Goal: Task Accomplishment & Management: Use online tool/utility

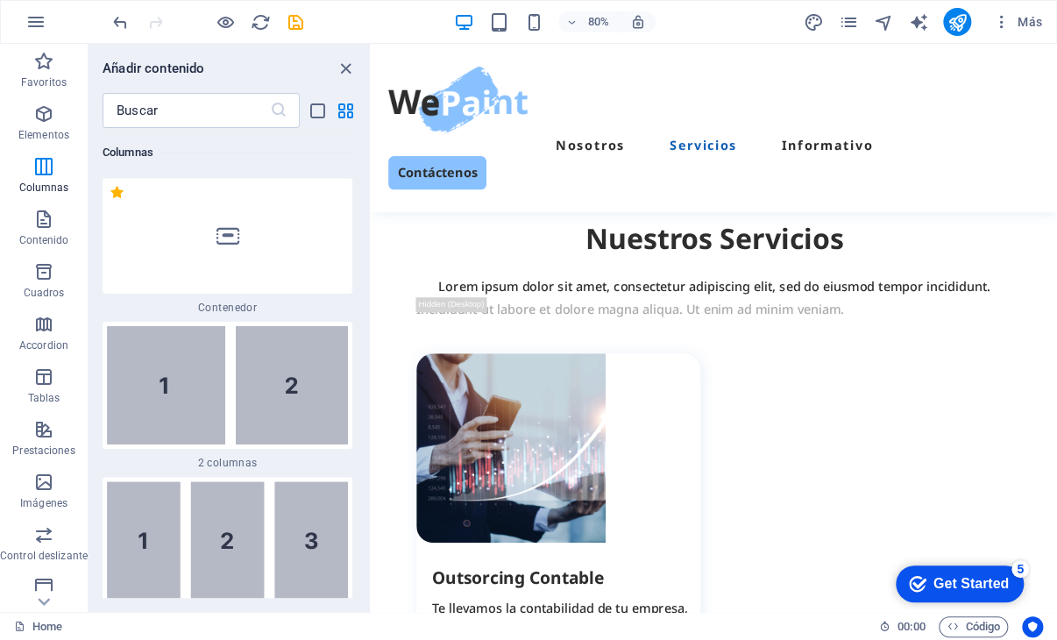
scroll to position [1710, 0]
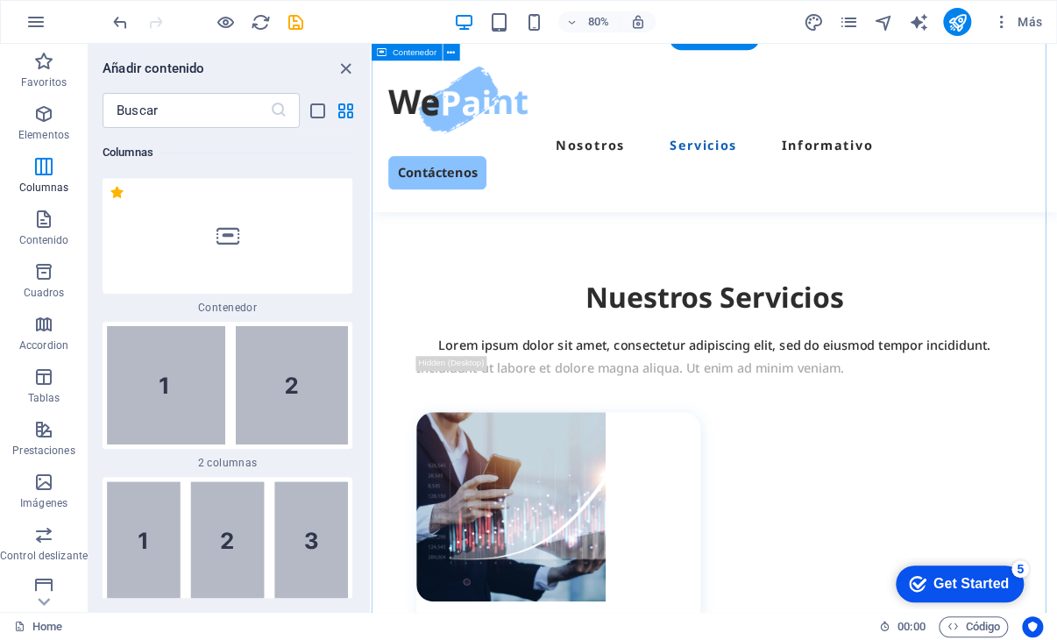
click at [1056, 156] on div "Nosotros Servicios Informativo Contáctenos" at bounding box center [800, 149] width 857 height 210
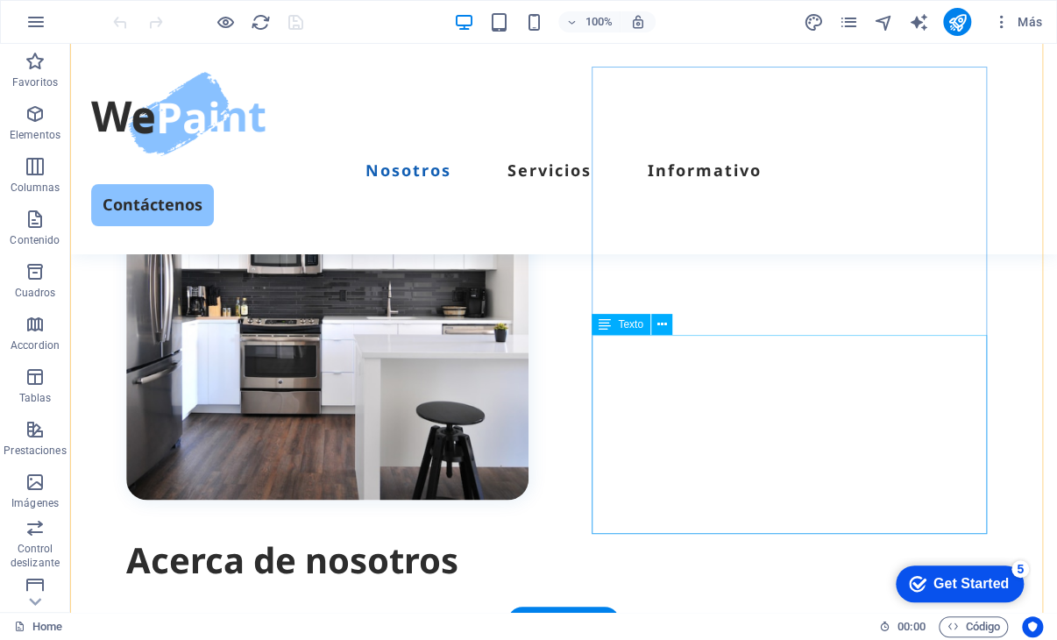
scroll to position [964, 0]
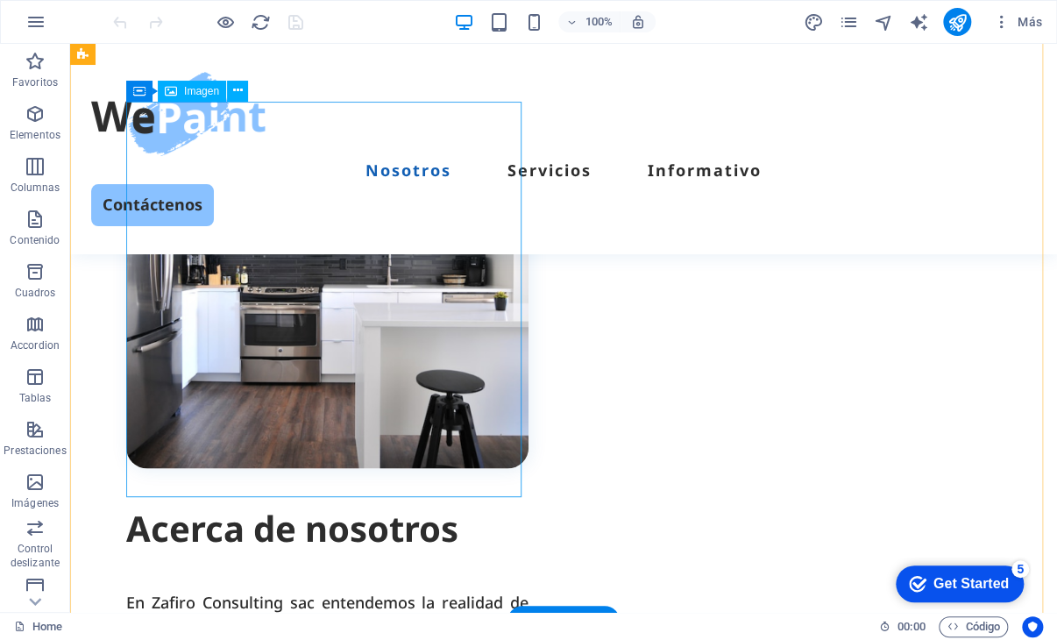
click at [403, 309] on figure at bounding box center [327, 267] width 402 height 402
select select "%"
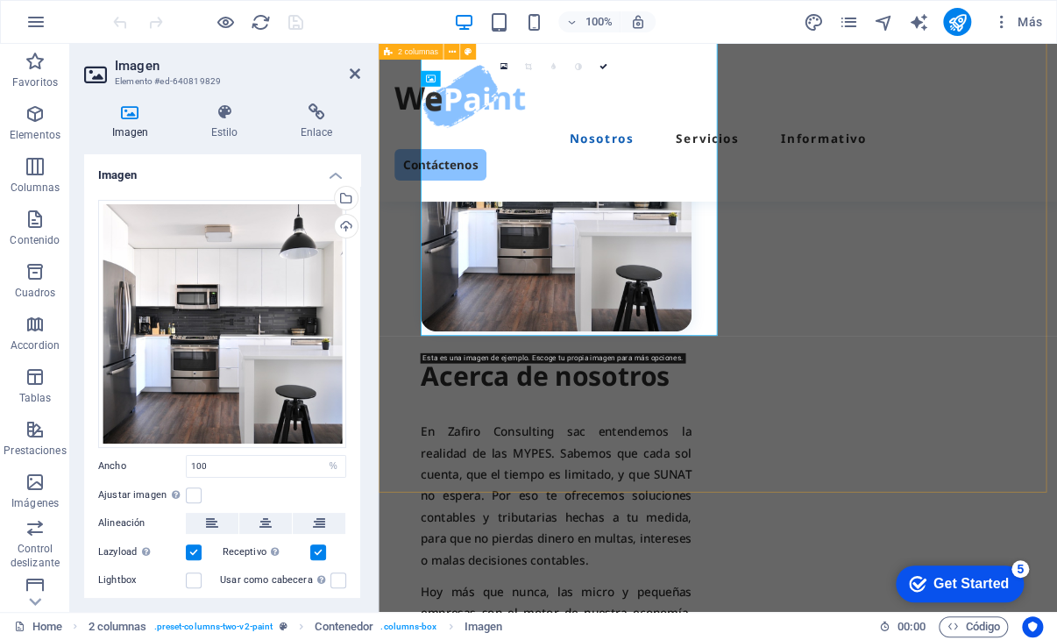
scroll to position [1027, 0]
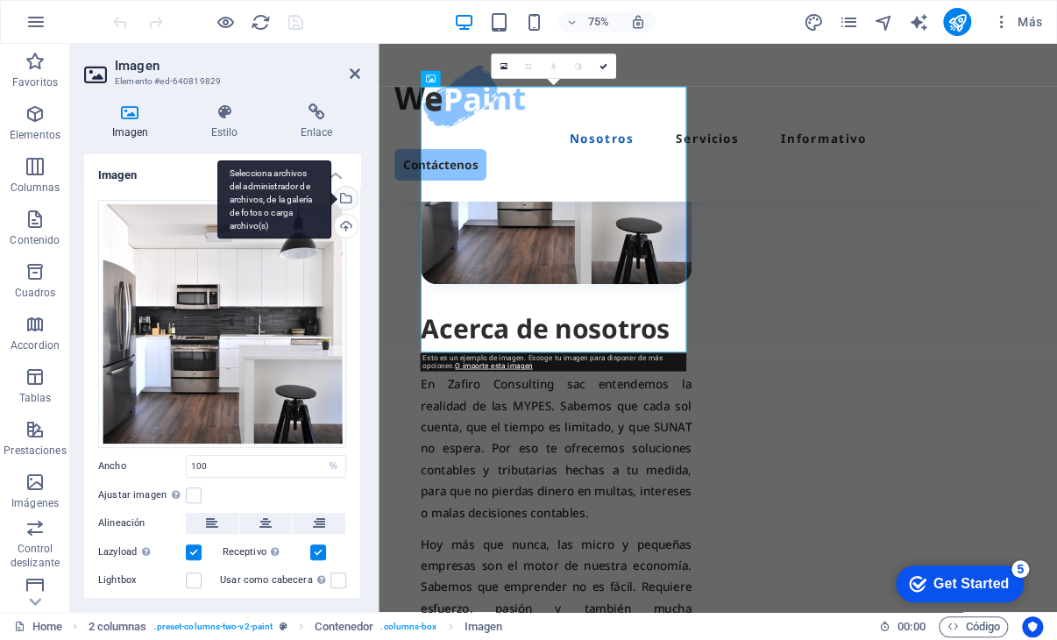
click at [346, 197] on div "Selecciona archivos del administrador de archivos, de la galería de fotos o car…" at bounding box center [344, 200] width 26 height 26
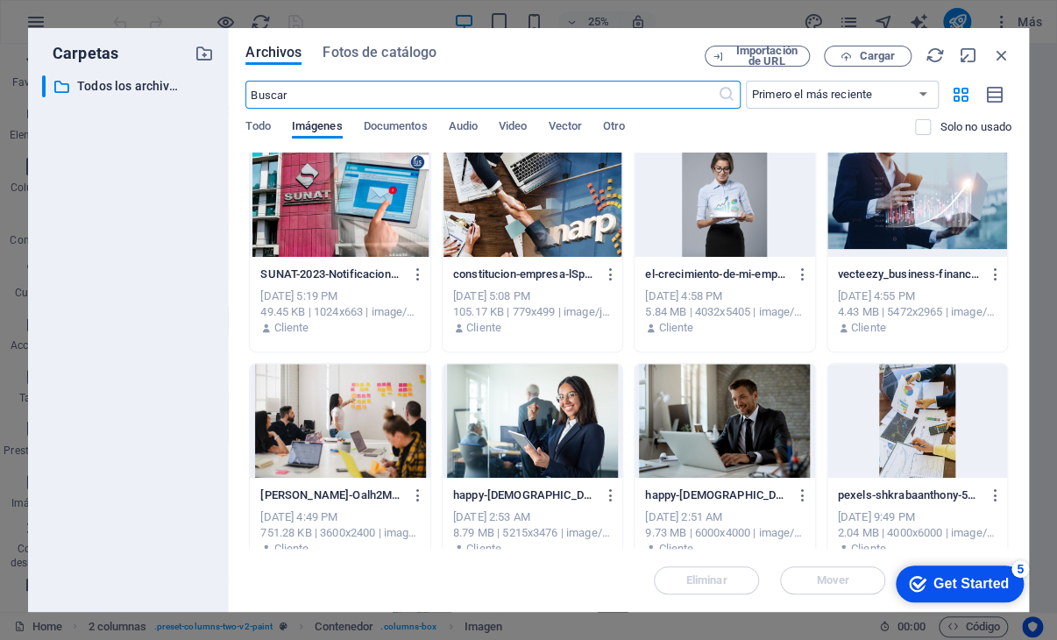
scroll to position [0, 0]
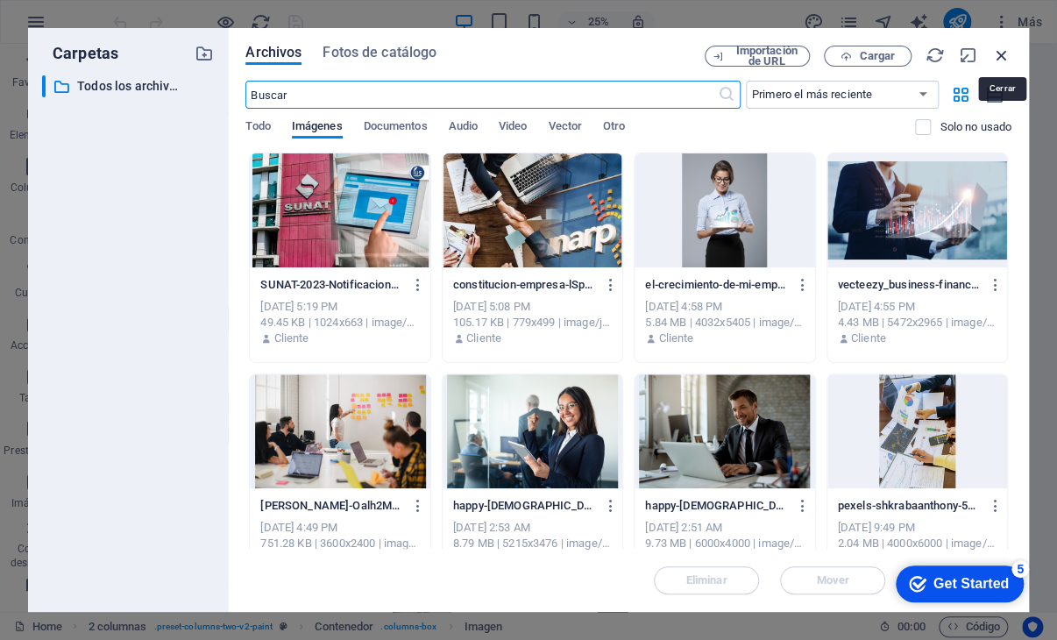
click at [999, 55] on icon "button" at bounding box center [1001, 55] width 19 height 19
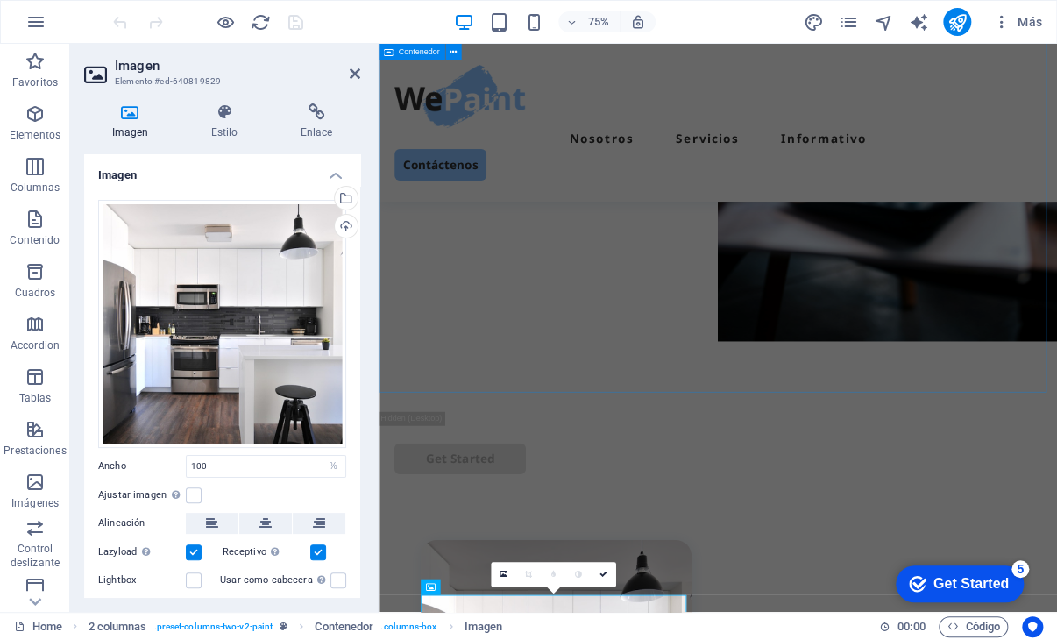
scroll to position [88, 0]
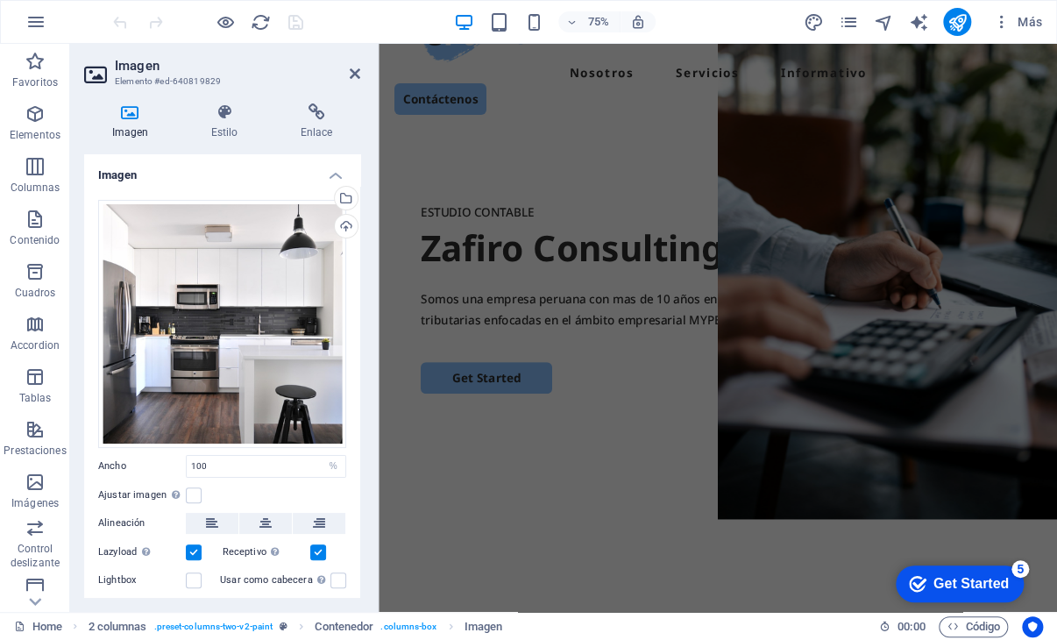
click at [348, 77] on header "Imagen Elemento #ed-640819829" at bounding box center [222, 67] width 276 height 46
click at [357, 74] on icon at bounding box center [355, 74] width 11 height 14
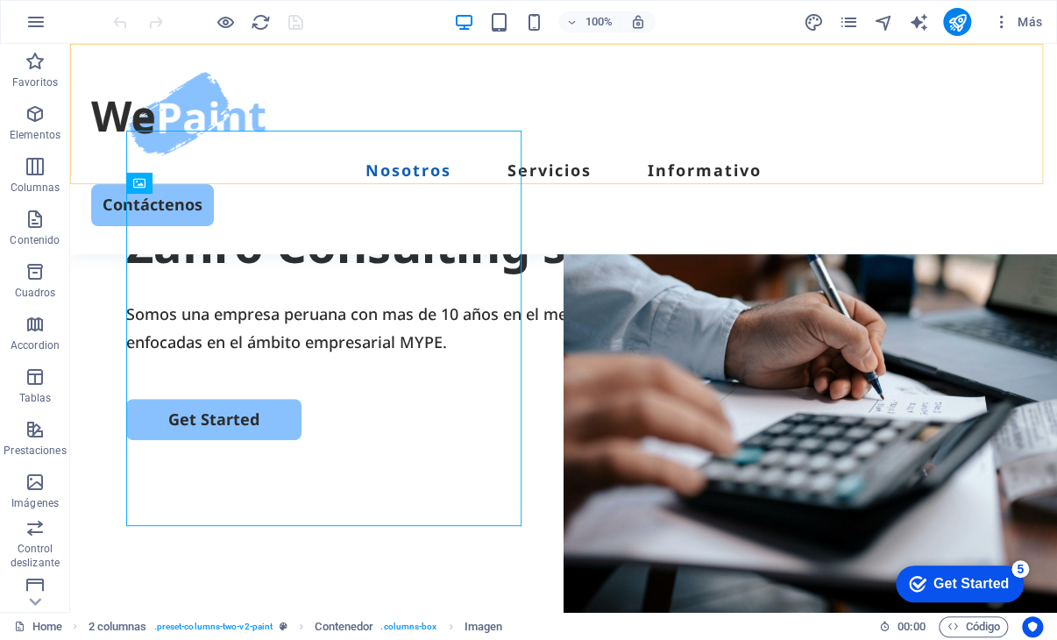
scroll to position [935, 0]
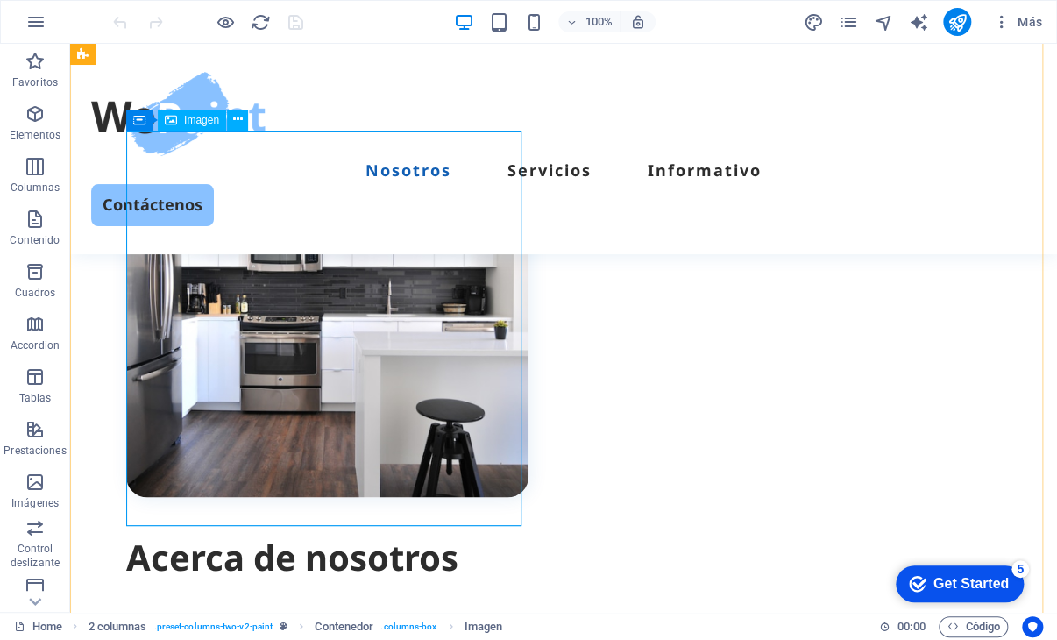
click at [336, 309] on figure at bounding box center [327, 296] width 402 height 402
select select "%"
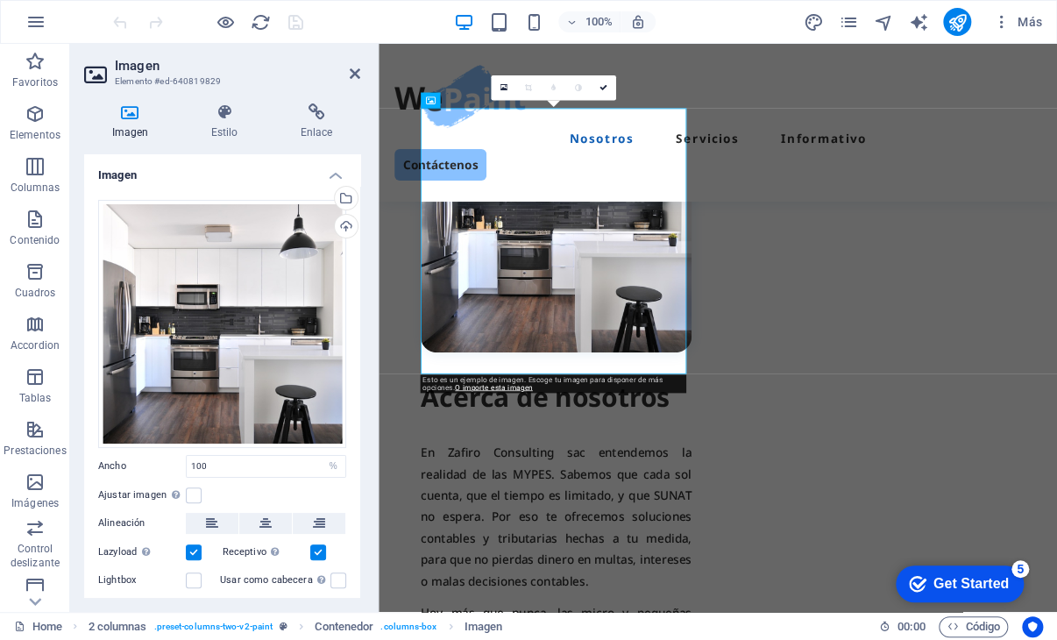
scroll to position [999, 0]
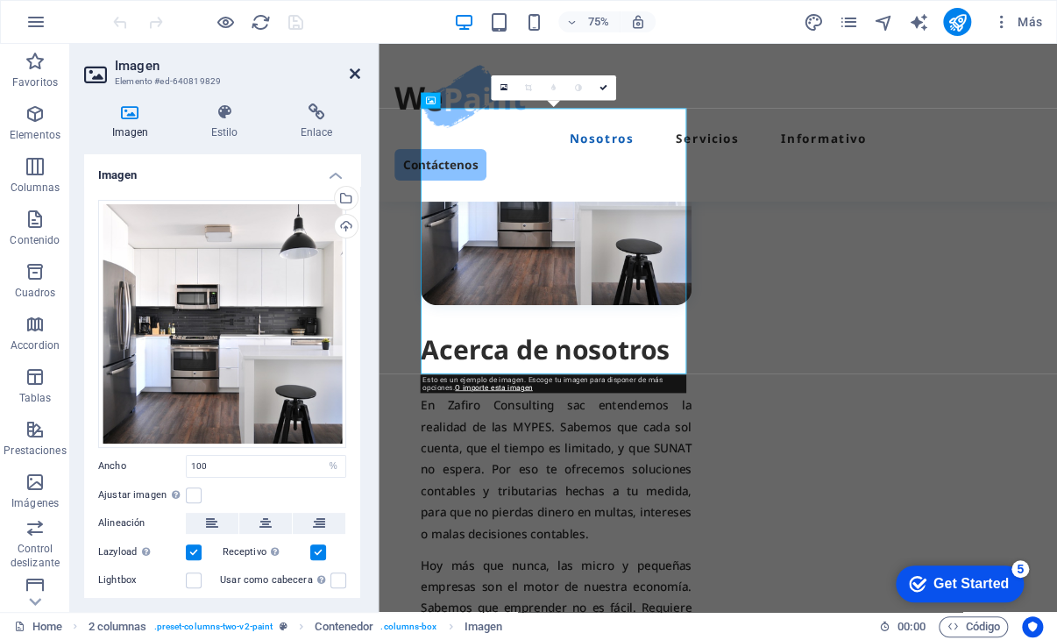
click at [353, 67] on icon at bounding box center [355, 74] width 11 height 14
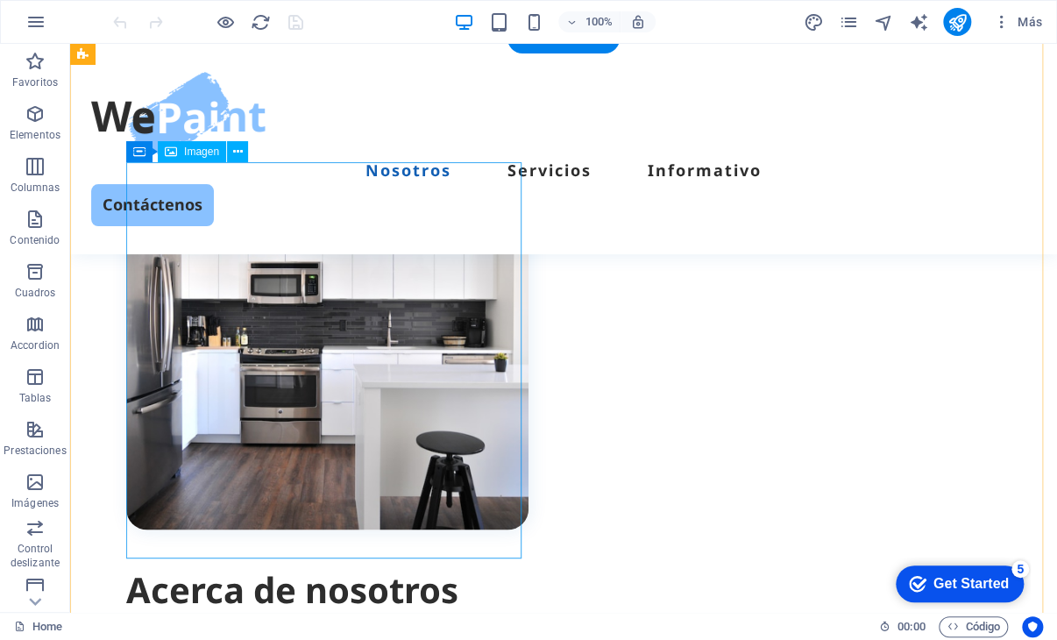
scroll to position [876, 0]
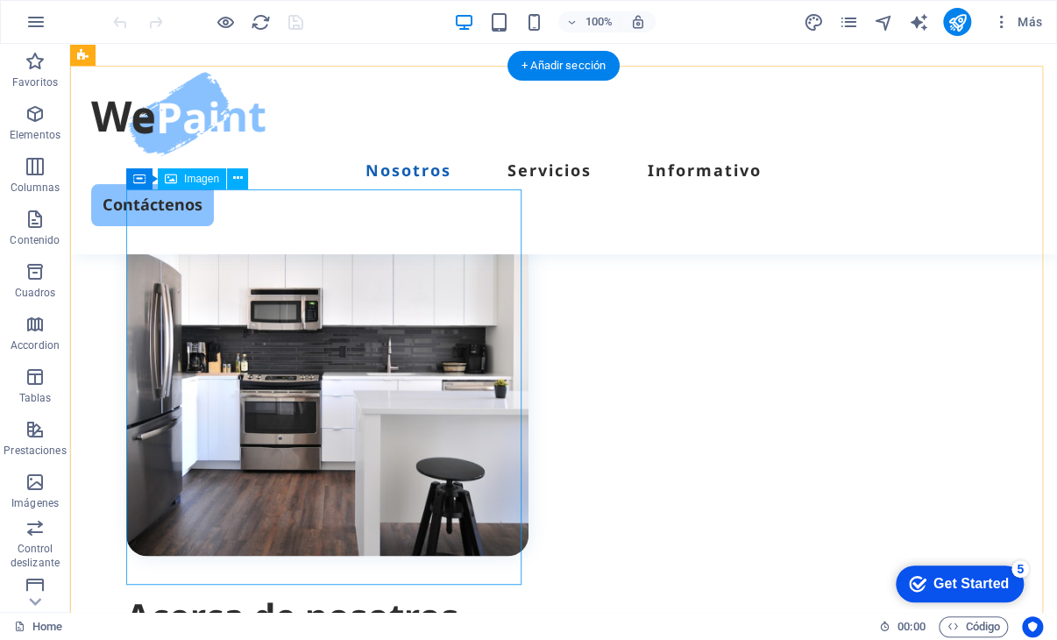
click at [379, 358] on figure at bounding box center [327, 354] width 402 height 402
select select "%"
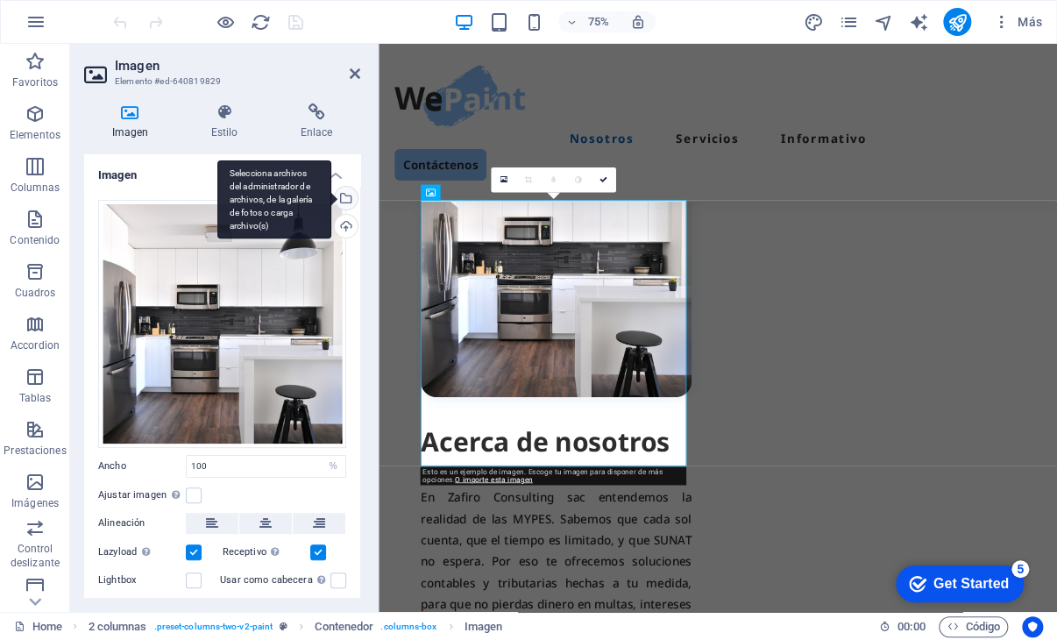
click at [343, 190] on div "Selecciona archivos del administrador de archivos, de la galería de fotos o car…" at bounding box center [344, 200] width 26 height 26
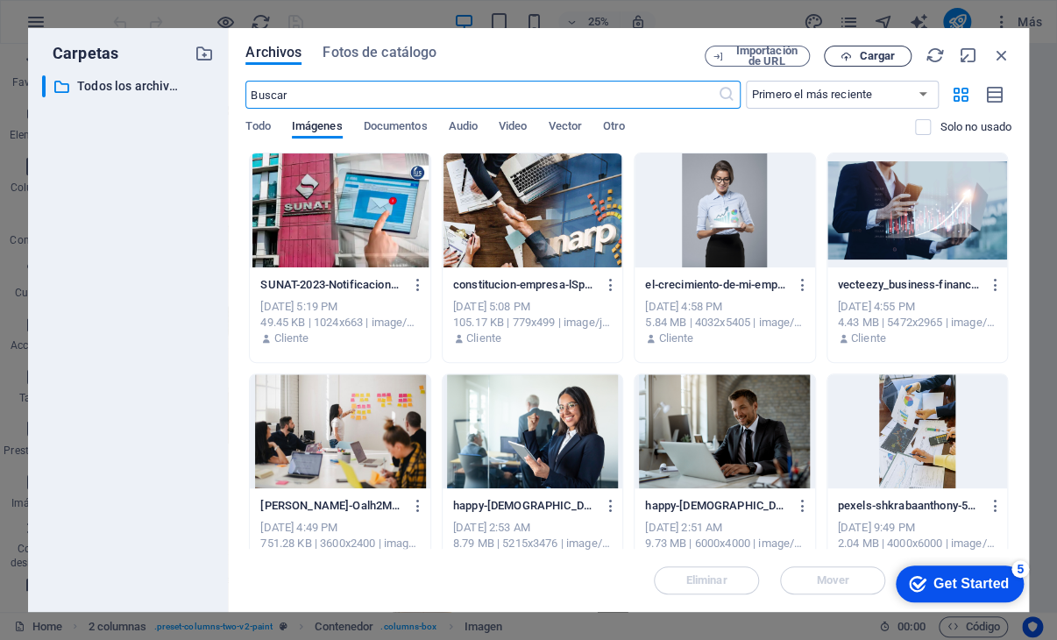
click at [877, 60] on span "Cargar" at bounding box center [877, 56] width 36 height 11
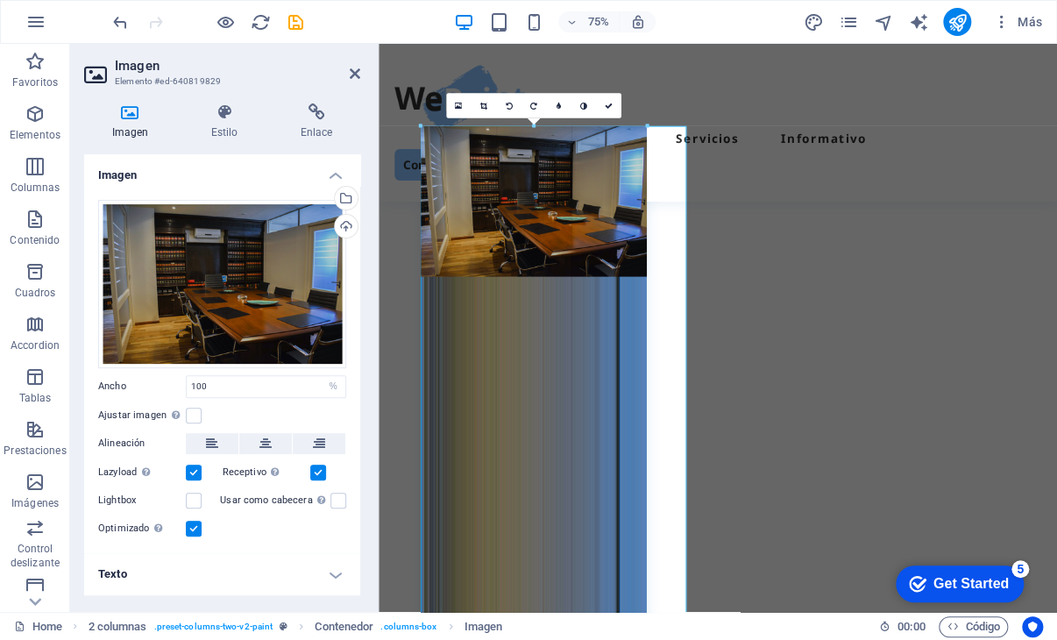
type input "344"
select select "px"
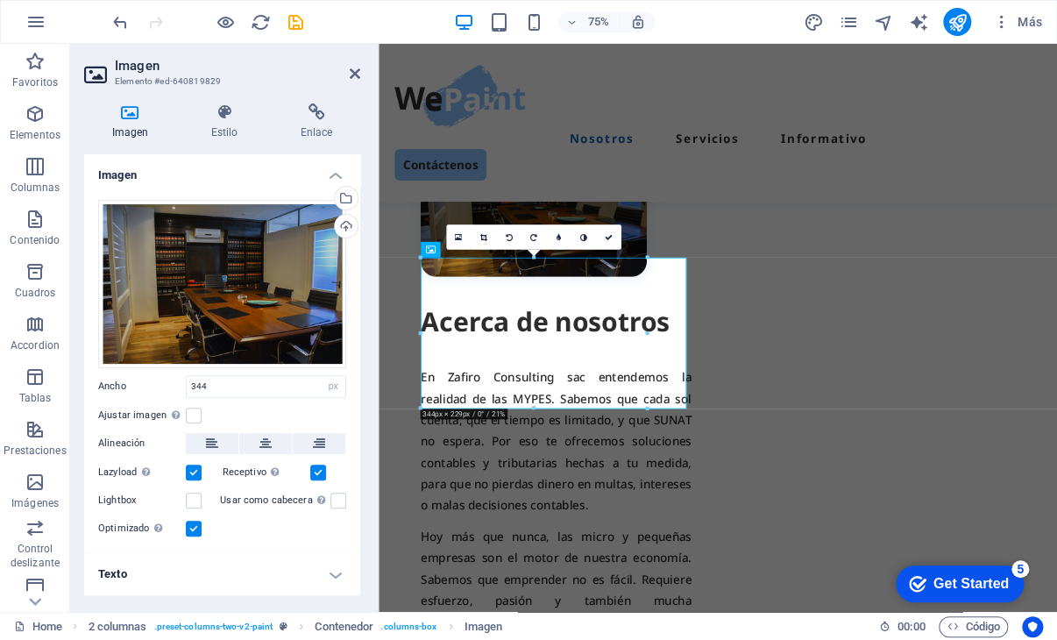
drag, startPoint x: 1025, startPoint y: 379, endPoint x: 775, endPoint y: 433, distance: 255.6
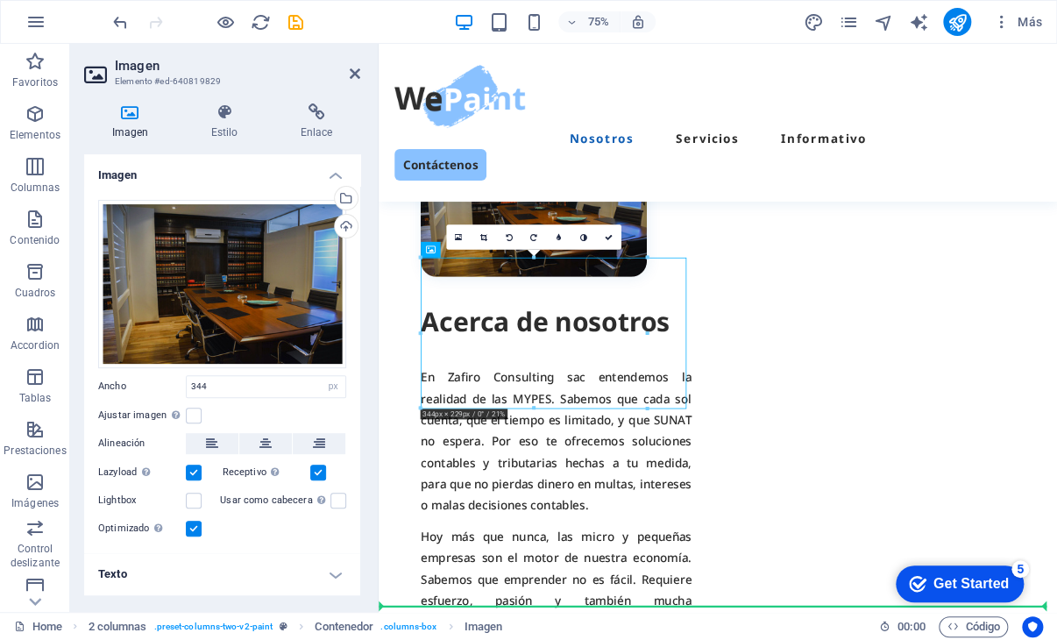
drag, startPoint x: 775, startPoint y: 433, endPoint x: 791, endPoint y: 433, distance: 15.8
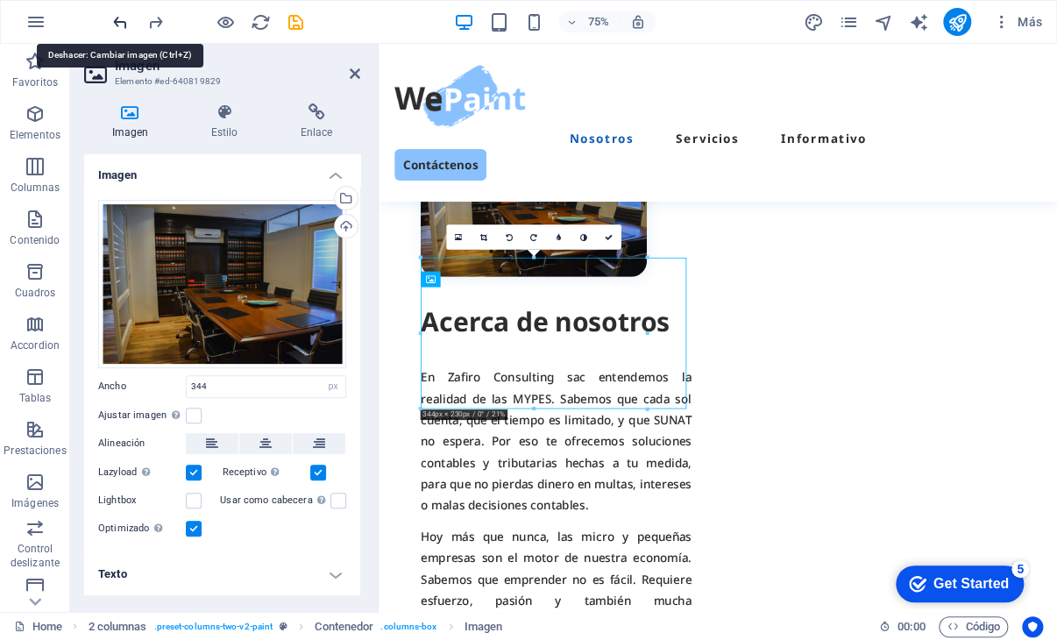
type input "100"
select select "%"
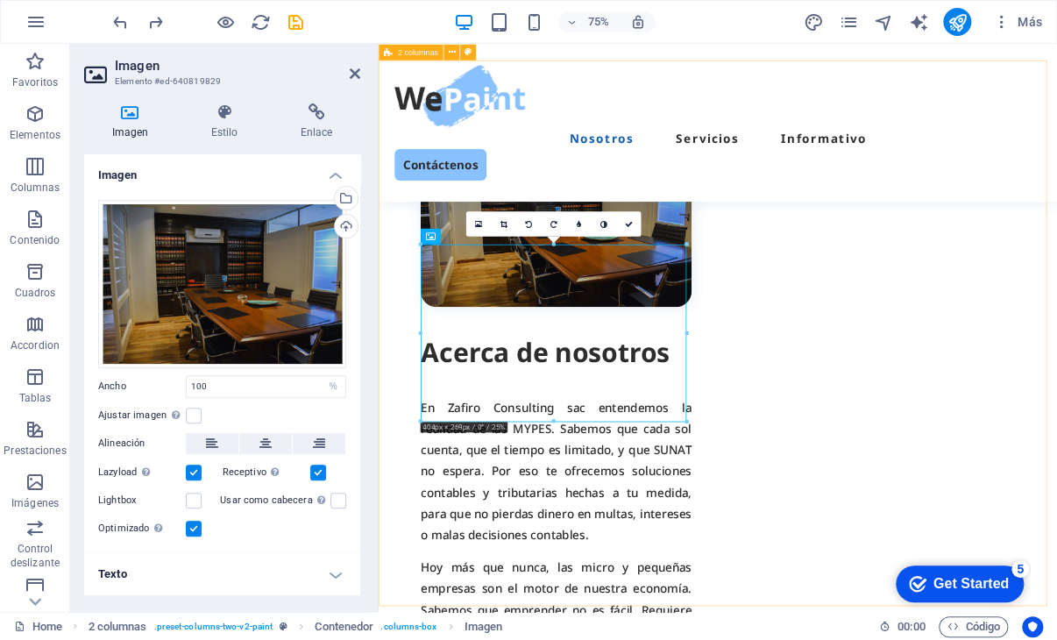
click at [532, 556] on div "Acerca de nosotros En Zafiro Consulting sac entendemos la realidad de las MYPES…" at bounding box center [831, 553] width 904 height 975
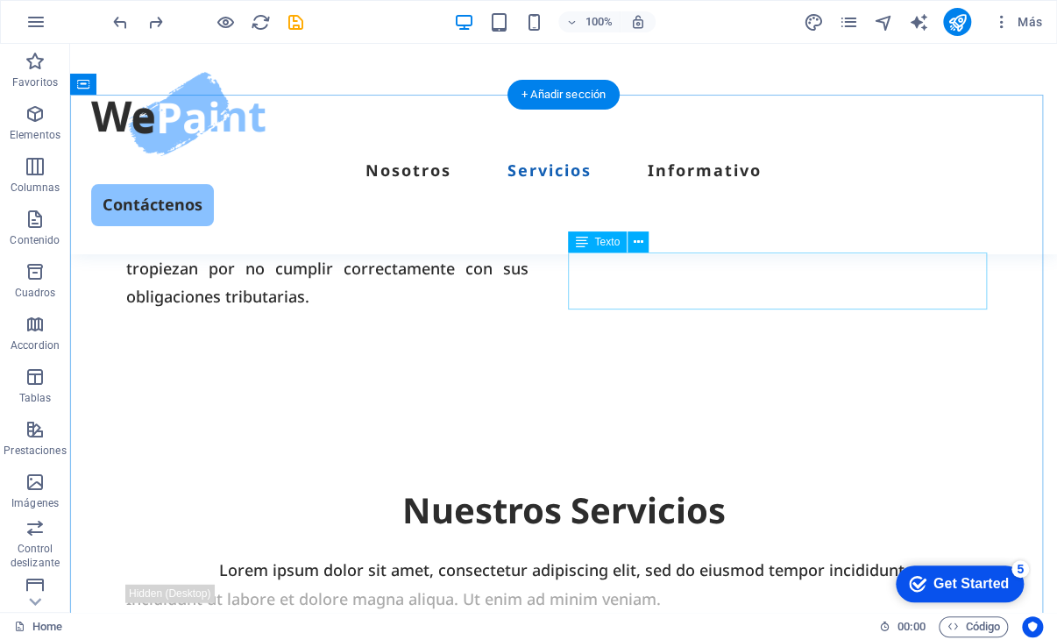
scroll to position [1577, 0]
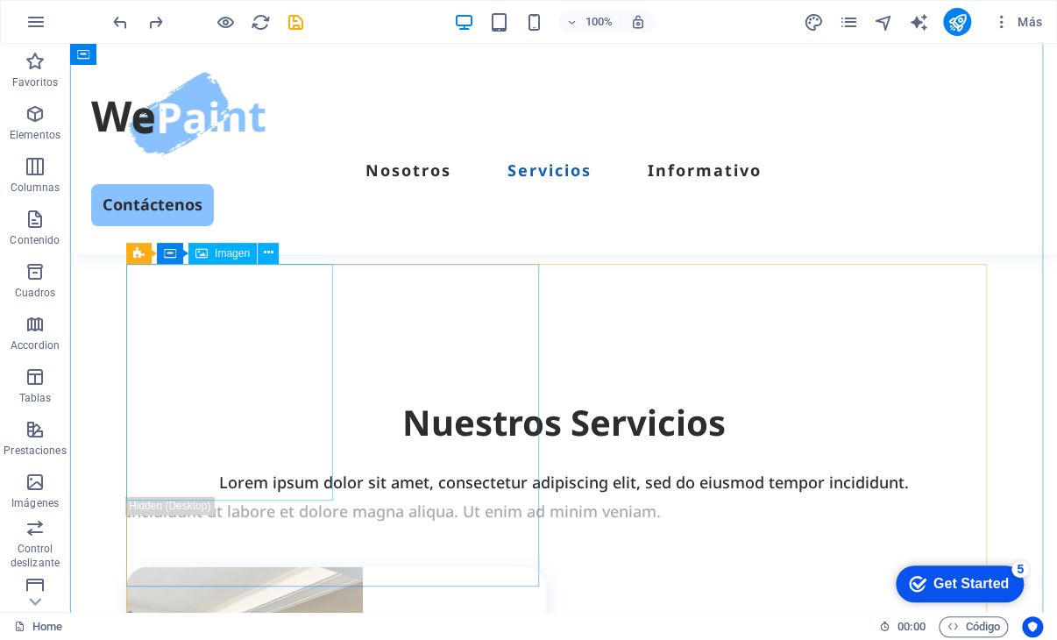
select select "px"
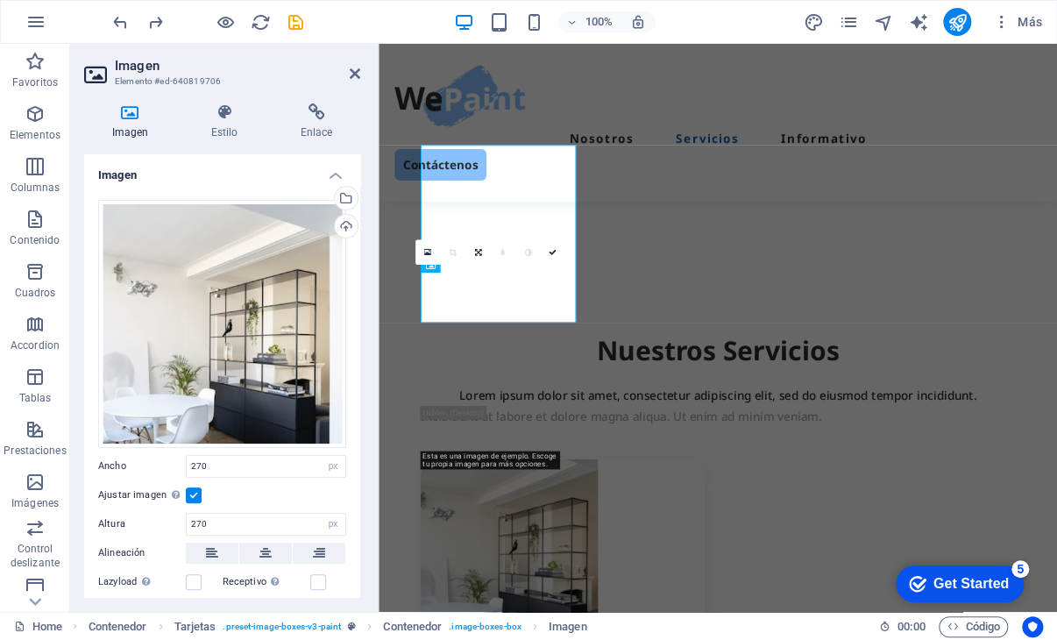
scroll to position [1661, 0]
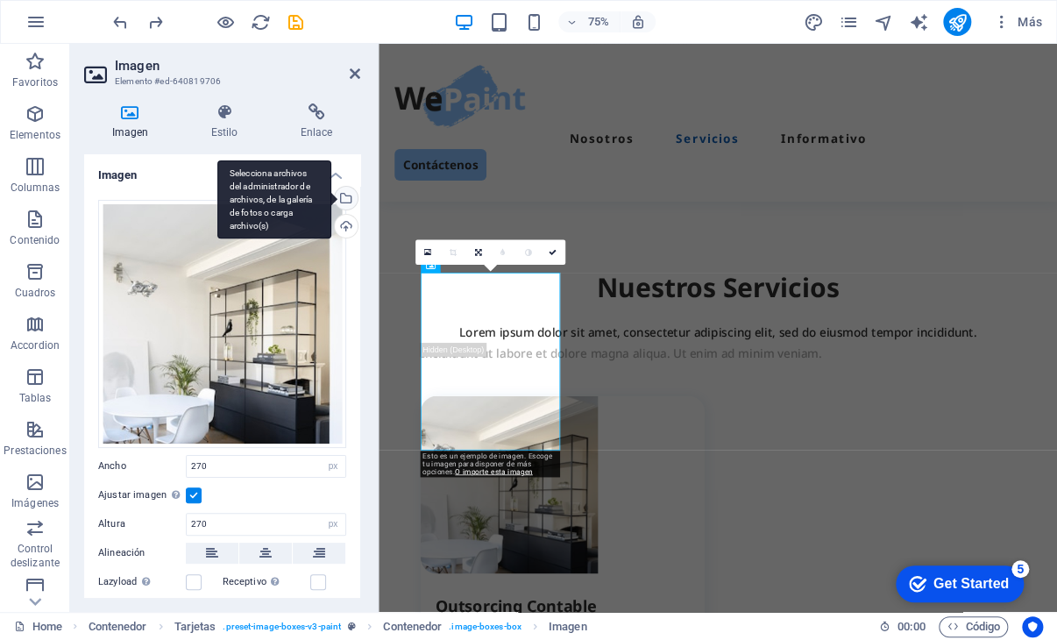
click at [343, 192] on div "Selecciona archivos del administrador de archivos, de la galería de fotos o car…" at bounding box center [344, 200] width 26 height 26
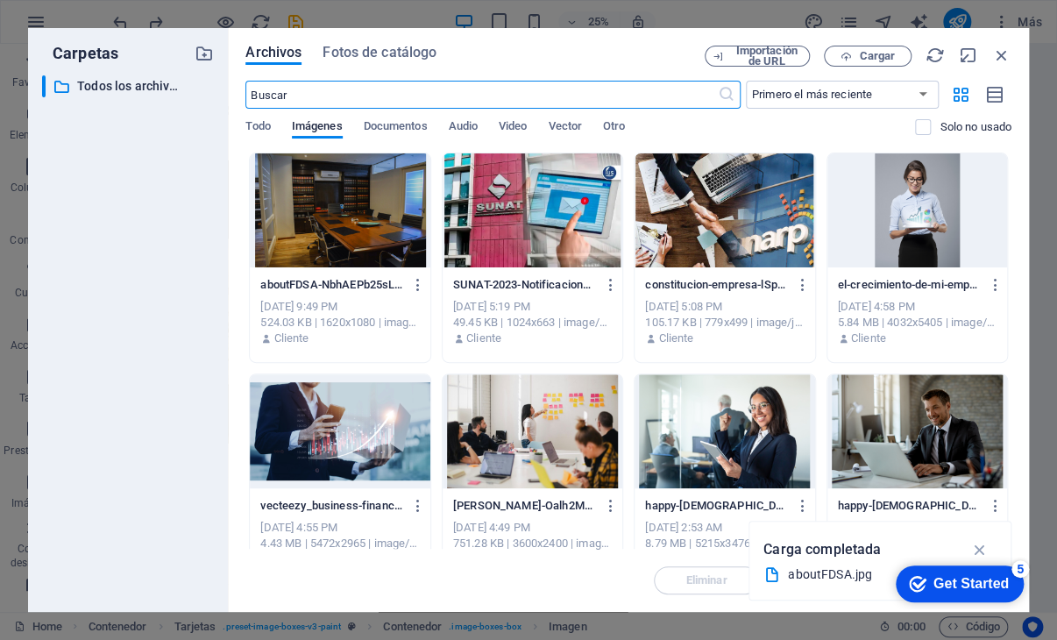
scroll to position [1577, 0]
click at [869, 60] on span "Cargar" at bounding box center [877, 56] width 36 height 11
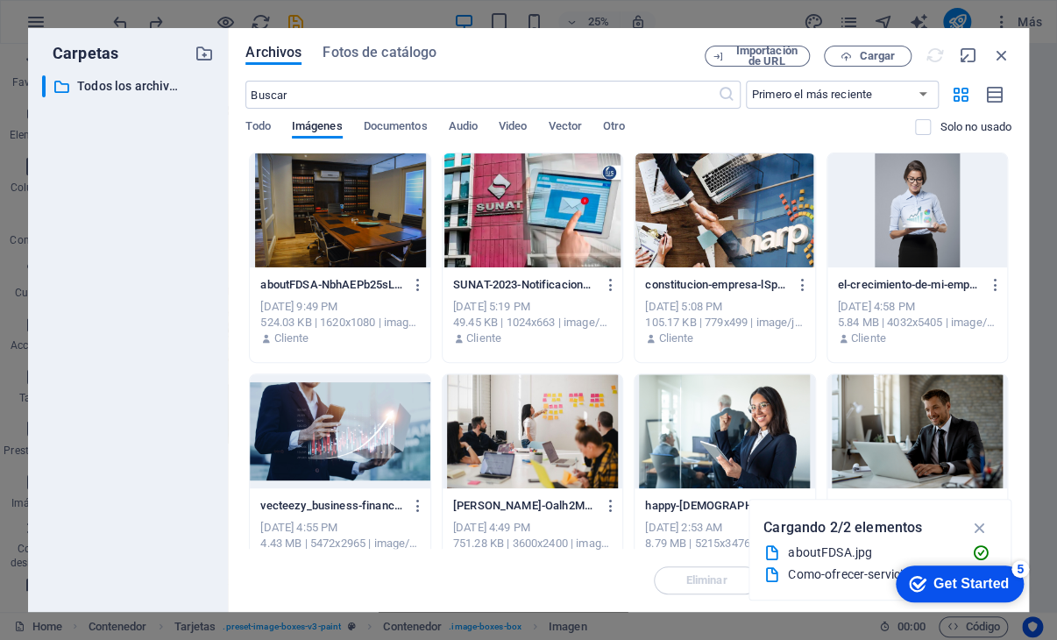
scroll to position [1661, 0]
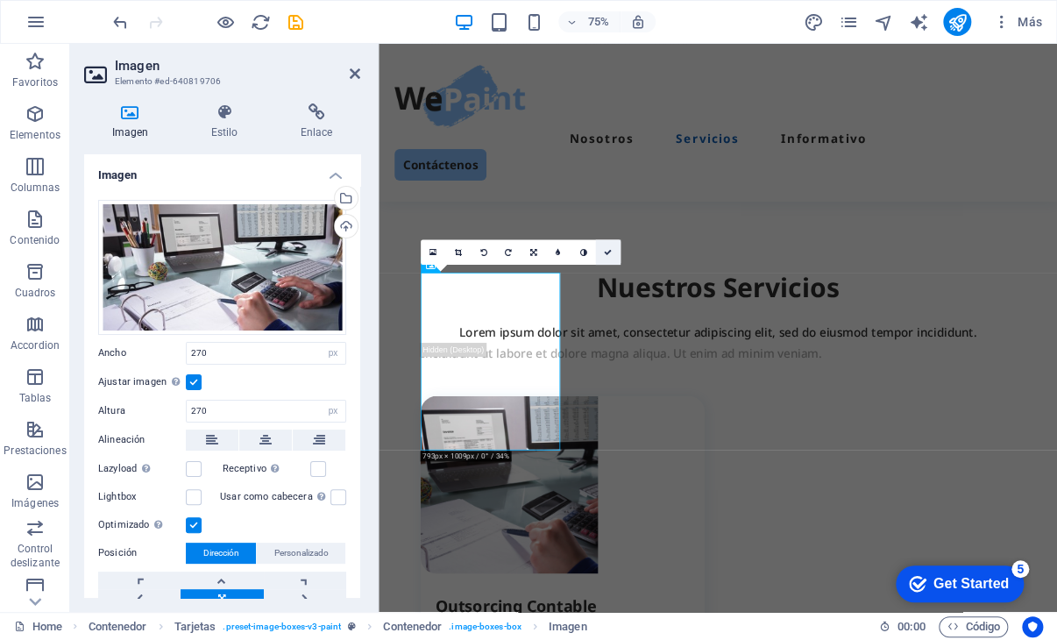
click at [611, 253] on icon at bounding box center [608, 253] width 8 height 8
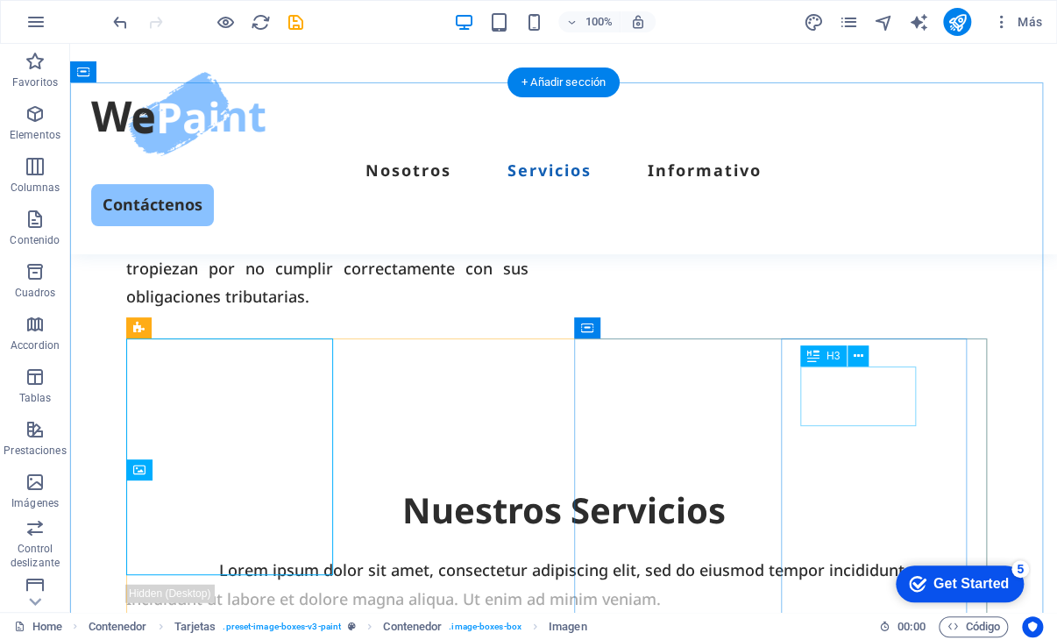
scroll to position [1665, 0]
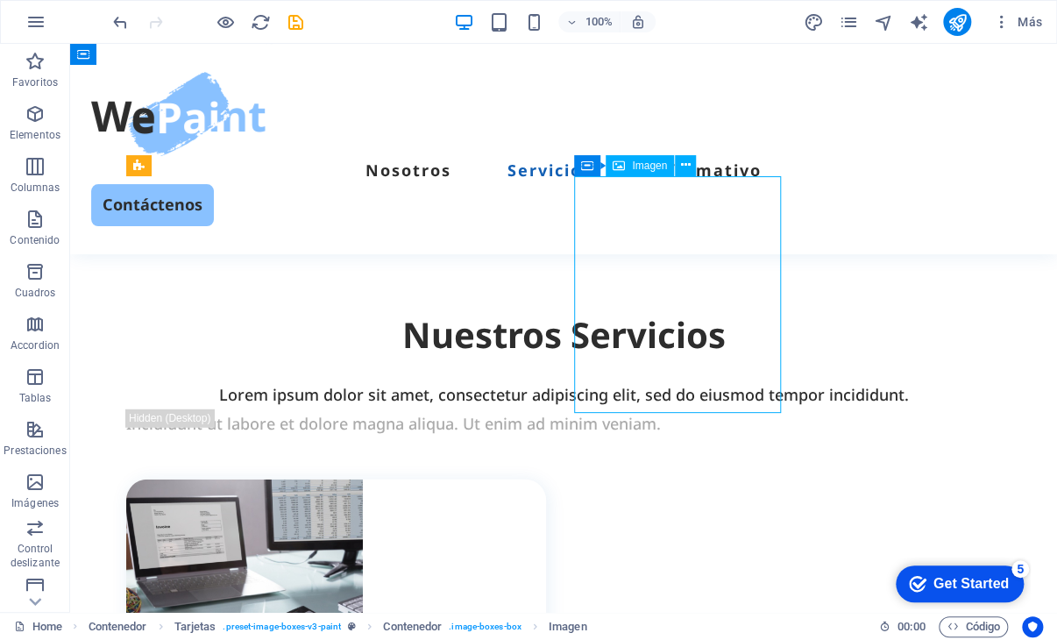
select select "px"
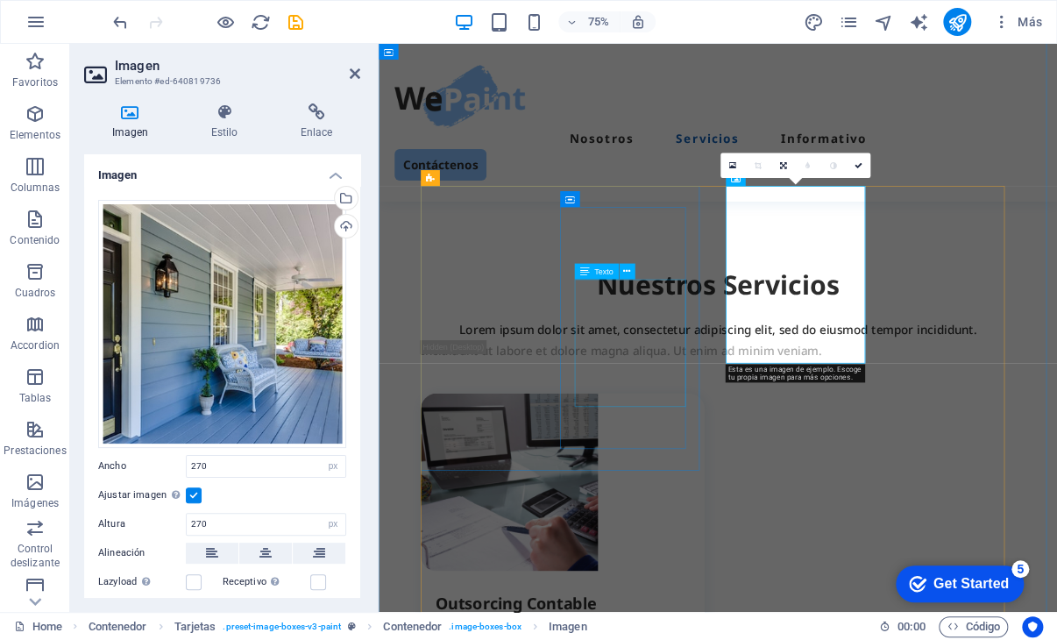
scroll to position [1749, 0]
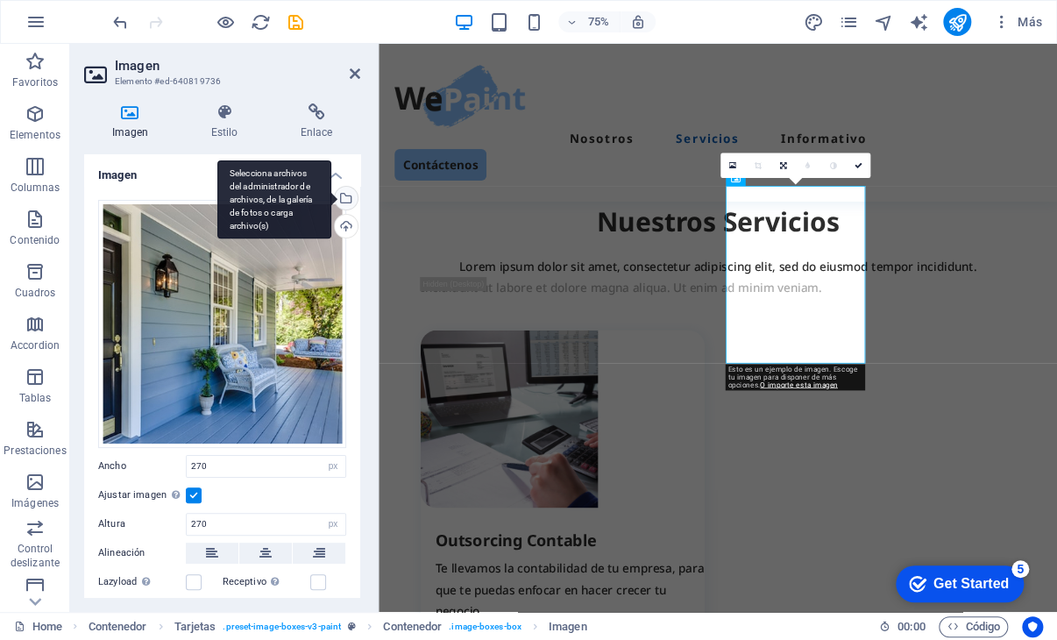
click at [346, 199] on div "Selecciona archivos del administrador de archivos, de la galería de fotos o car…" at bounding box center [344, 200] width 26 height 26
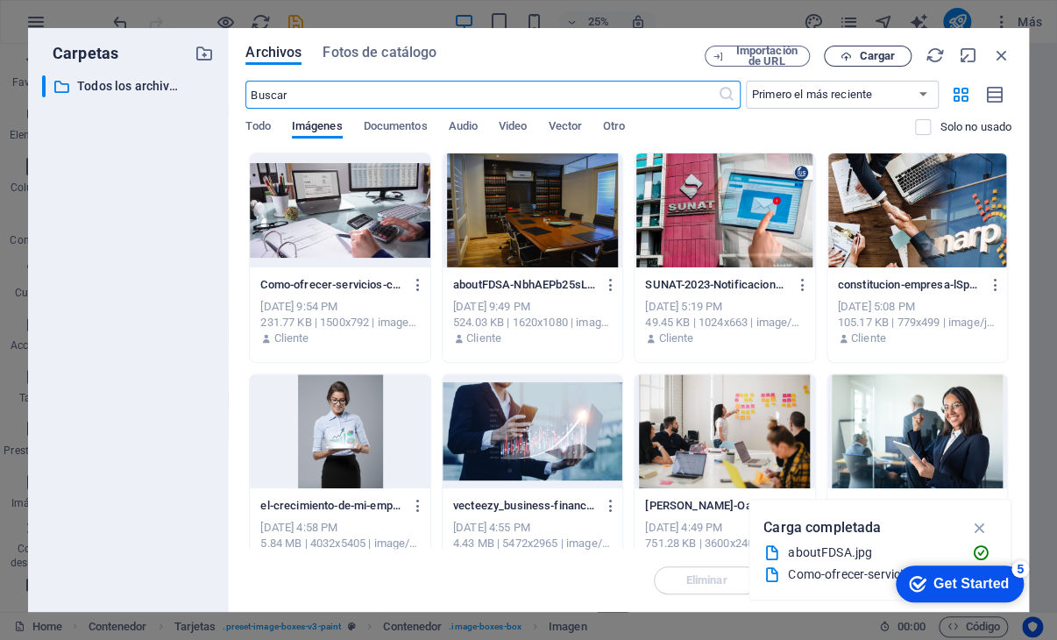
click at [882, 56] on span "Cargar" at bounding box center [877, 56] width 36 height 11
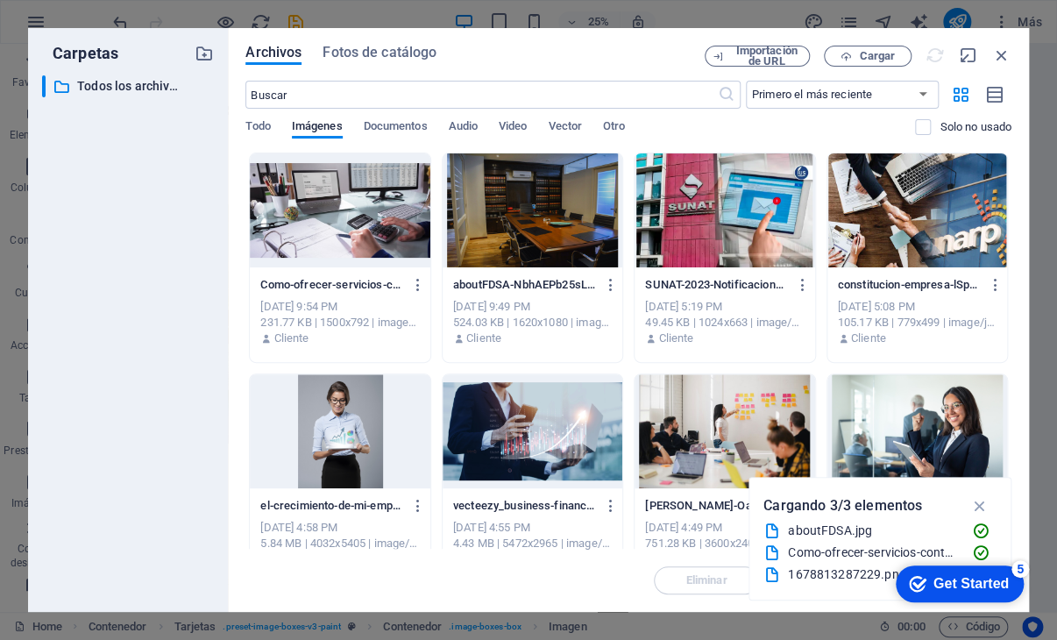
scroll to position [1749, 0]
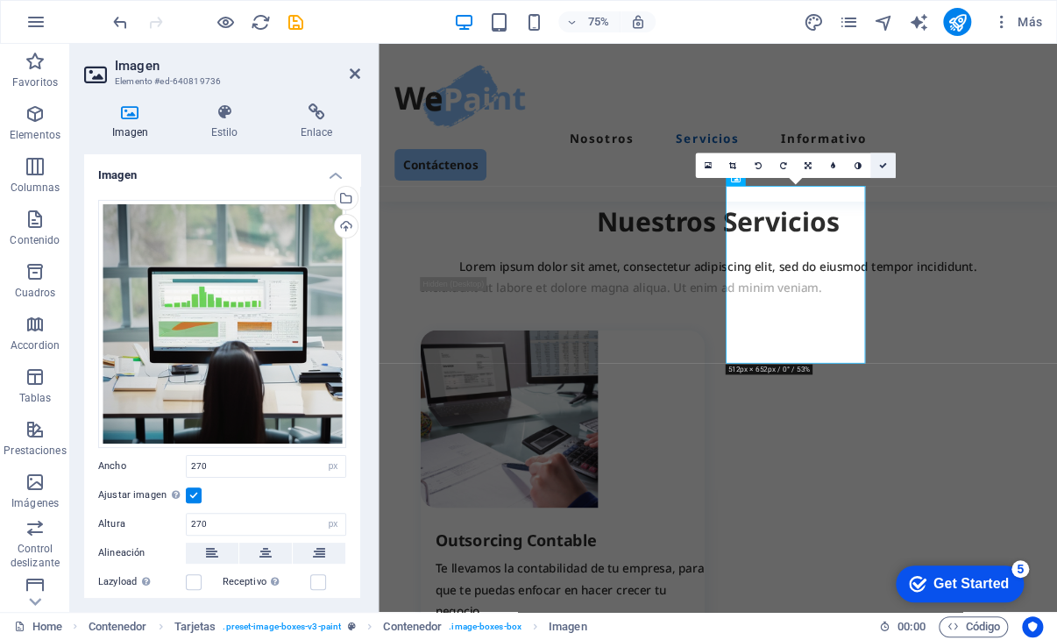
click at [887, 168] on link at bounding box center [882, 165] width 25 height 25
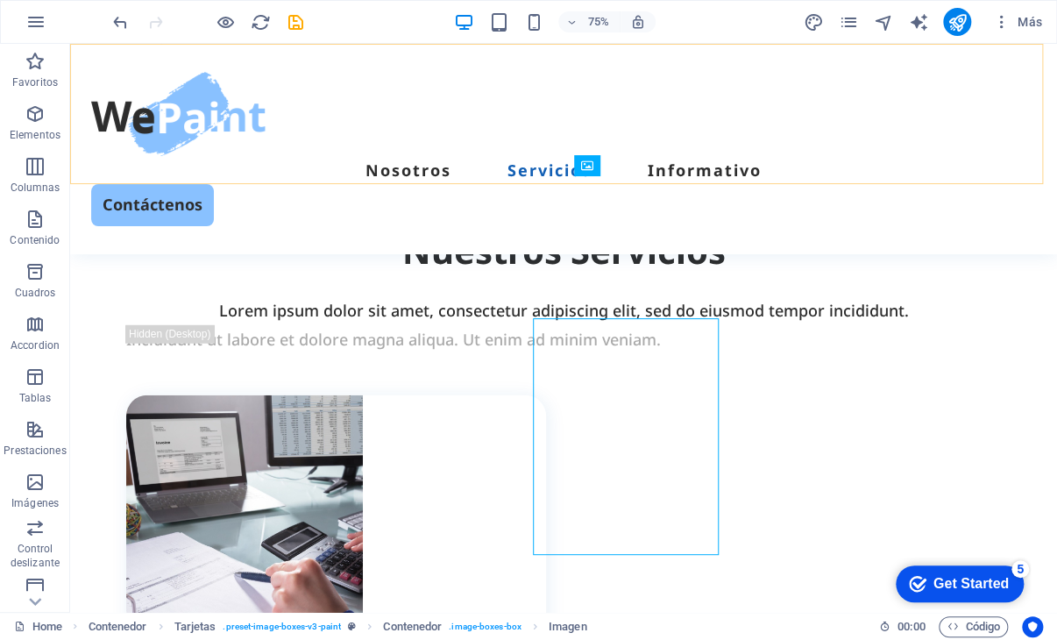
scroll to position [1665, 0]
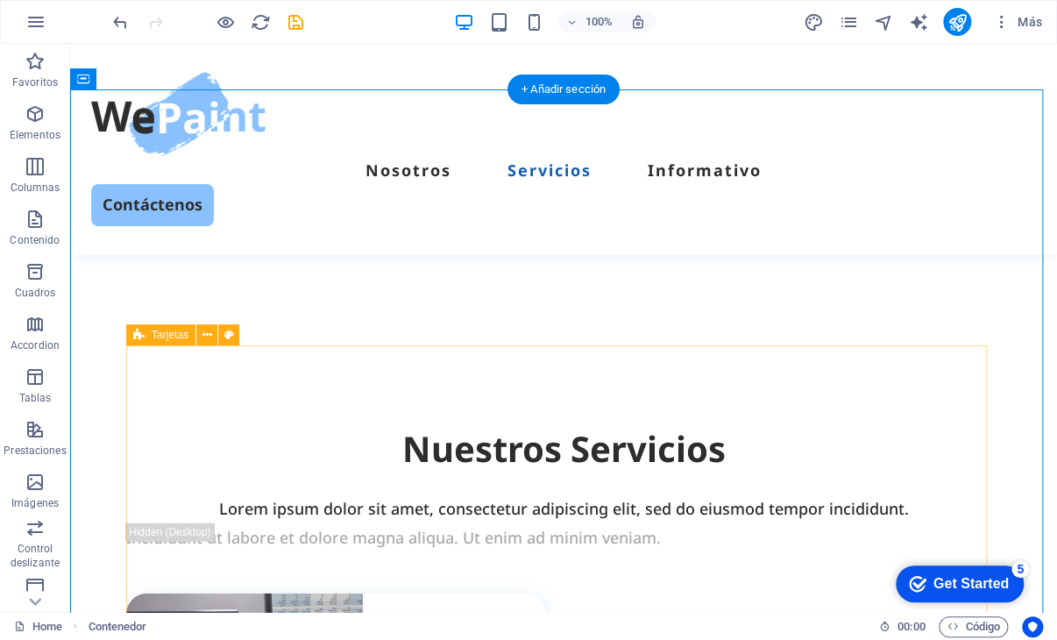
scroll to position [1577, 0]
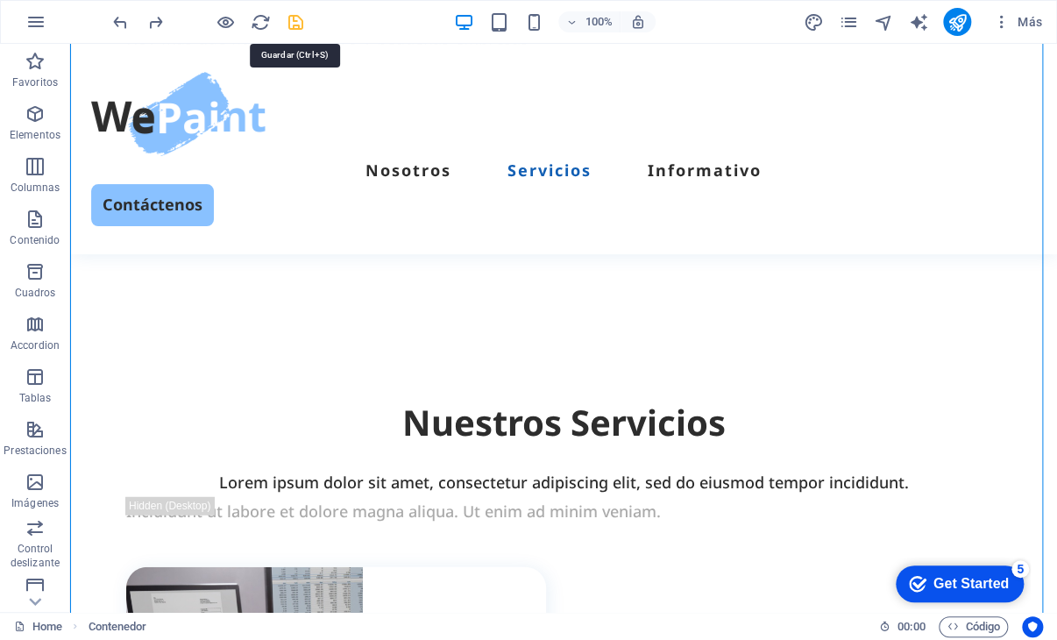
click at [0, 0] on icon "save" at bounding box center [0, 0] width 0 height 0
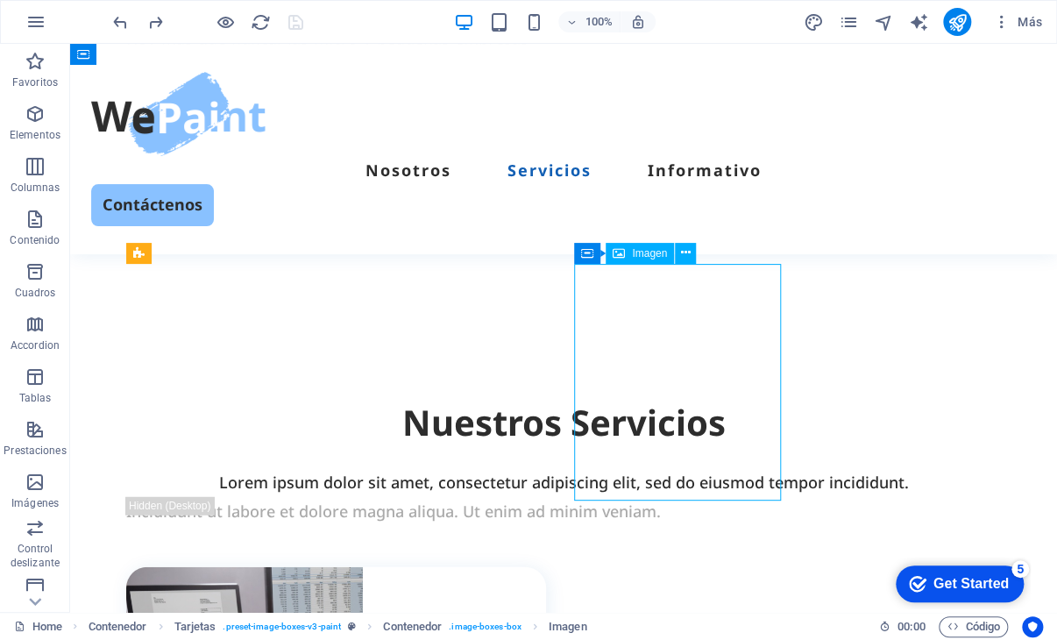
select select "px"
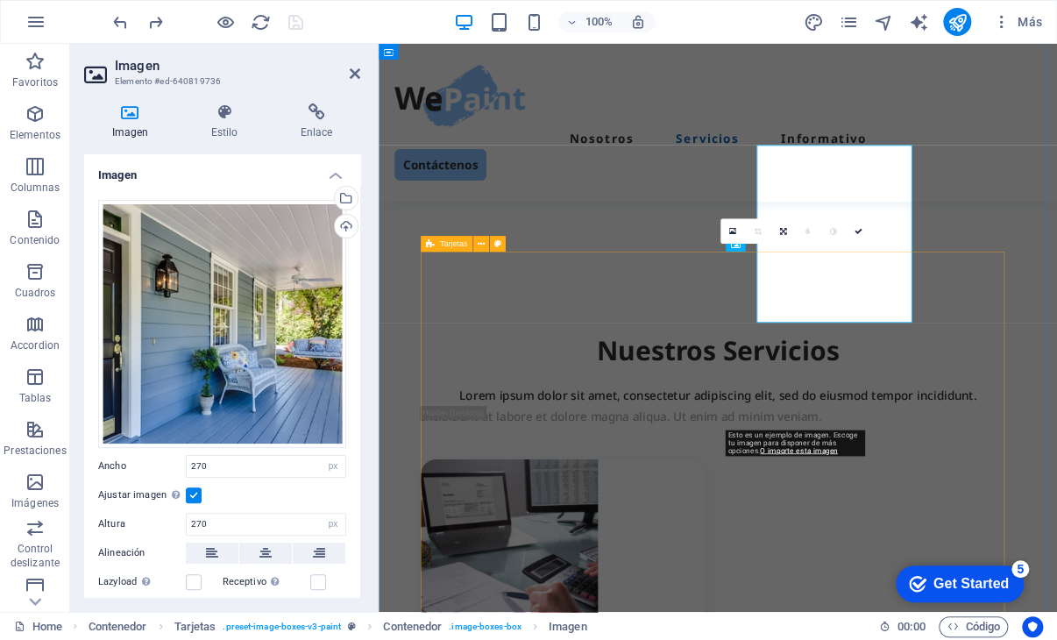
scroll to position [1661, 0]
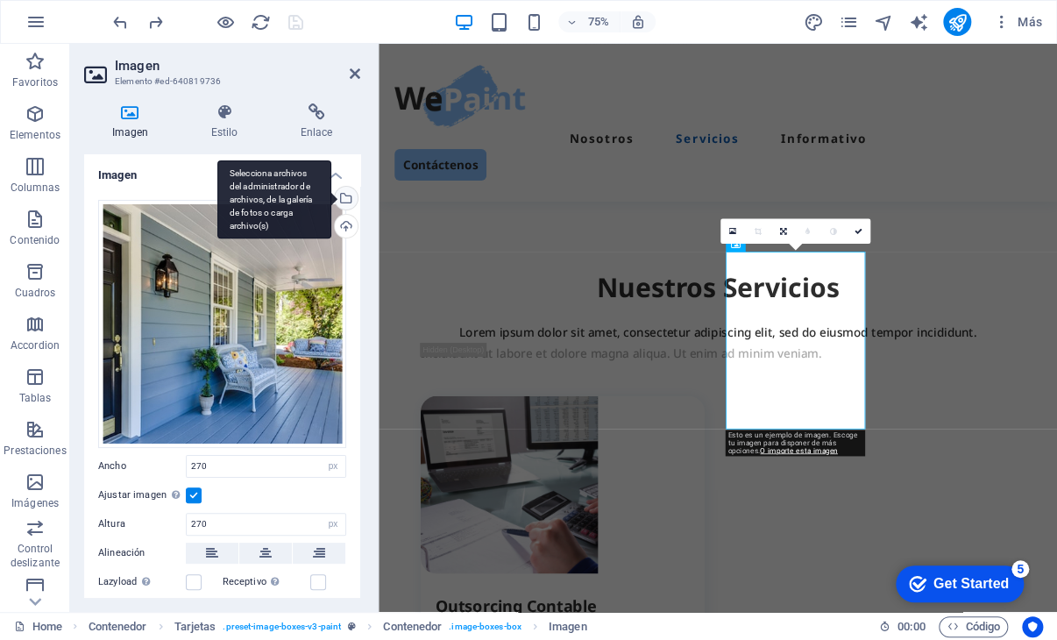
click at [342, 190] on div "Selecciona archivos del administrador de archivos, de la galería de fotos o car…" at bounding box center [344, 200] width 26 height 26
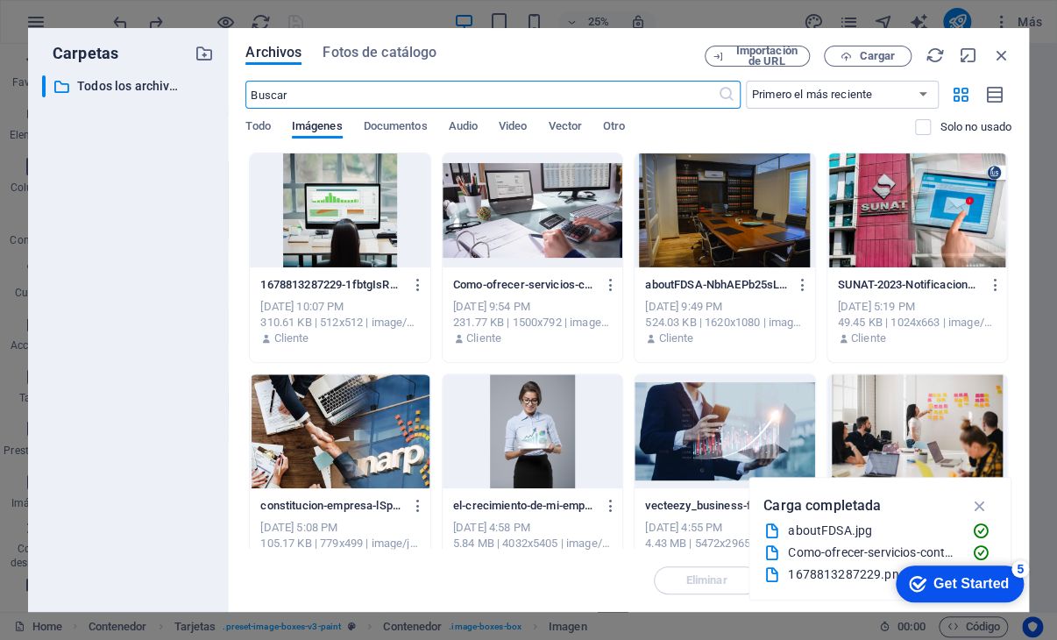
scroll to position [1577, 0]
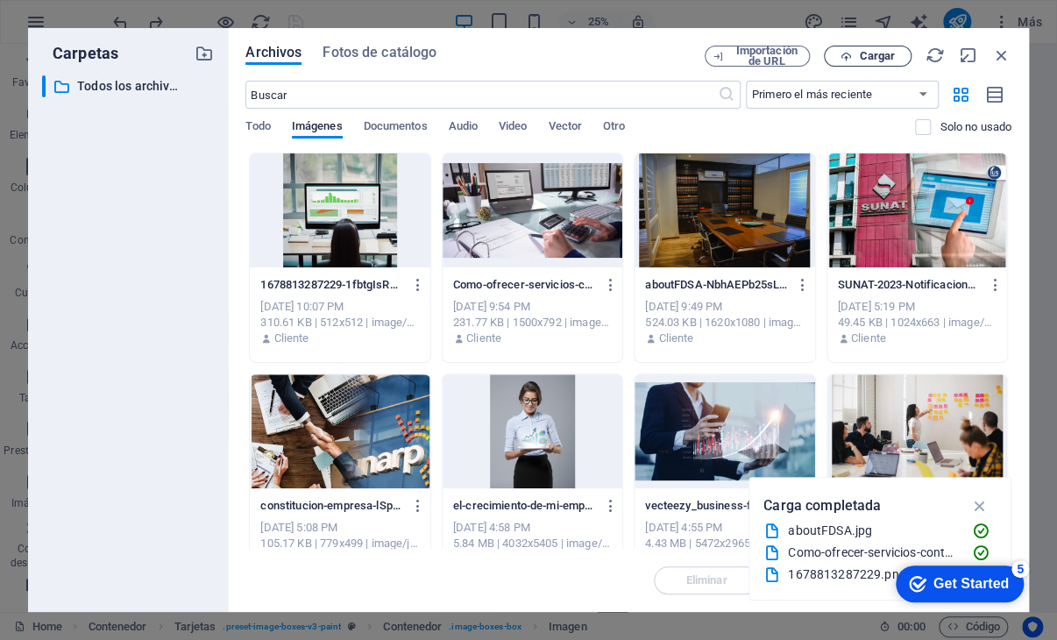
click at [877, 53] on span "Cargar" at bounding box center [877, 56] width 36 height 11
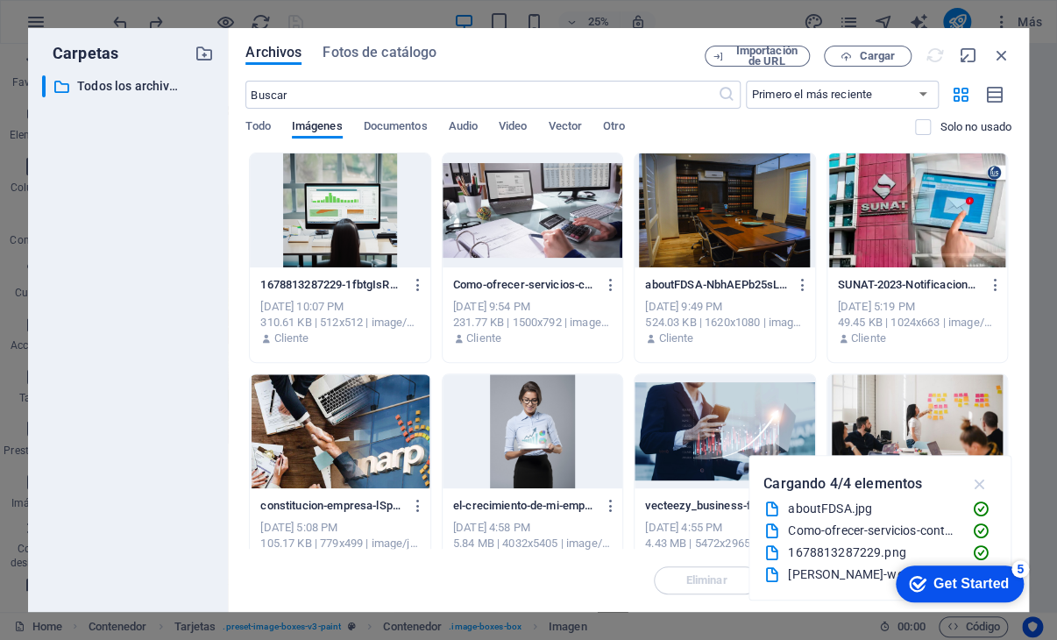
click at [976, 478] on icon "button" at bounding box center [979, 483] width 20 height 19
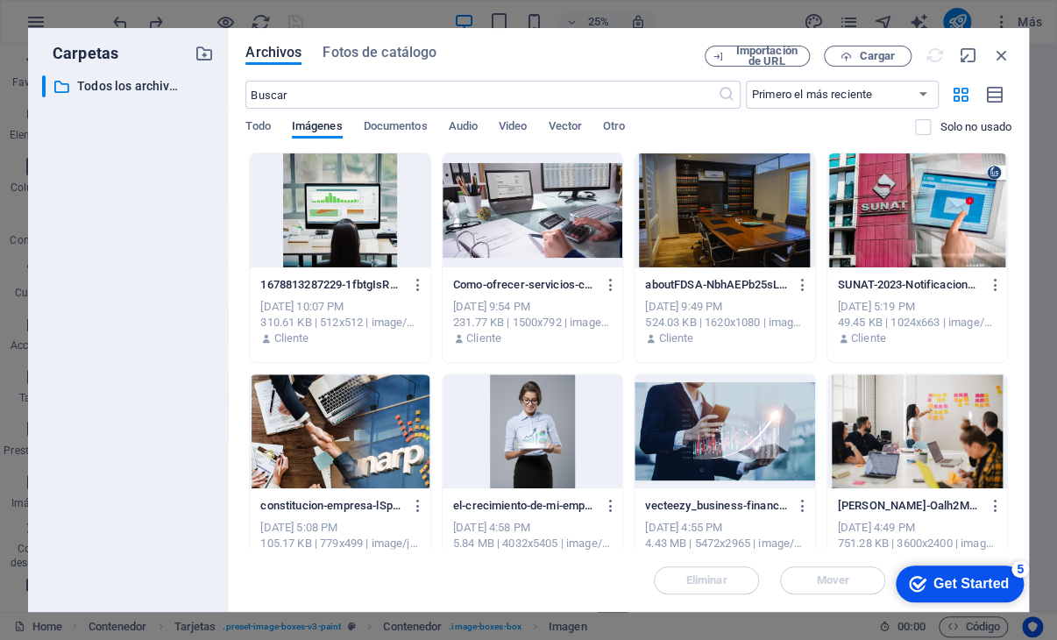
scroll to position [1661, 0]
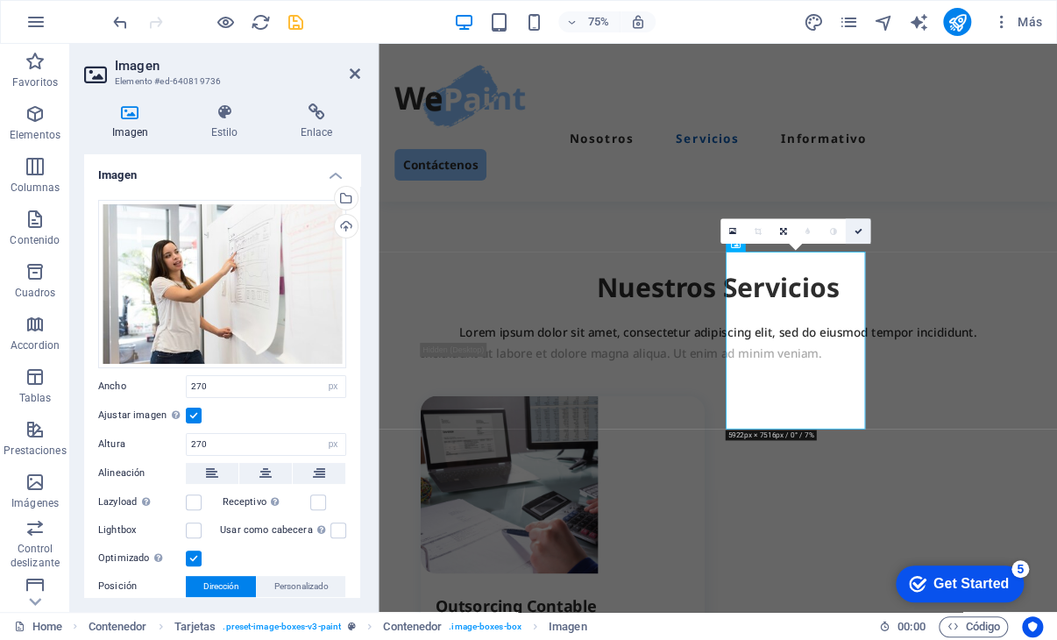
click at [863, 231] on link at bounding box center [858, 231] width 25 height 25
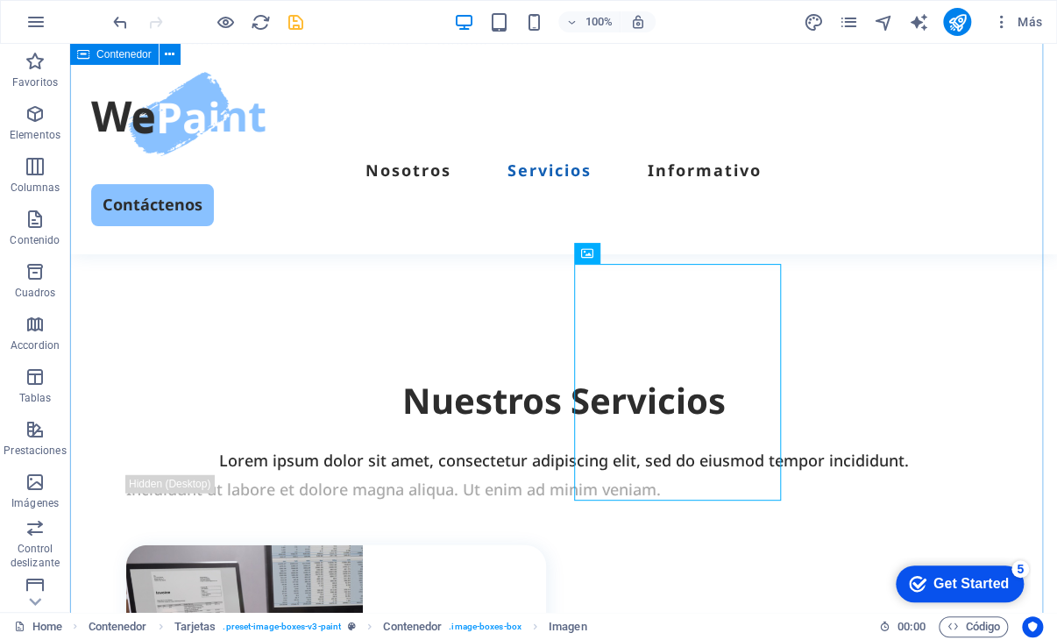
scroll to position [1577, 0]
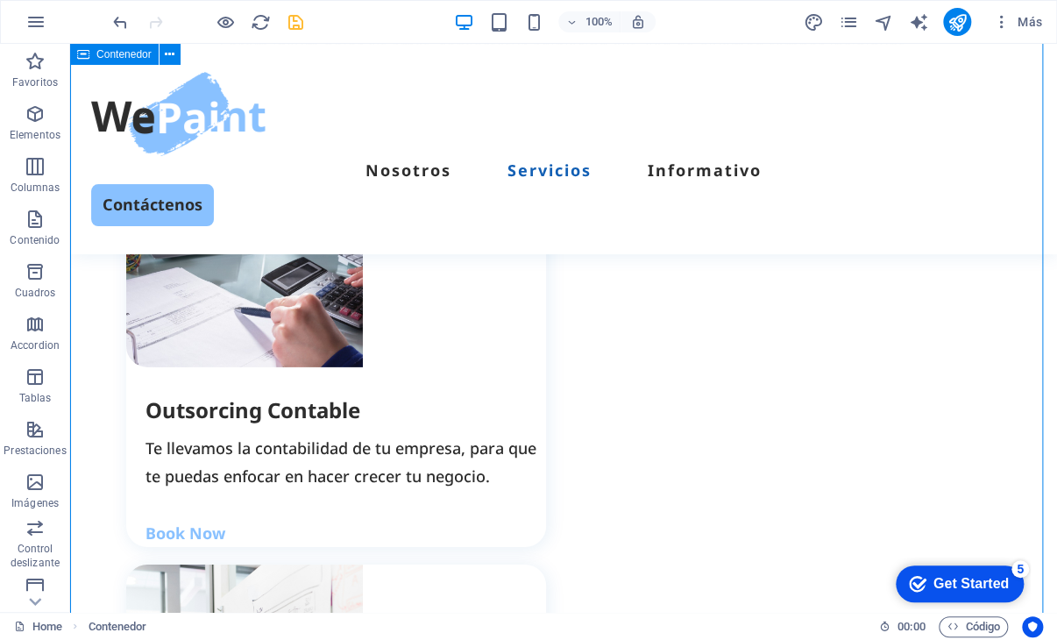
scroll to position [2015, 0]
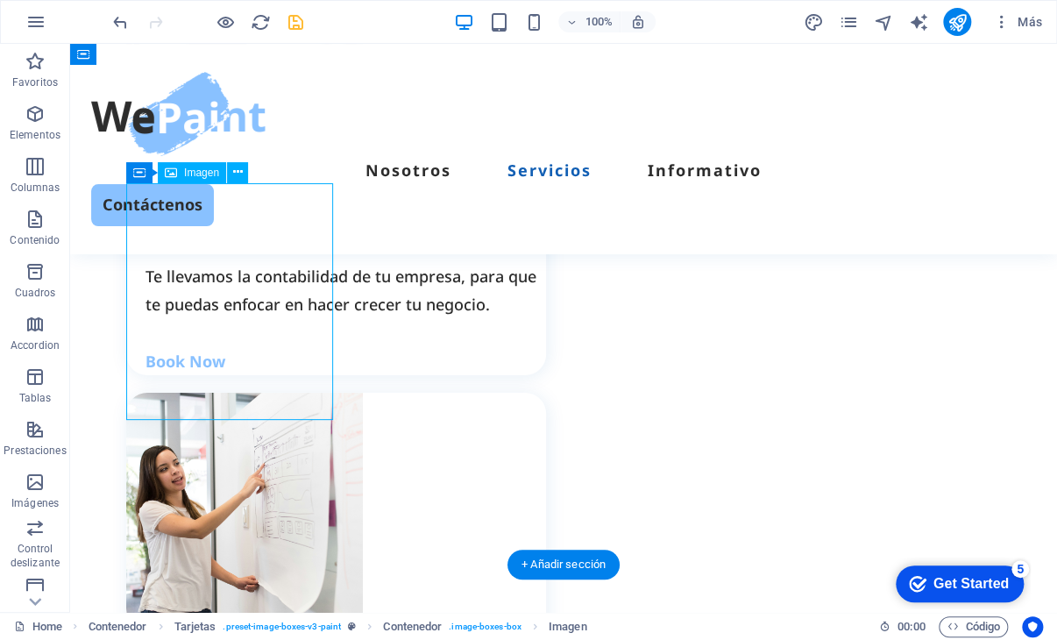
select select "px"
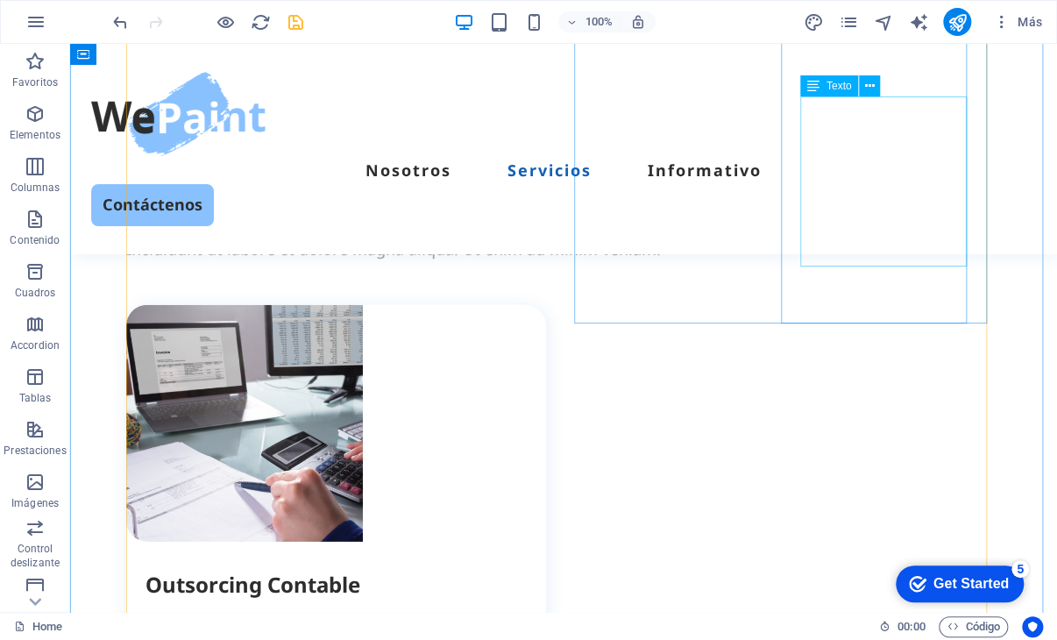
scroll to position [1840, 0]
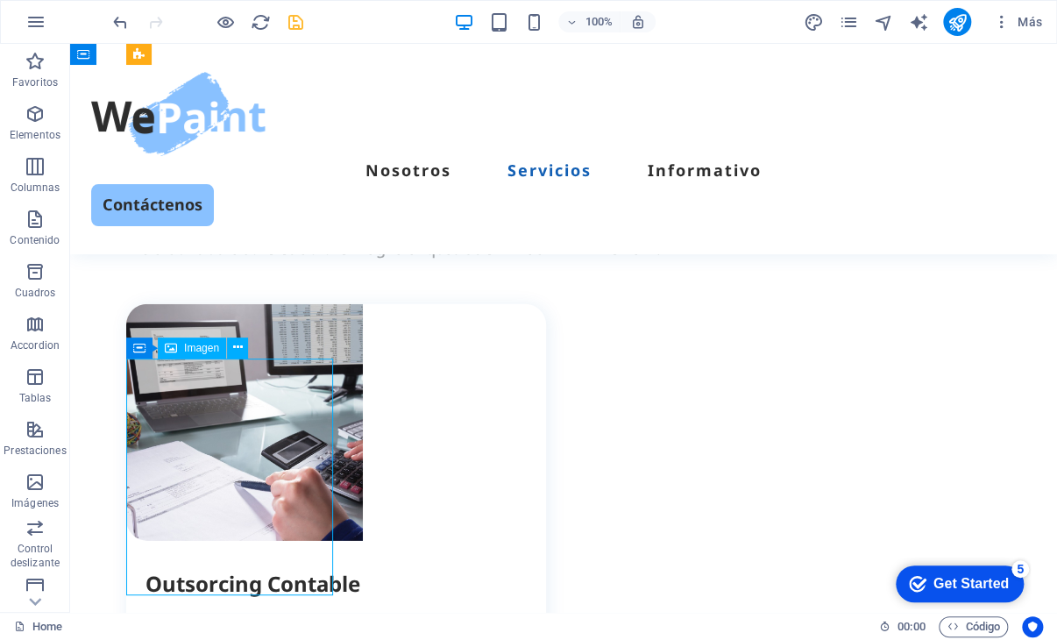
select select "px"
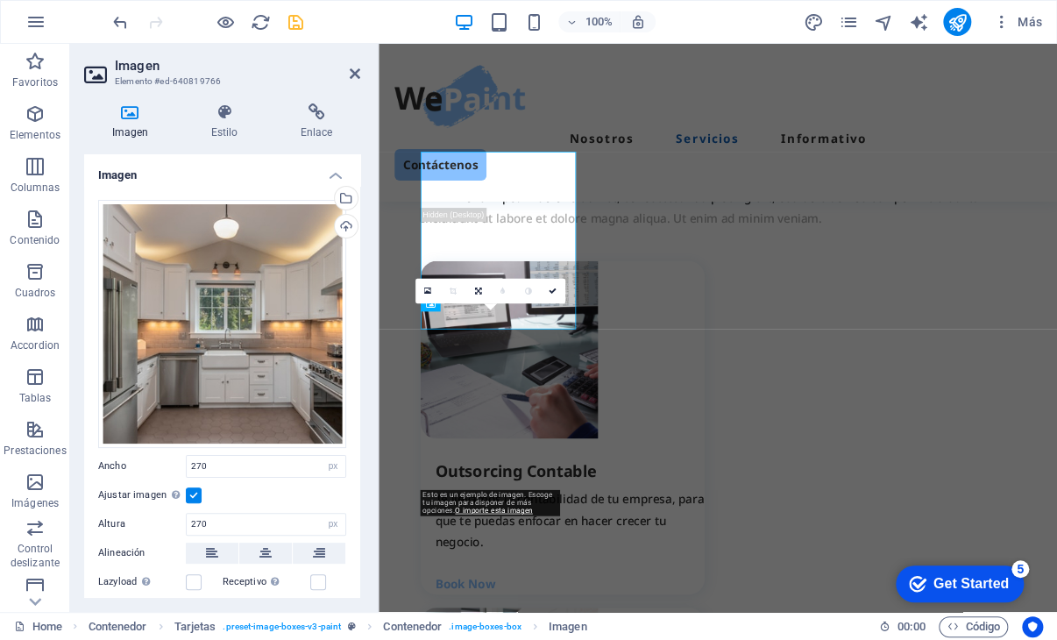
scroll to position [2010, 0]
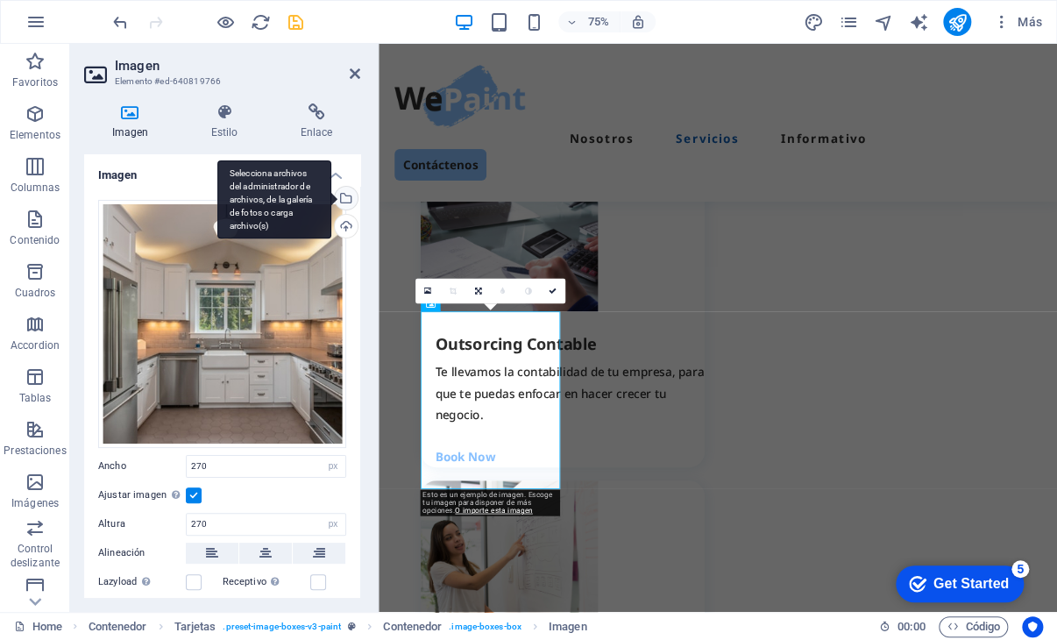
click at [348, 197] on div "Selecciona archivos del administrador de archivos, de la galería de fotos o car…" at bounding box center [344, 200] width 26 height 26
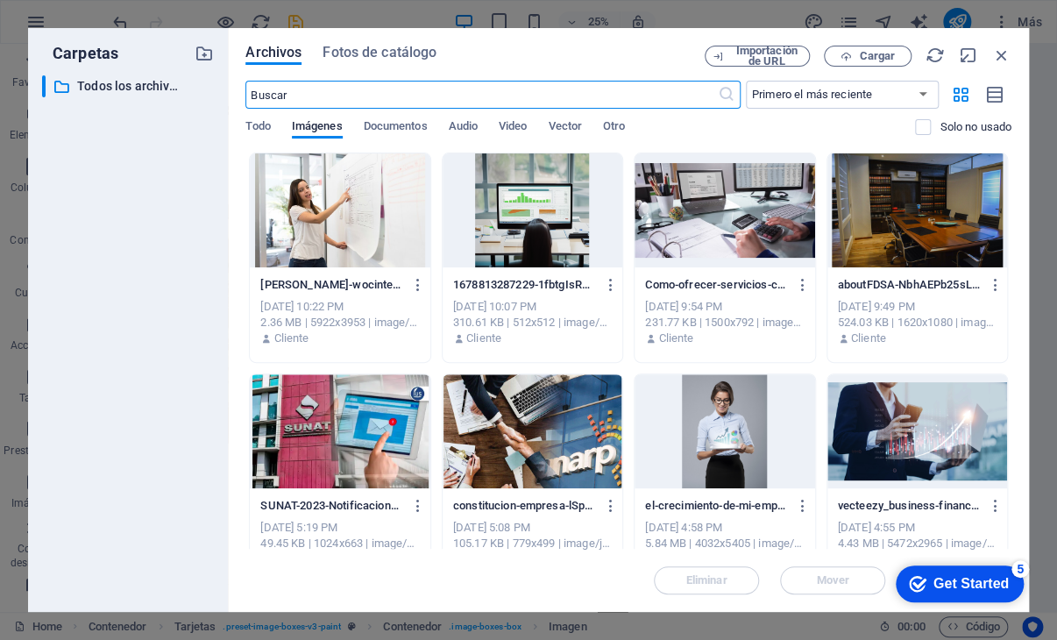
scroll to position [1840, 0]
click at [894, 54] on span "Cargar" at bounding box center [868, 56] width 72 height 11
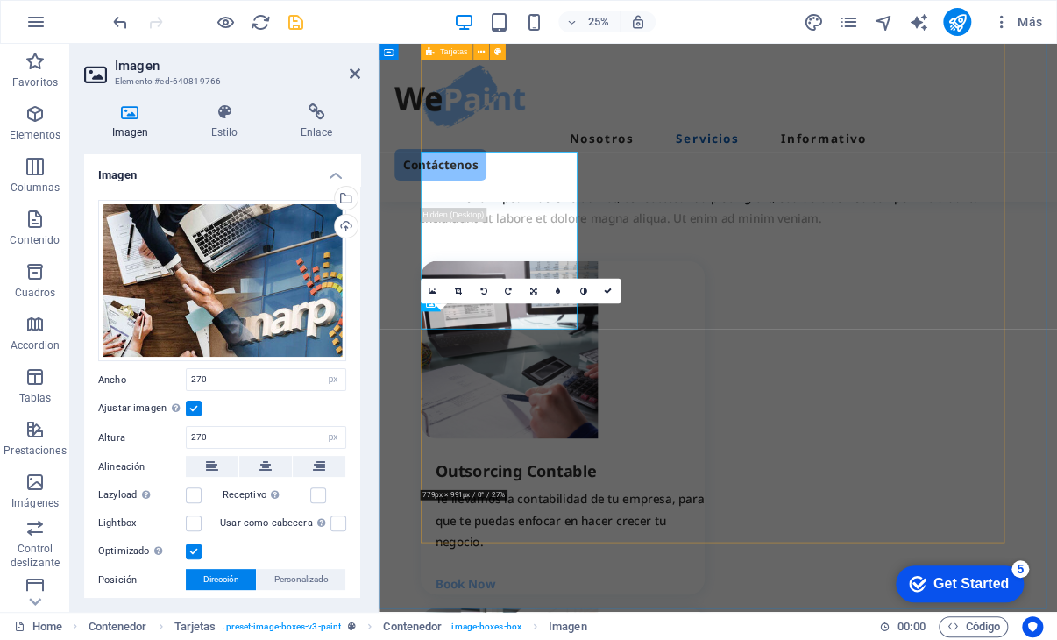
scroll to position [2010, 0]
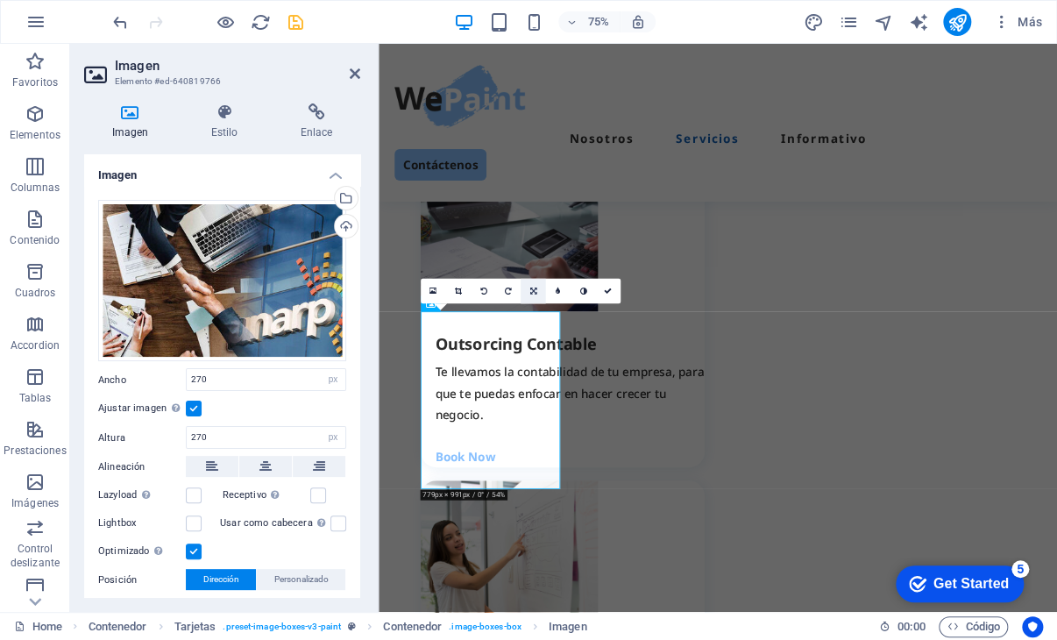
click at [539, 296] on link at bounding box center [532, 291] width 25 height 25
click at [555, 291] on icon at bounding box center [558, 291] width 6 height 8
click at [606, 292] on icon at bounding box center [608, 291] width 8 height 8
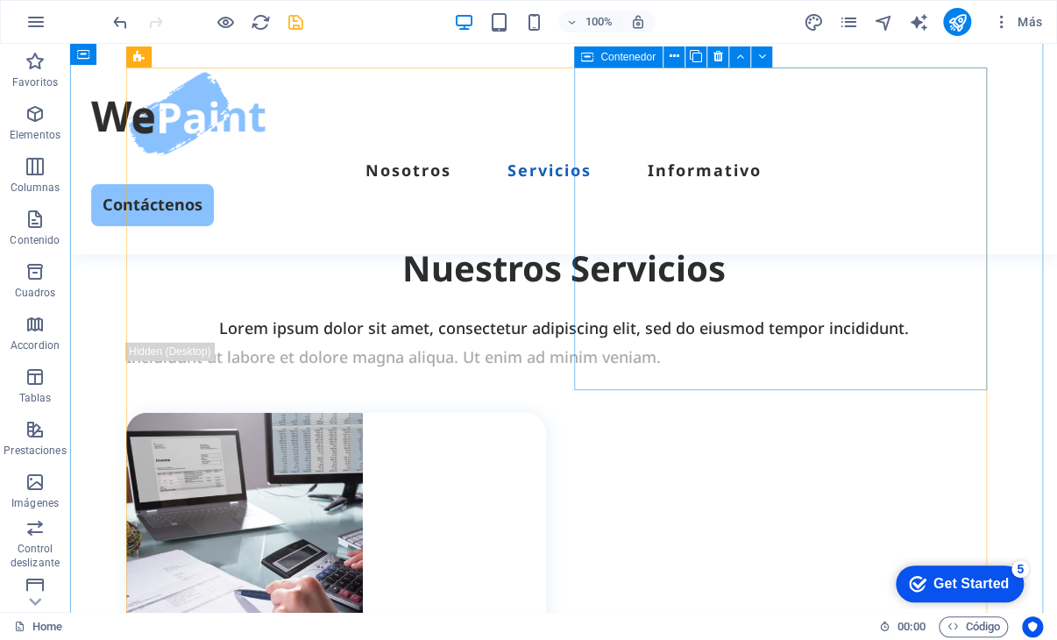
scroll to position [1840, 0]
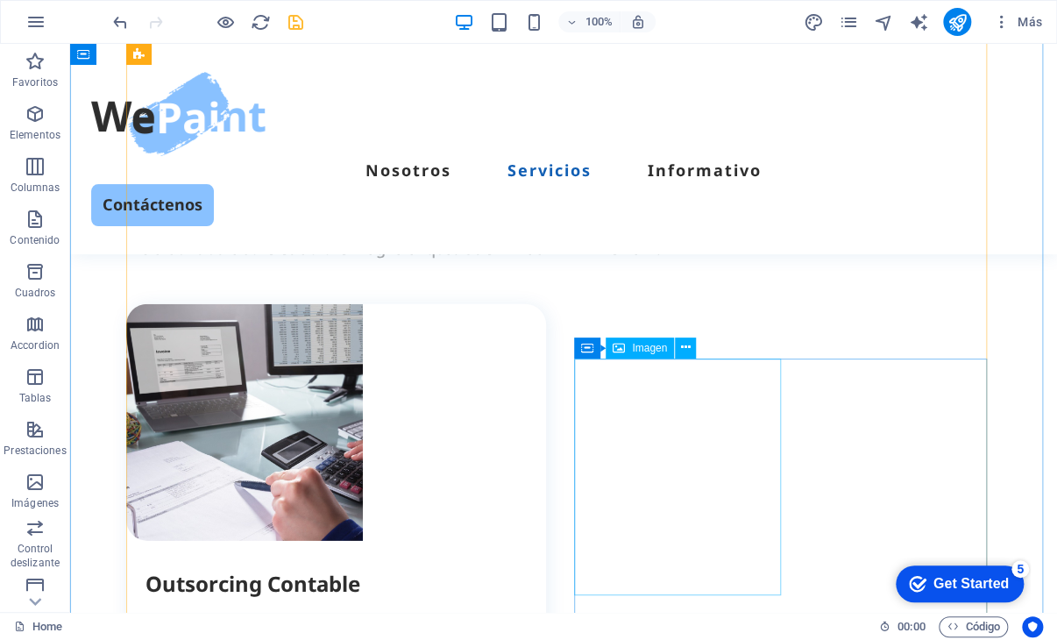
select select "px"
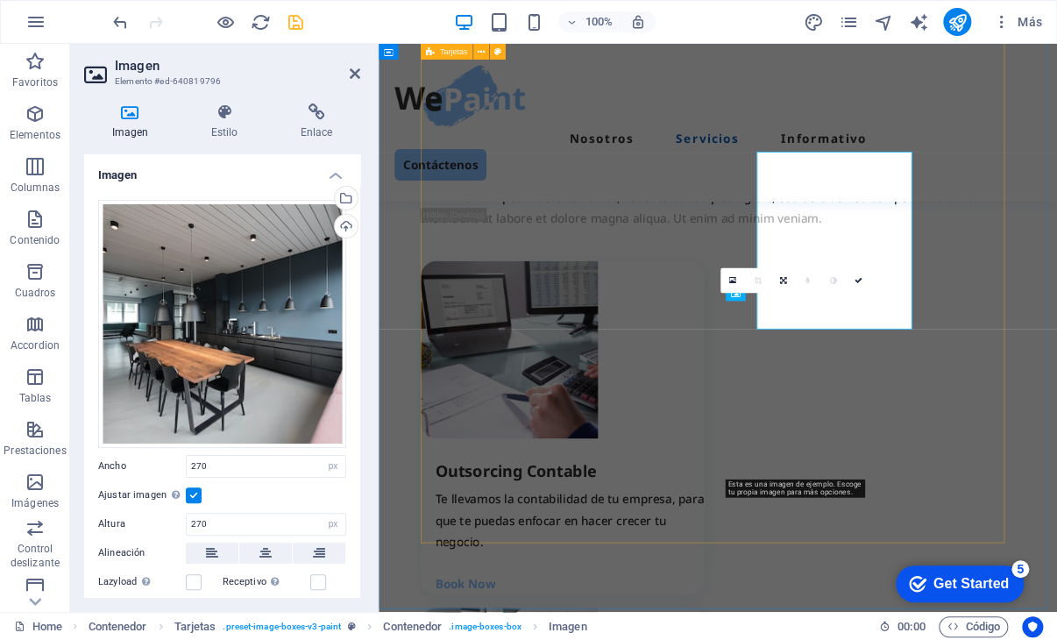
scroll to position [2010, 0]
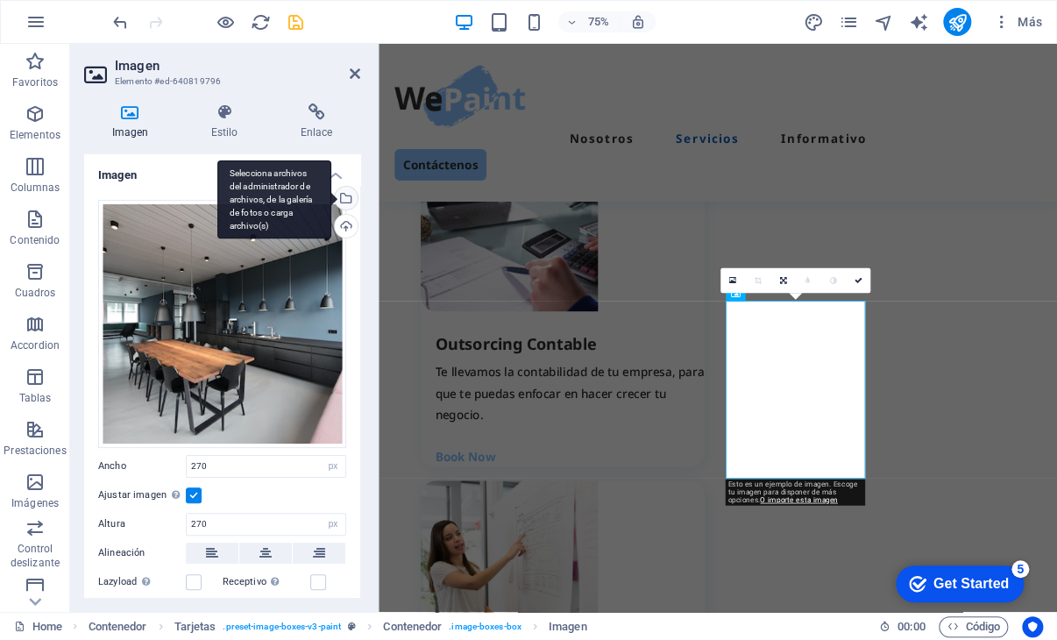
click at [331, 195] on div "Selecciona archivos del administrador de archivos, de la galería de fotos o car…" at bounding box center [274, 199] width 114 height 79
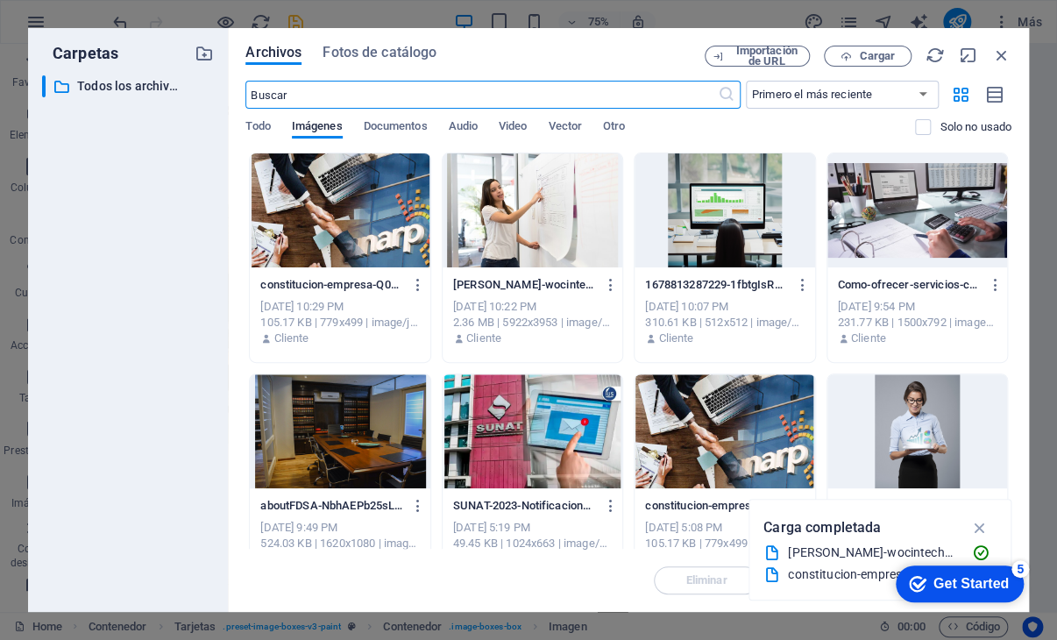
scroll to position [1840, 0]
click at [885, 59] on span "Cargar" at bounding box center [877, 56] width 36 height 11
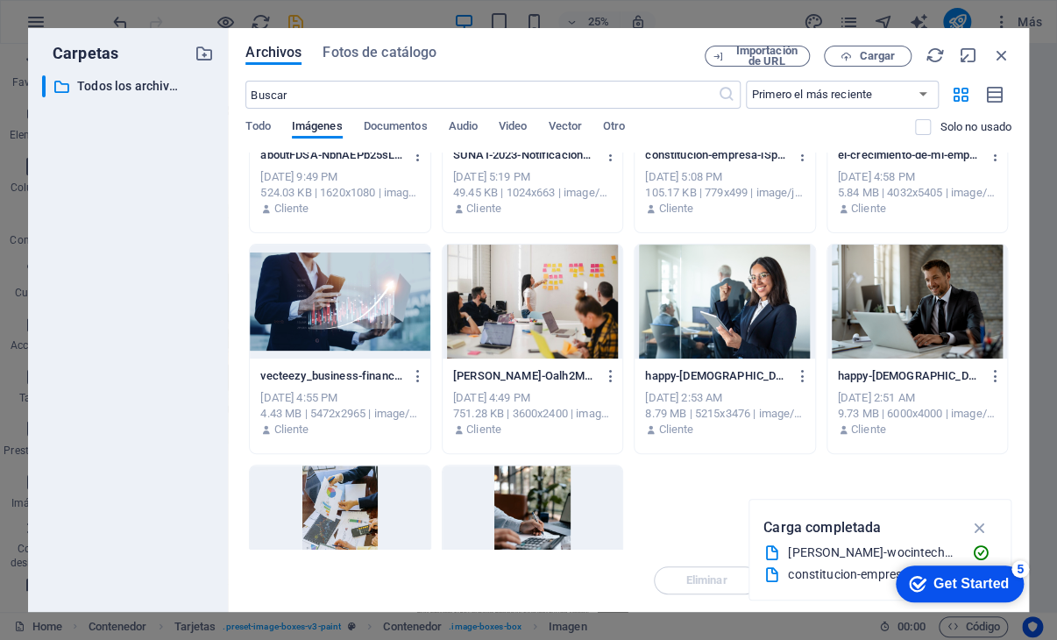
scroll to position [88, 0]
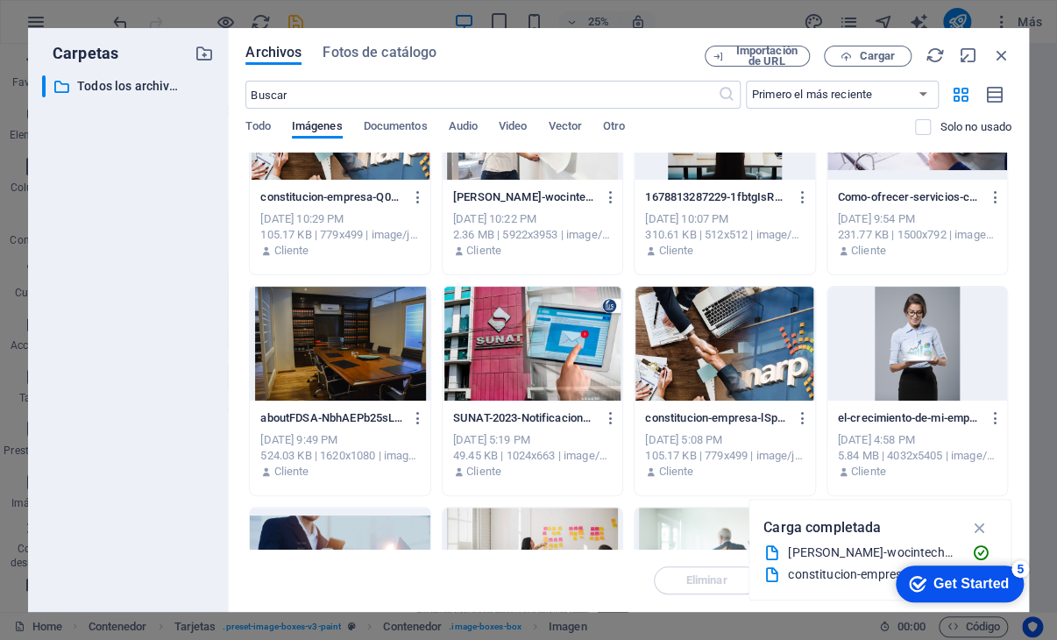
click at [471, 344] on div at bounding box center [532, 344] width 180 height 114
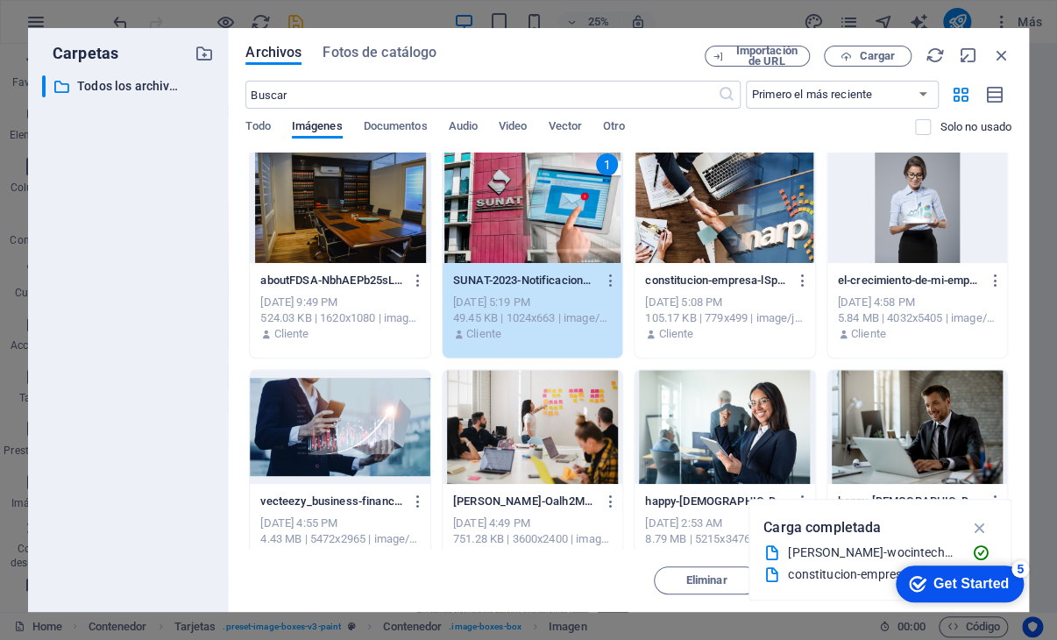
scroll to position [350, 0]
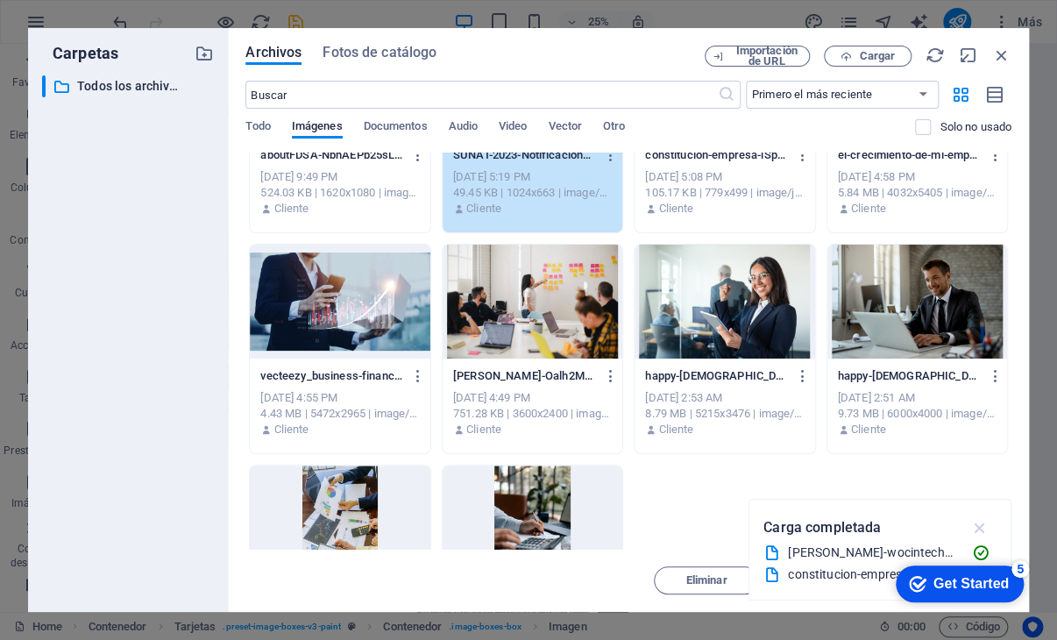
click at [978, 519] on icon "button" at bounding box center [979, 527] width 20 height 19
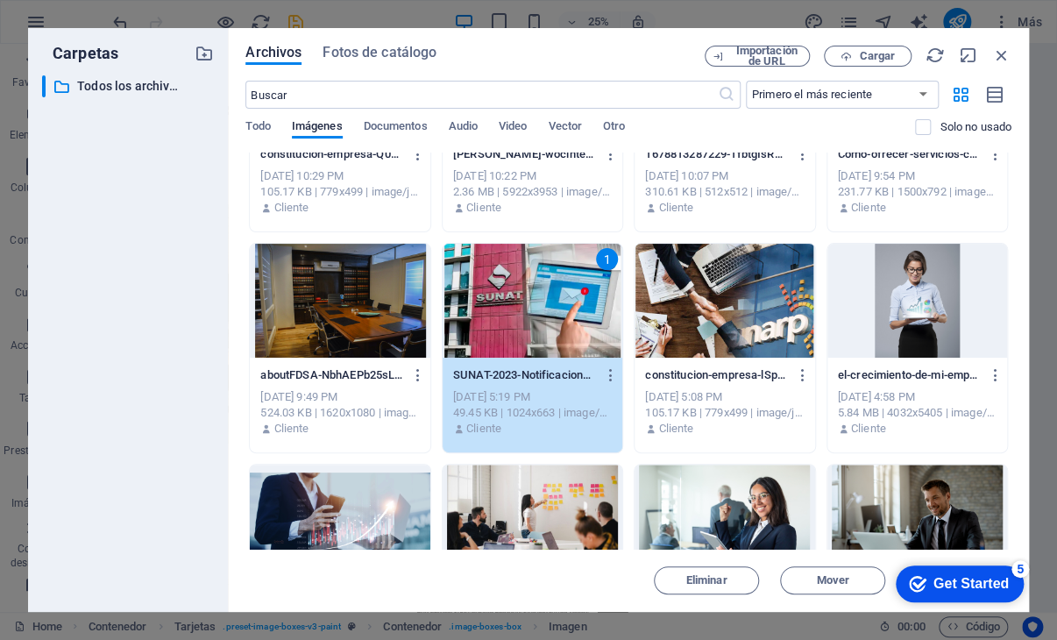
scroll to position [0, 0]
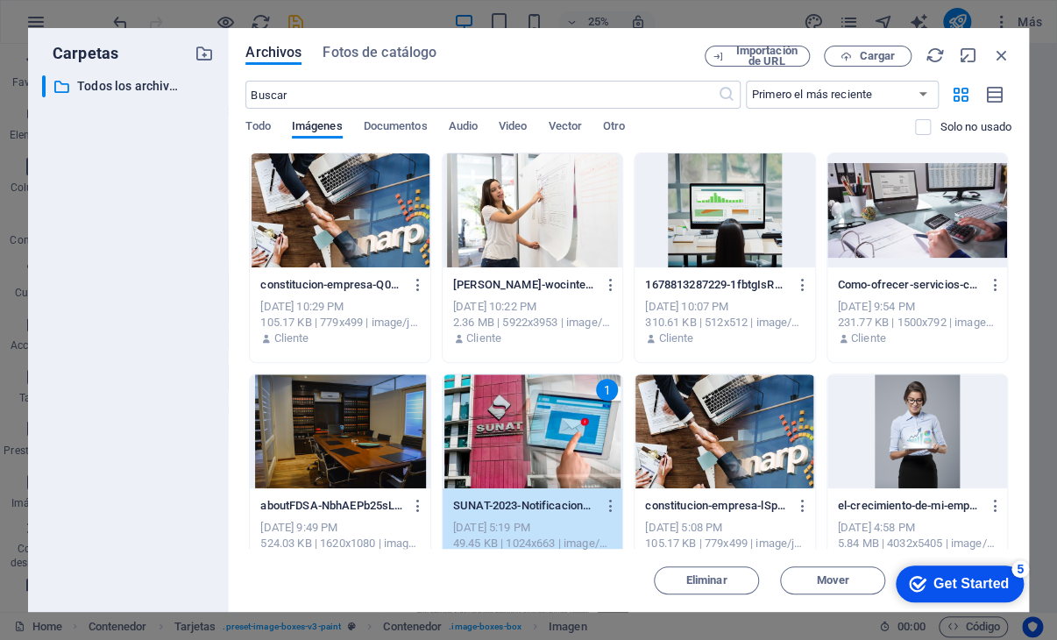
click at [521, 495] on div "SUNAT-2023-Notificaciones-electronicas-1024x663-mQx0nfp7TbDutZk7Cag0mA.webp SUN…" at bounding box center [532, 506] width 159 height 28
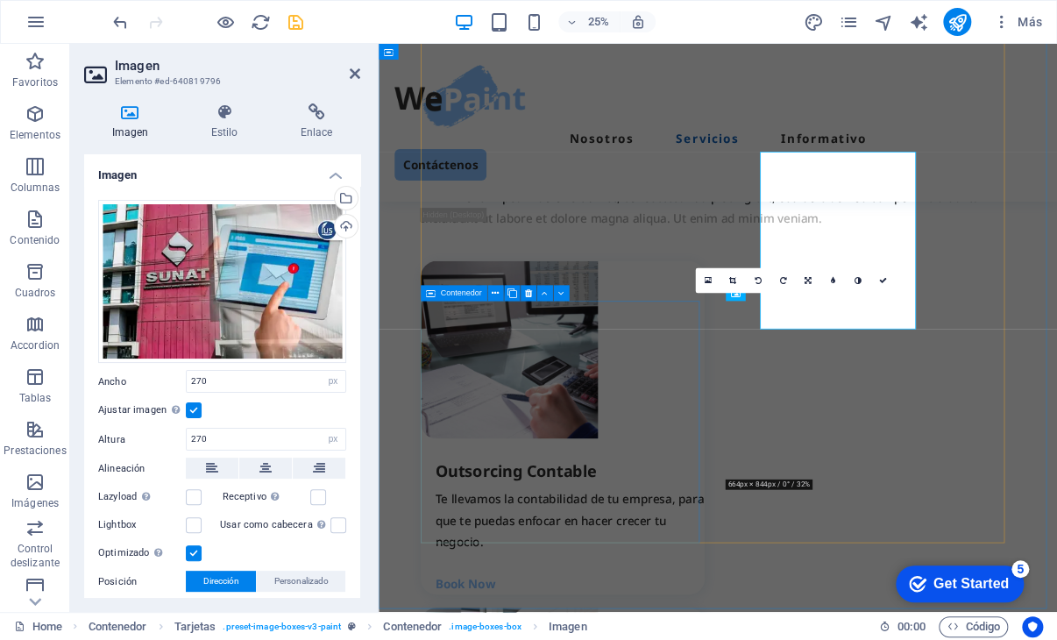
scroll to position [2010, 0]
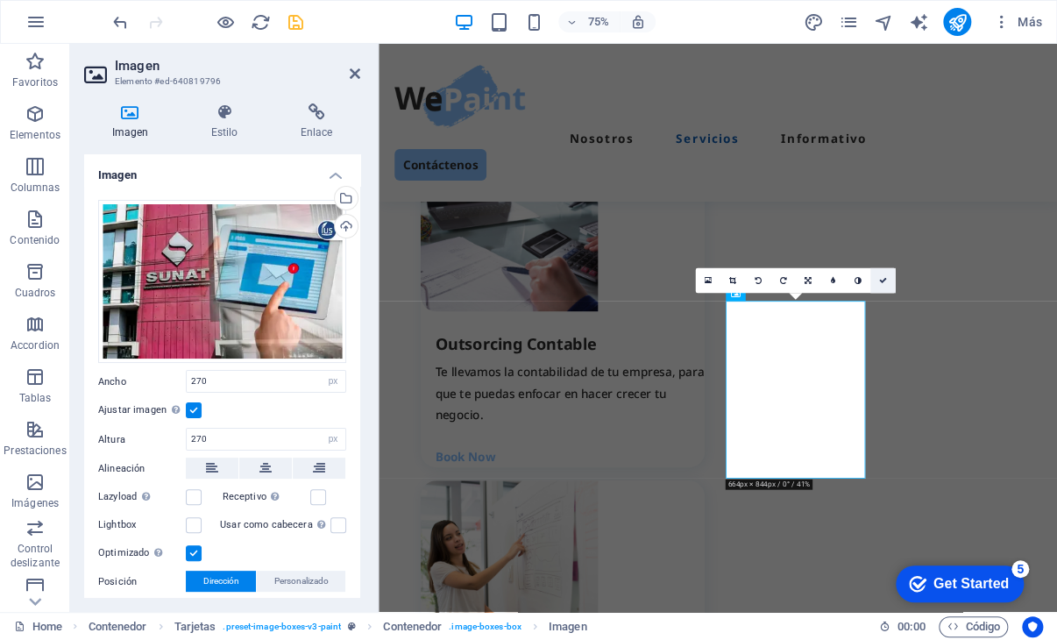
click at [885, 285] on link at bounding box center [882, 280] width 25 height 25
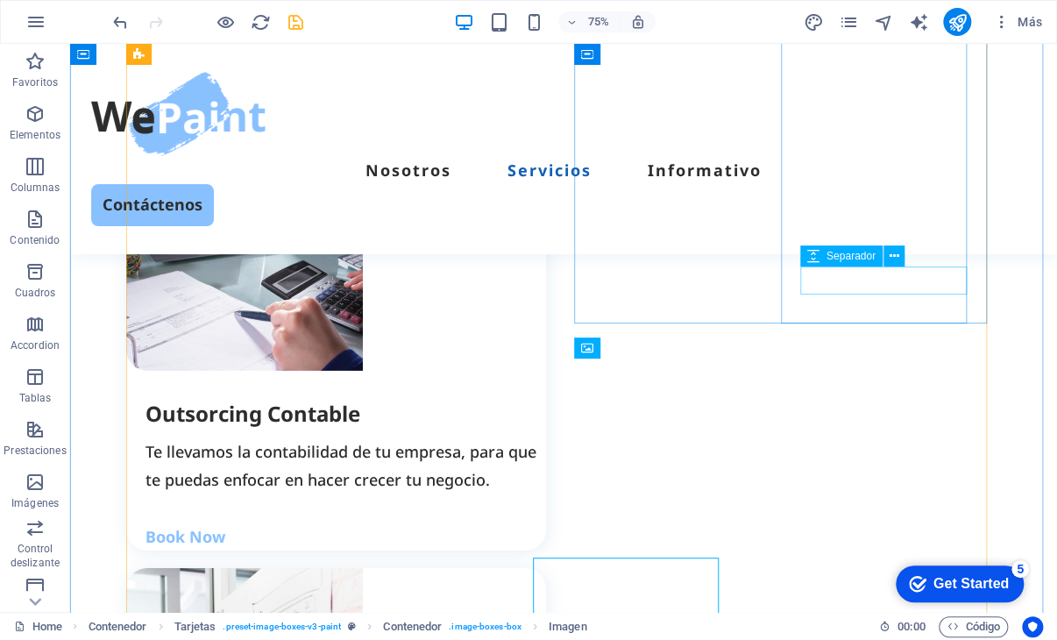
scroll to position [1840, 0]
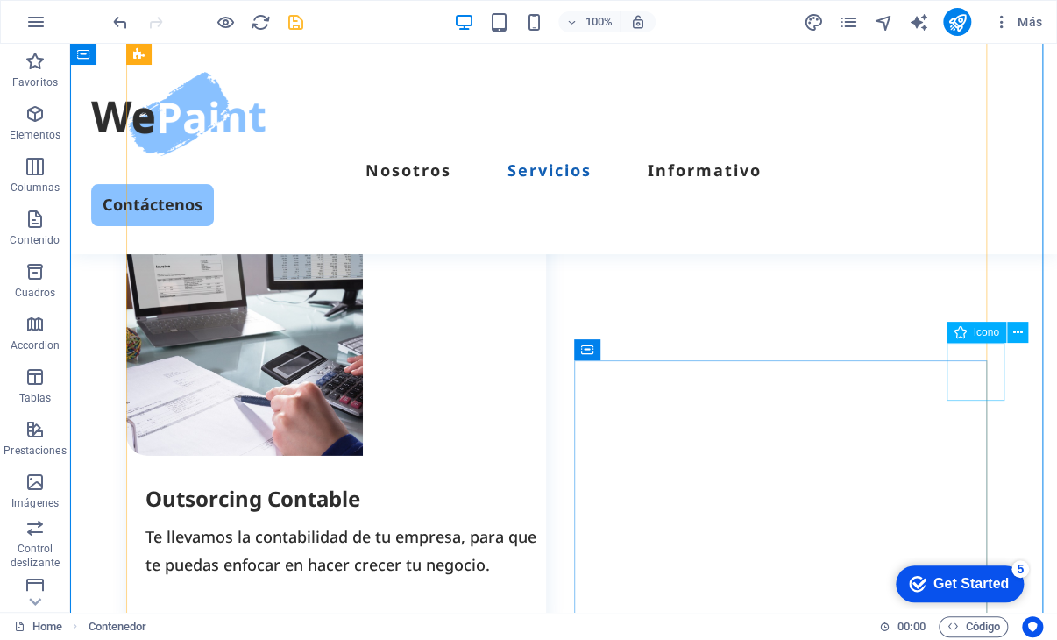
scroll to position [1928, 0]
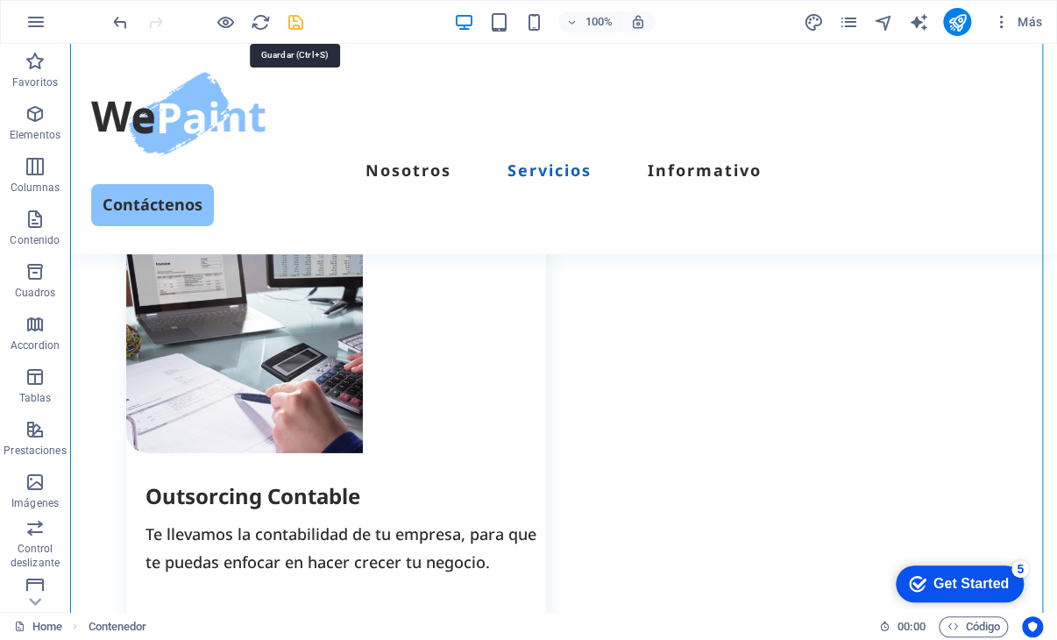
click at [297, 32] on icon "save" at bounding box center [296, 22] width 20 height 20
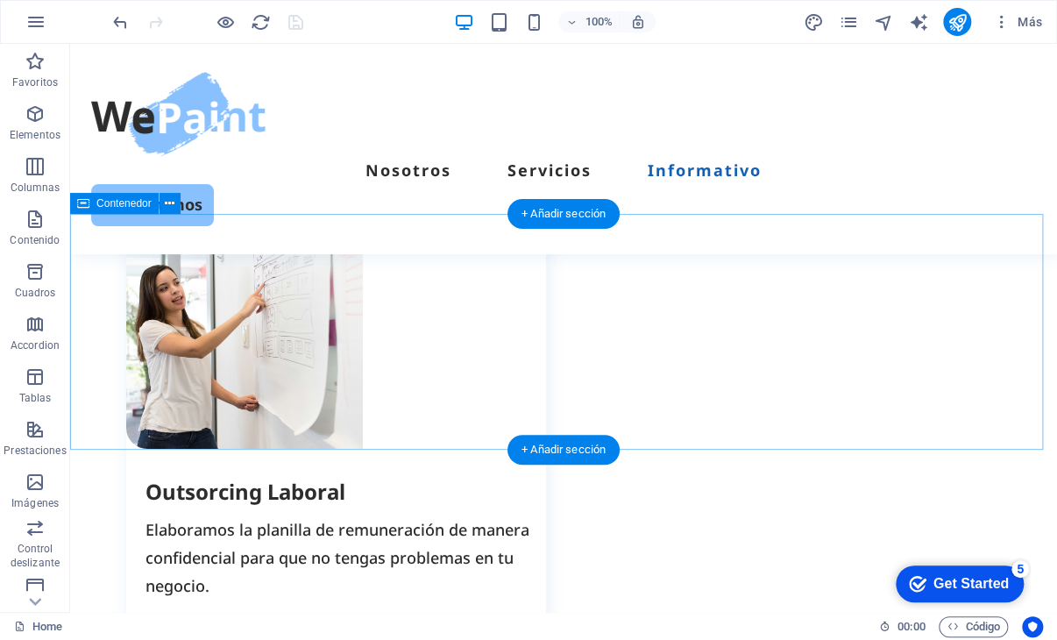
scroll to position [2453, 0]
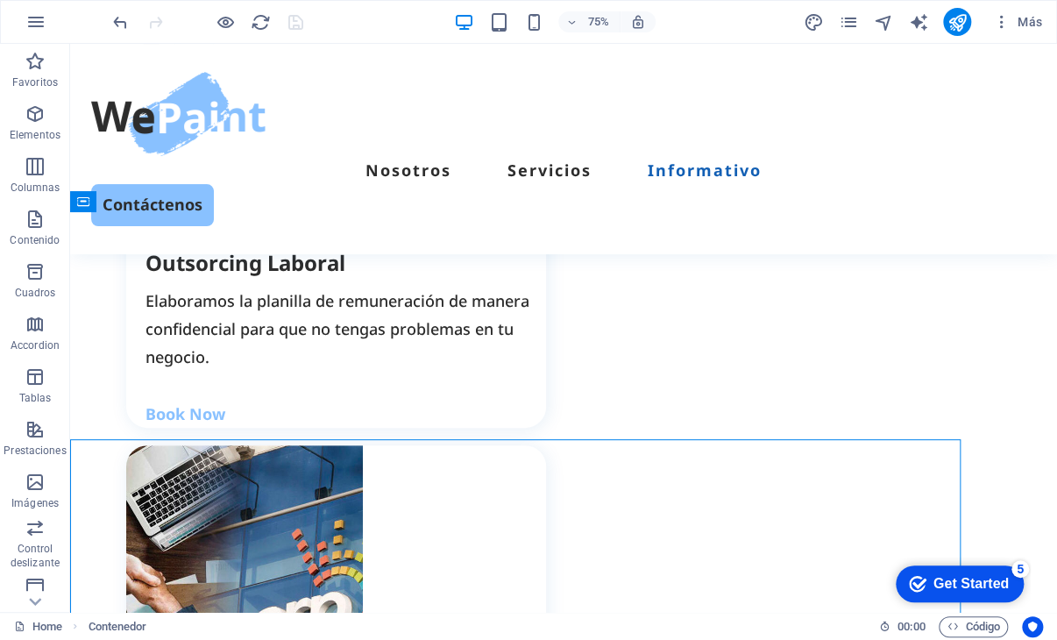
scroll to position [2368, 0]
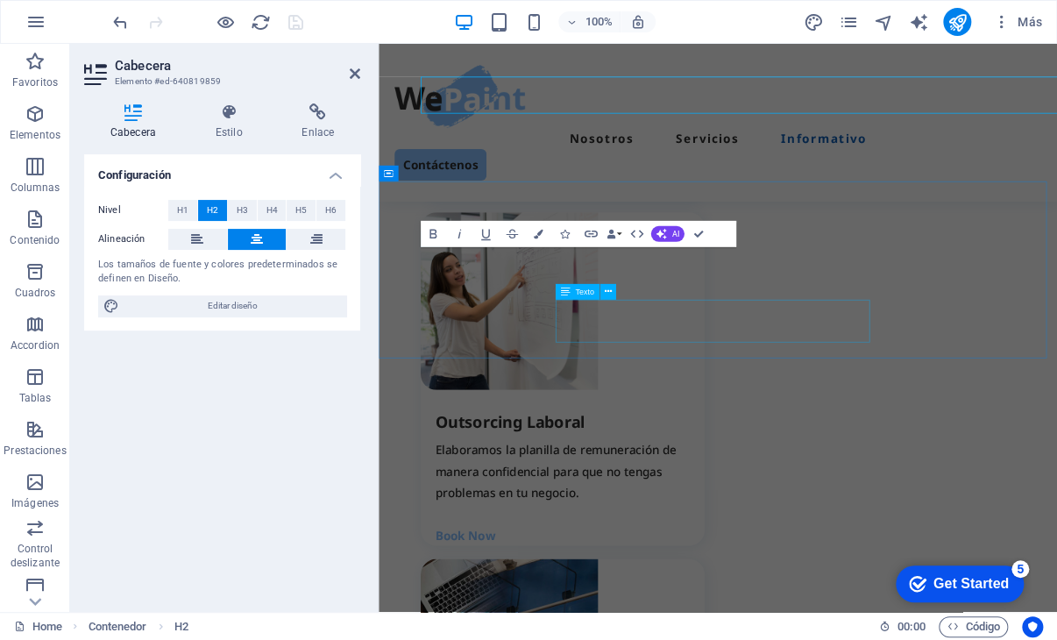
scroll to position [2580, 0]
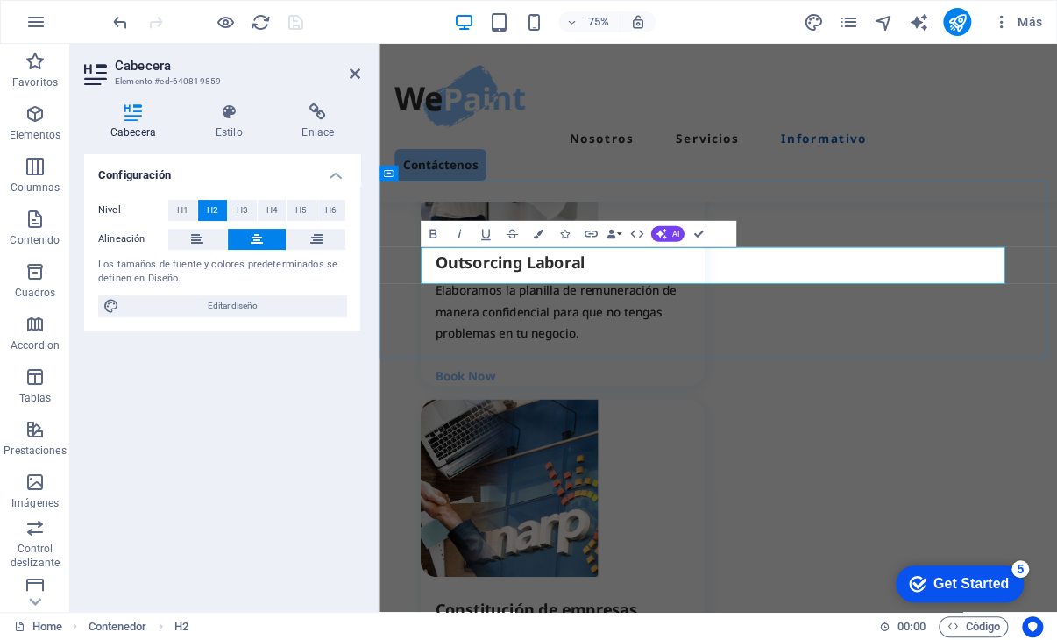
drag, startPoint x: 888, startPoint y: 352, endPoint x: 853, endPoint y: 333, distance: 39.2
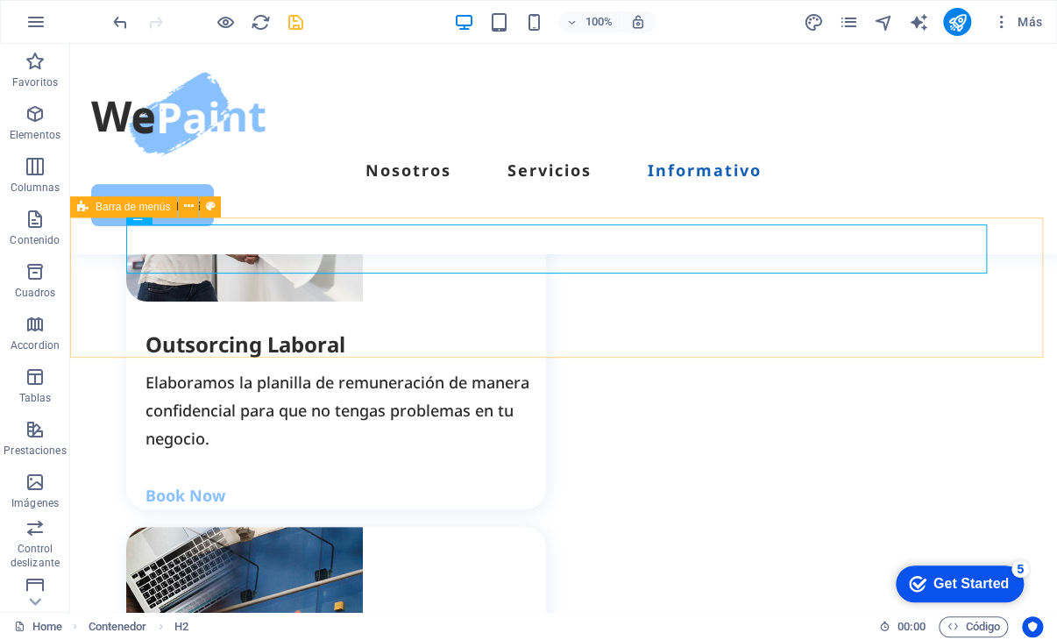
scroll to position [2440, 0]
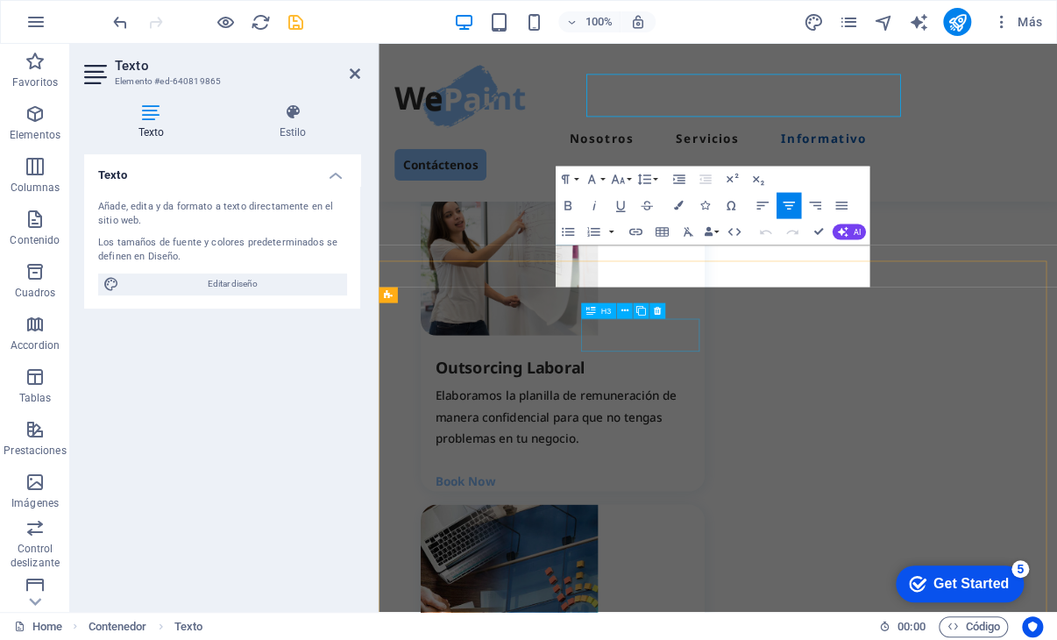
scroll to position [2653, 0]
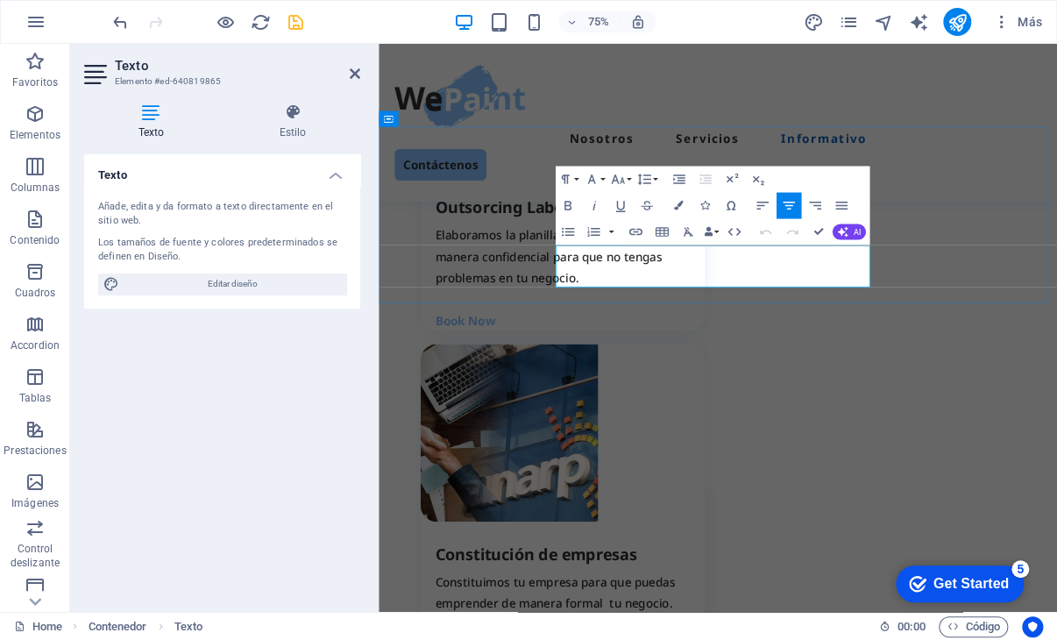
drag, startPoint x: 966, startPoint y: 357, endPoint x: 614, endPoint y: 316, distance: 353.8
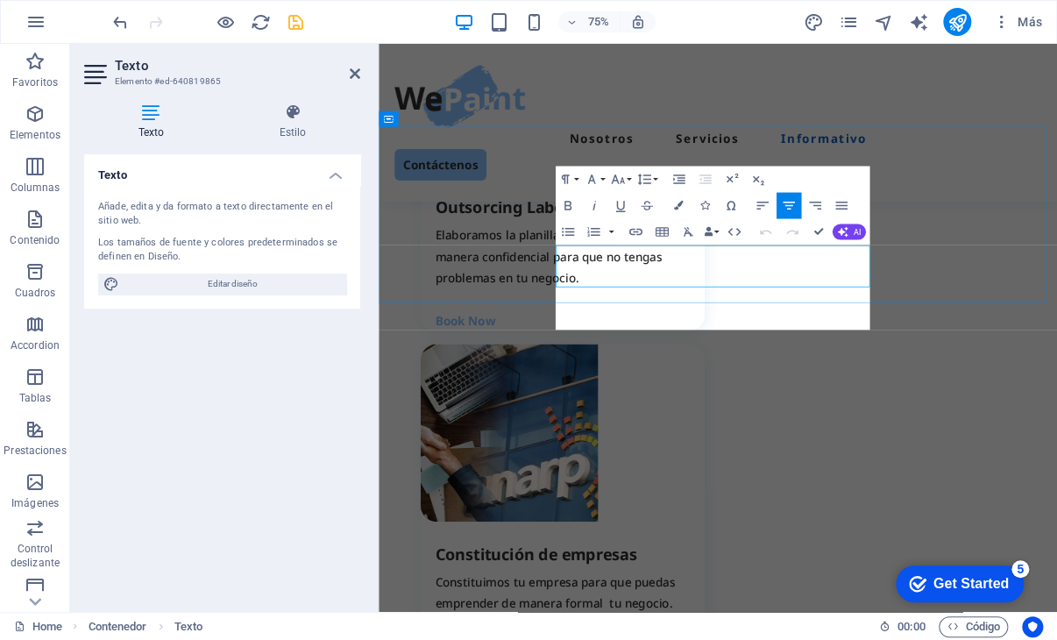
scroll to position [3019, 3]
click at [845, 197] on icon "button" at bounding box center [841, 205] width 16 height 16
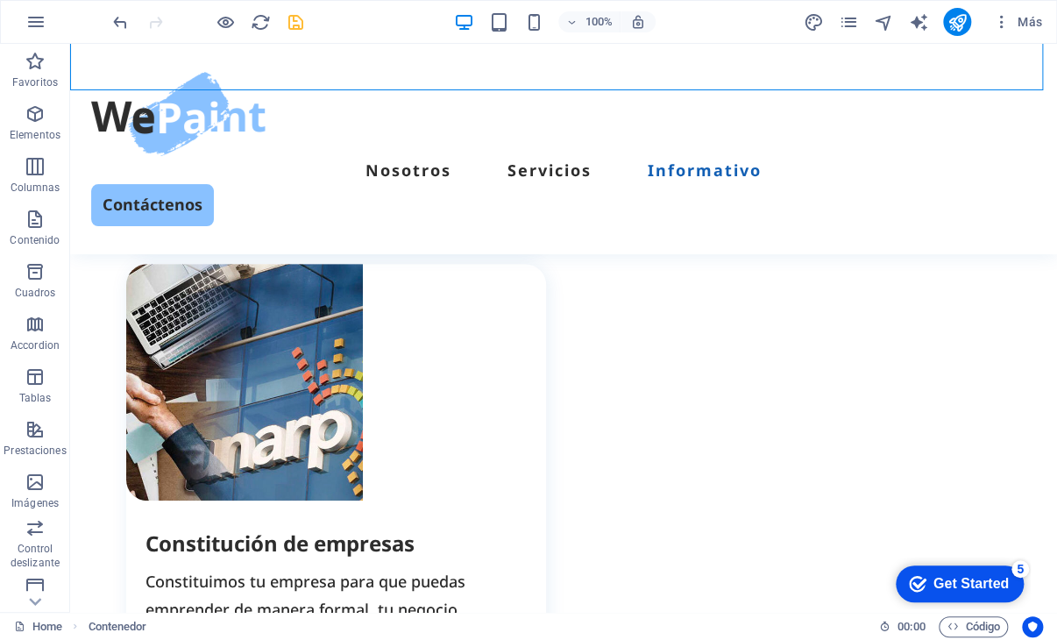
scroll to position [2863, 0]
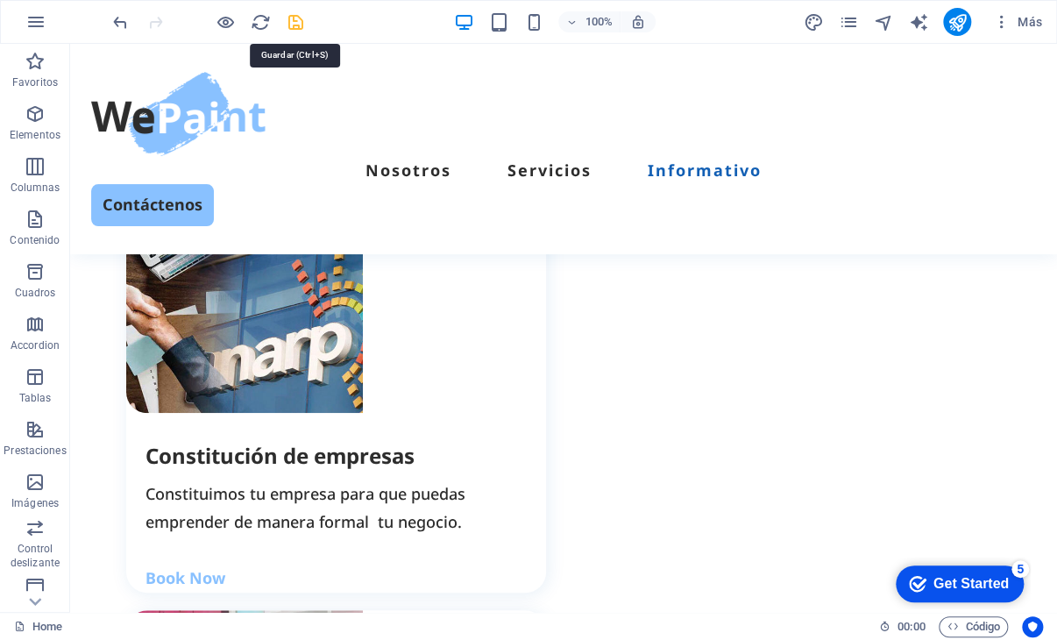
click at [292, 25] on icon "save" at bounding box center [296, 22] width 20 height 20
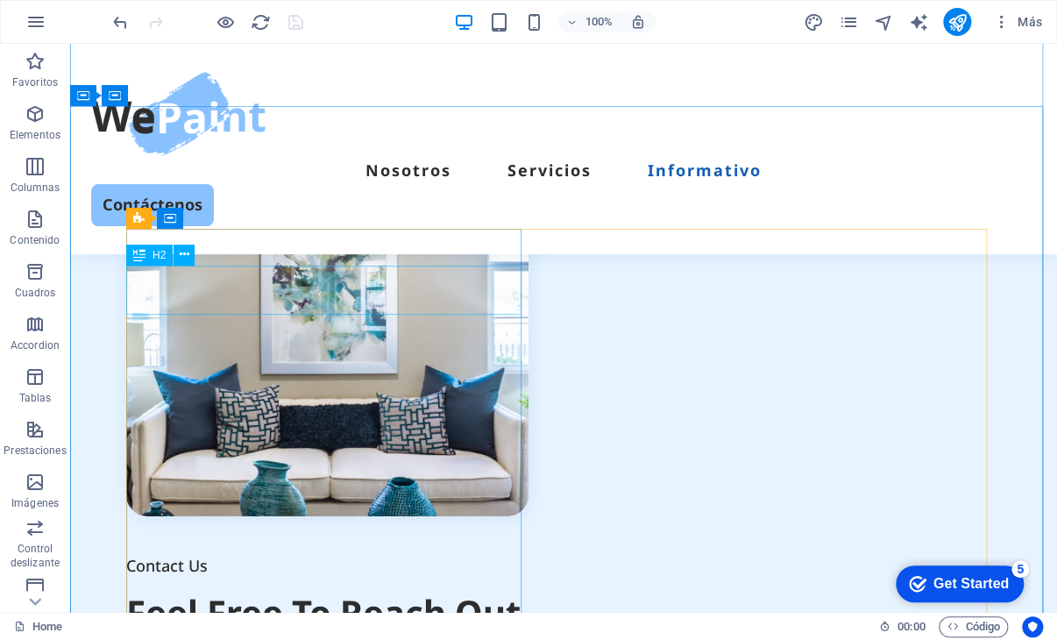
scroll to position [4503, 0]
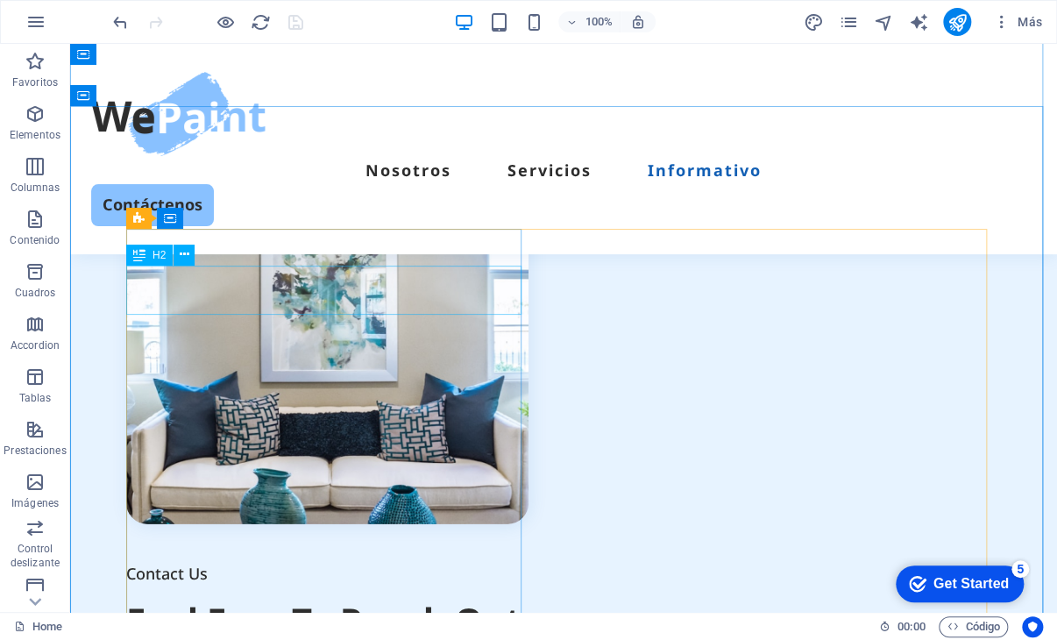
click at [379, 596] on div "Feel Free To Reach Out" at bounding box center [327, 620] width 402 height 49
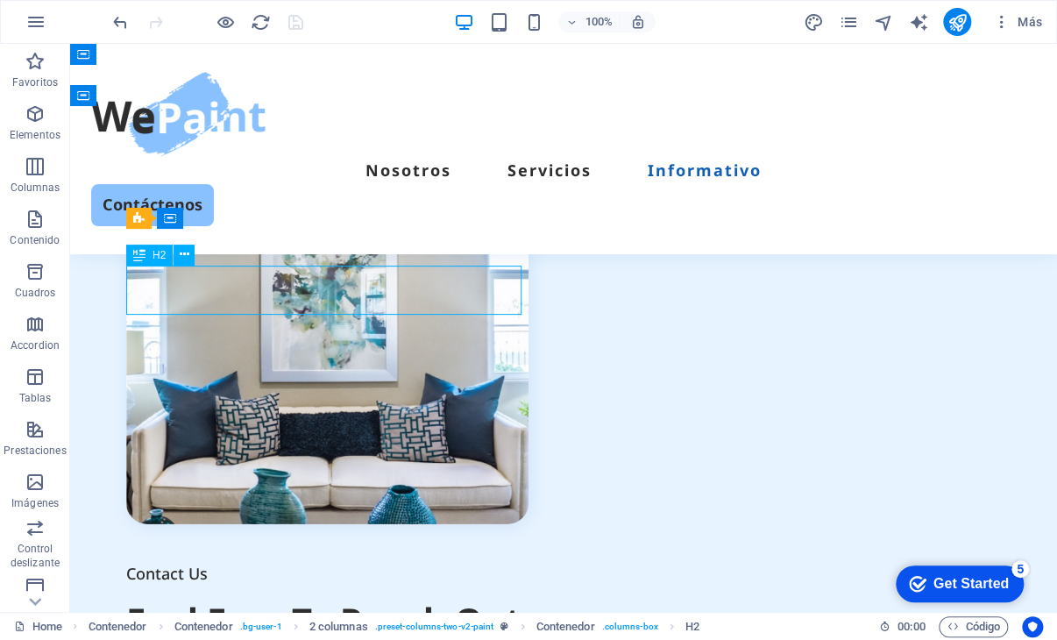
click at [379, 596] on div "Feel Free To Reach Out" at bounding box center [327, 620] width 402 height 49
click at [379, 299] on iframe at bounding box center [563, 328] width 987 height 568
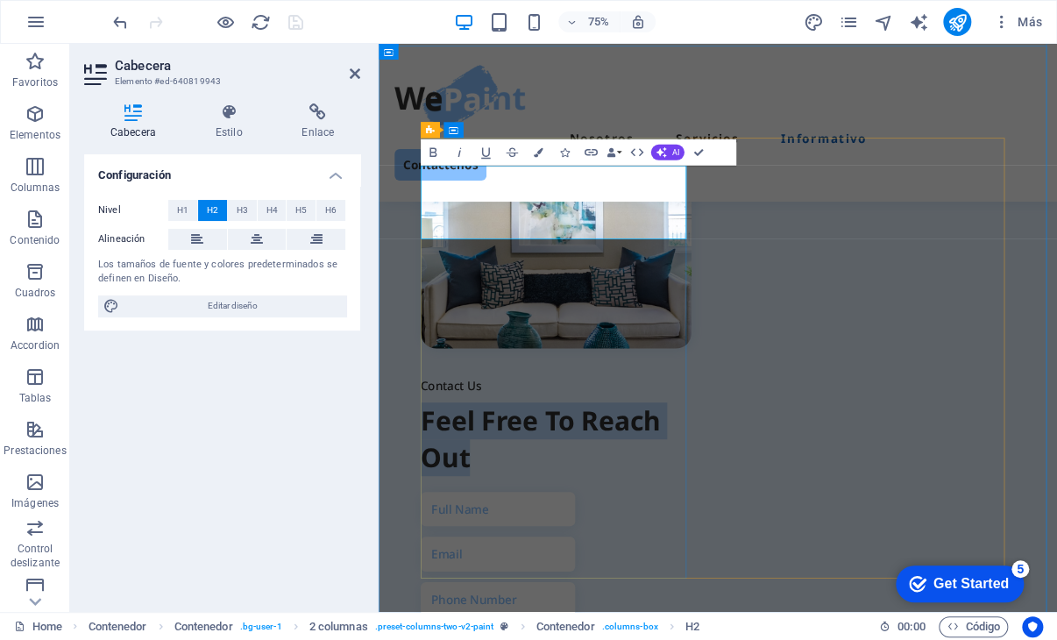
click at [558, 521] on h2 "Feel Free To Reach Out" at bounding box center [615, 570] width 361 height 98
drag, startPoint x: 573, startPoint y: 287, endPoint x: 413, endPoint y: 232, distance: 169.3
click at [413, 232] on div "Contact Us Feel Free To Reach Out I have read and understand the privacy policy…" at bounding box center [831, 606] width 904 height 1280
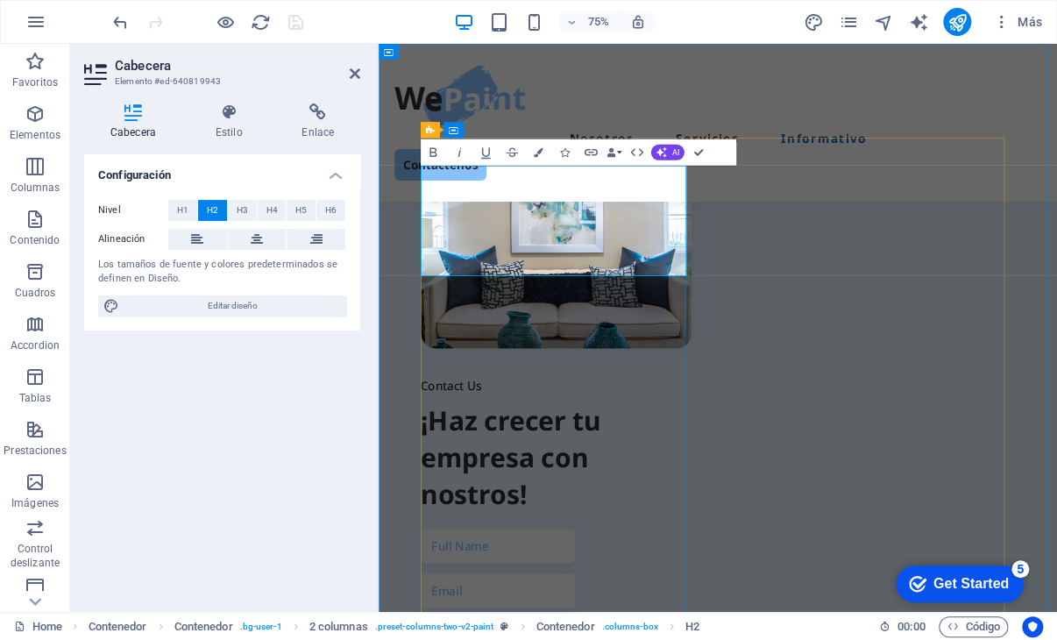
click at [495, 521] on h2 "​¡Haz crecer tu empresa con nostros!" at bounding box center [615, 594] width 361 height 147
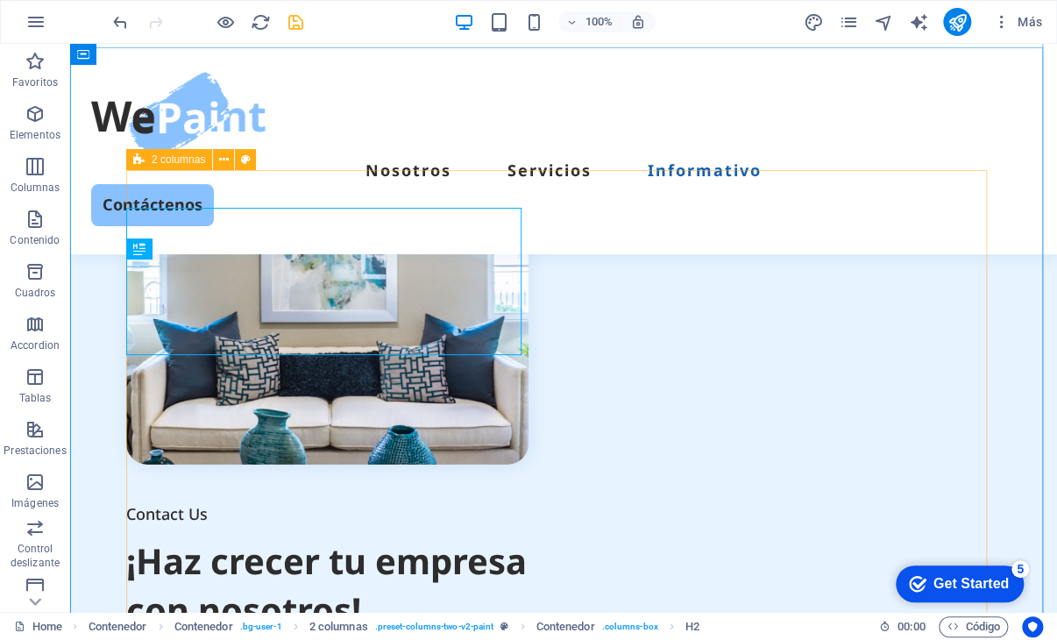
scroll to position [4387, 0]
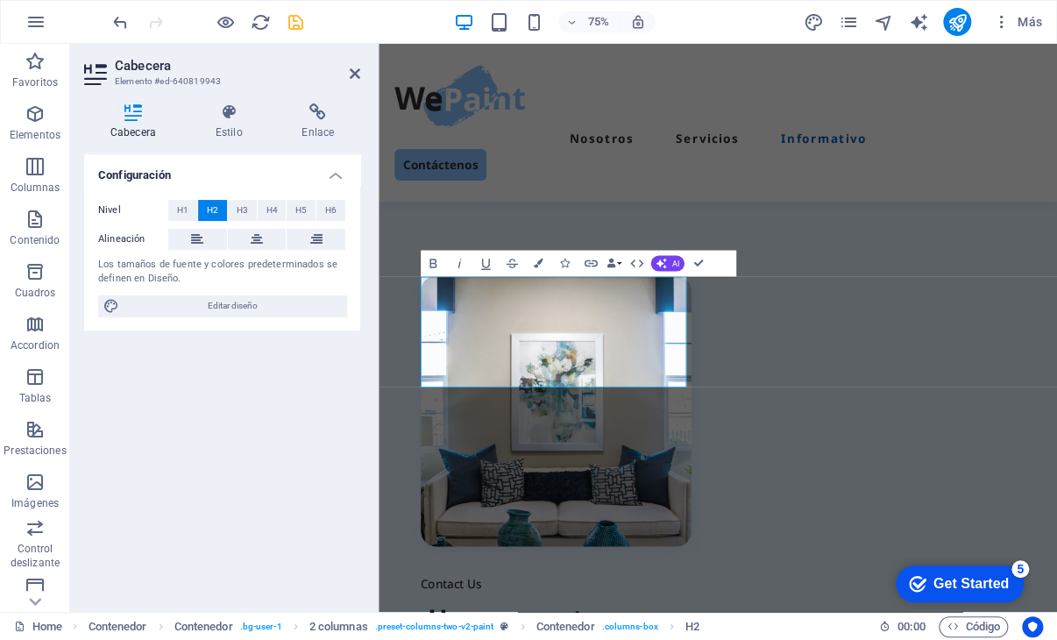
scroll to position [4504, 0]
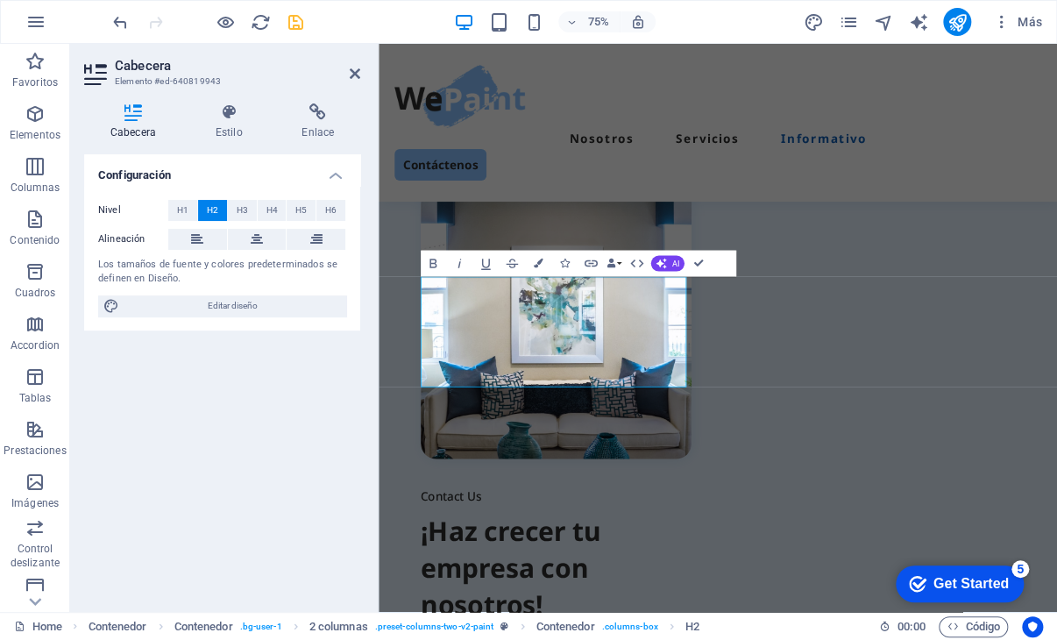
click at [263, 463] on div "Configuración Nivel H1 H2 H3 H4 H5 H6 Alineación Los tamaños de fuente y colore…" at bounding box center [222, 375] width 276 height 443
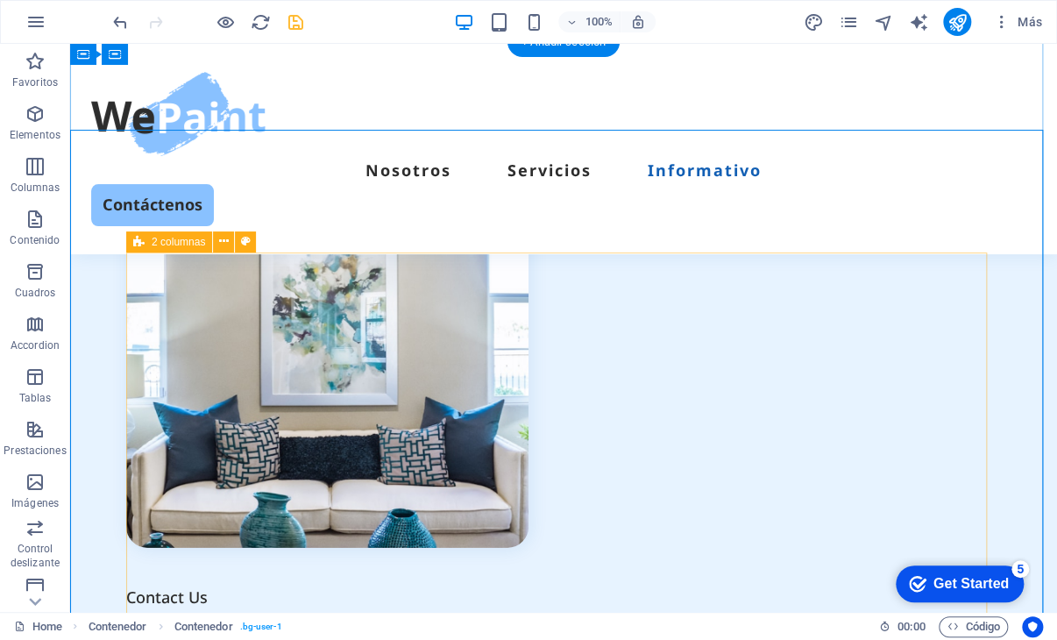
scroll to position [4451, 0]
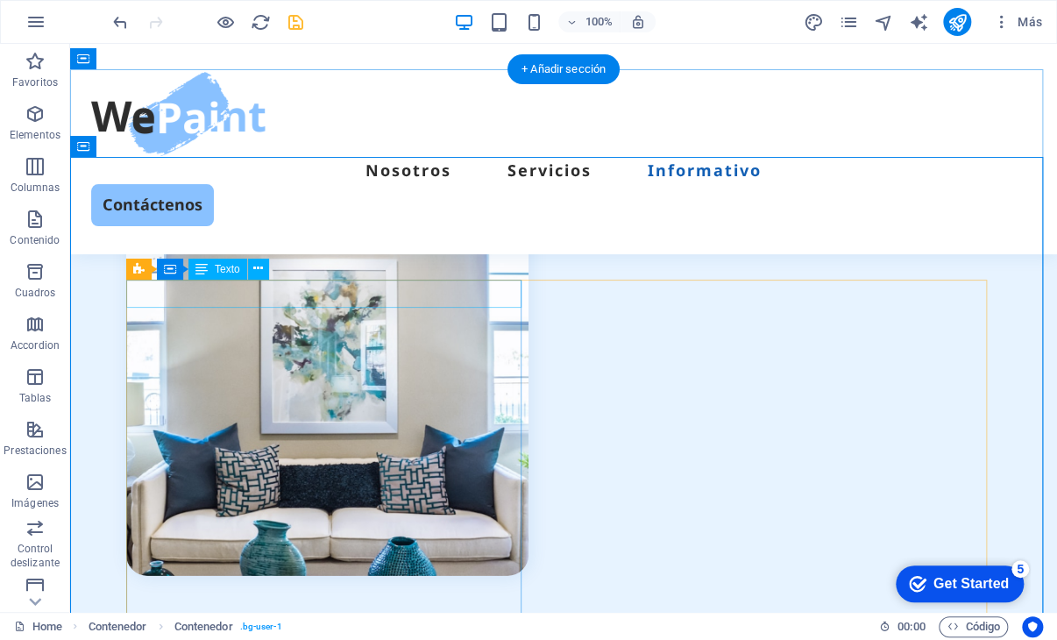
click at [265, 611] on div "Contact Us" at bounding box center [327, 625] width 402 height 28
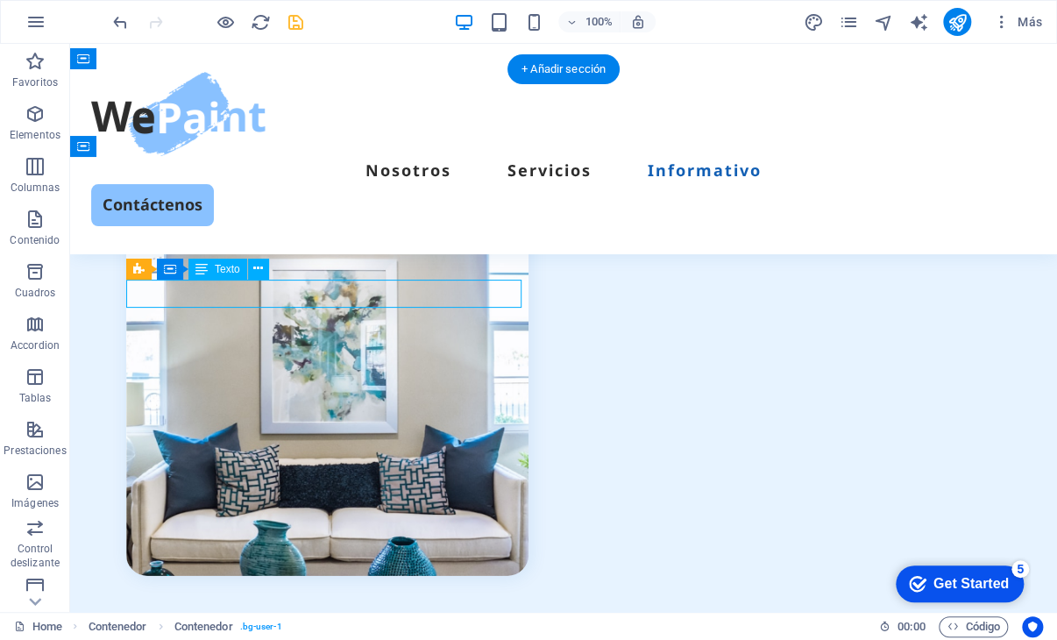
click at [265, 611] on div "Contact Us" at bounding box center [327, 625] width 402 height 28
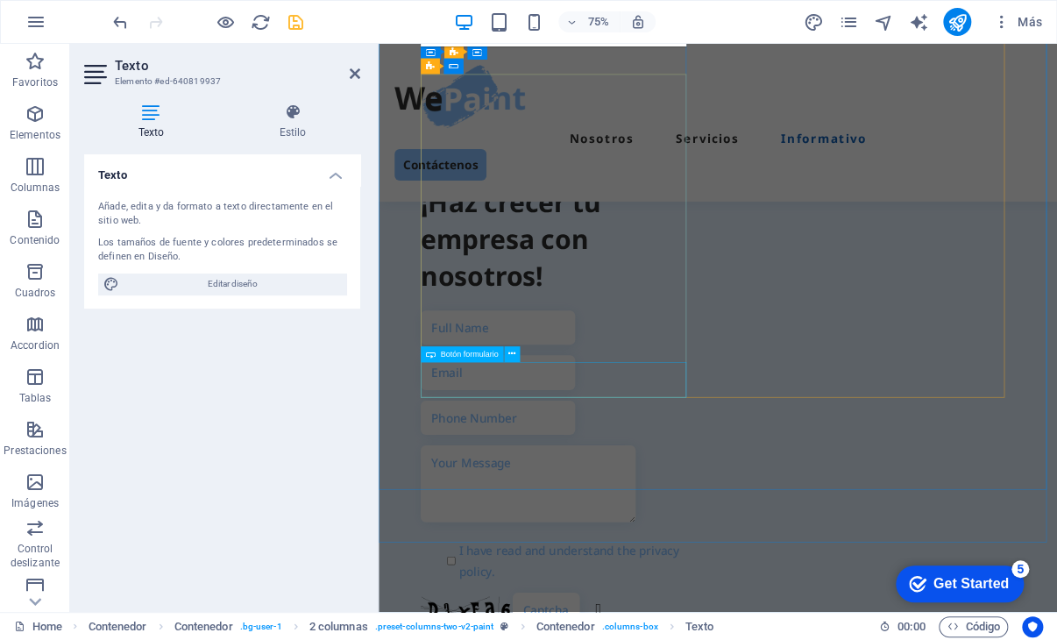
scroll to position [4591, 0]
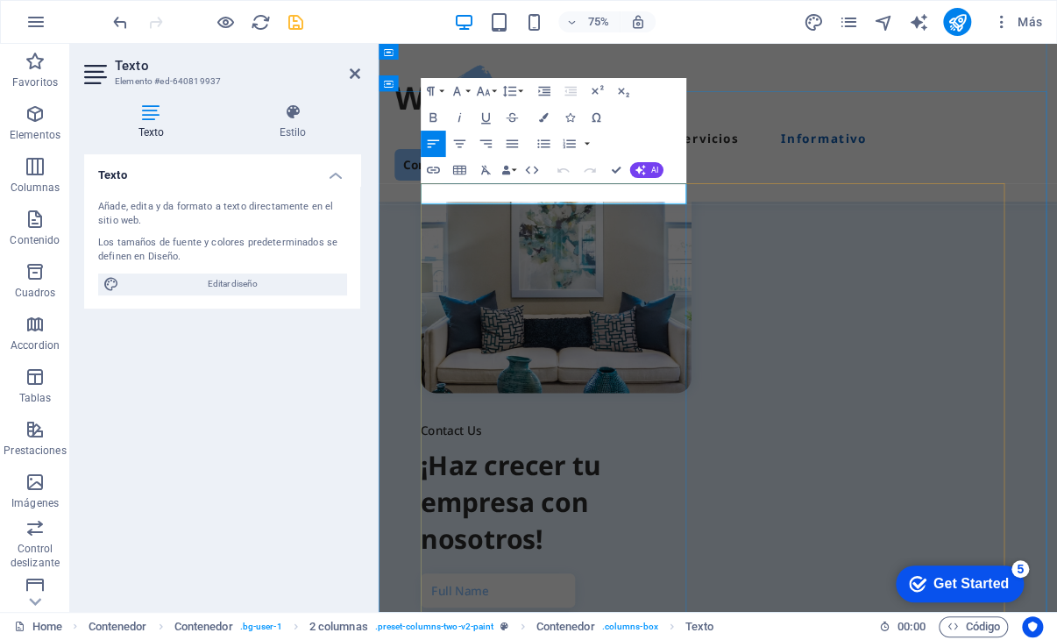
click at [570, 544] on p "Contact Us" at bounding box center [615, 558] width 361 height 28
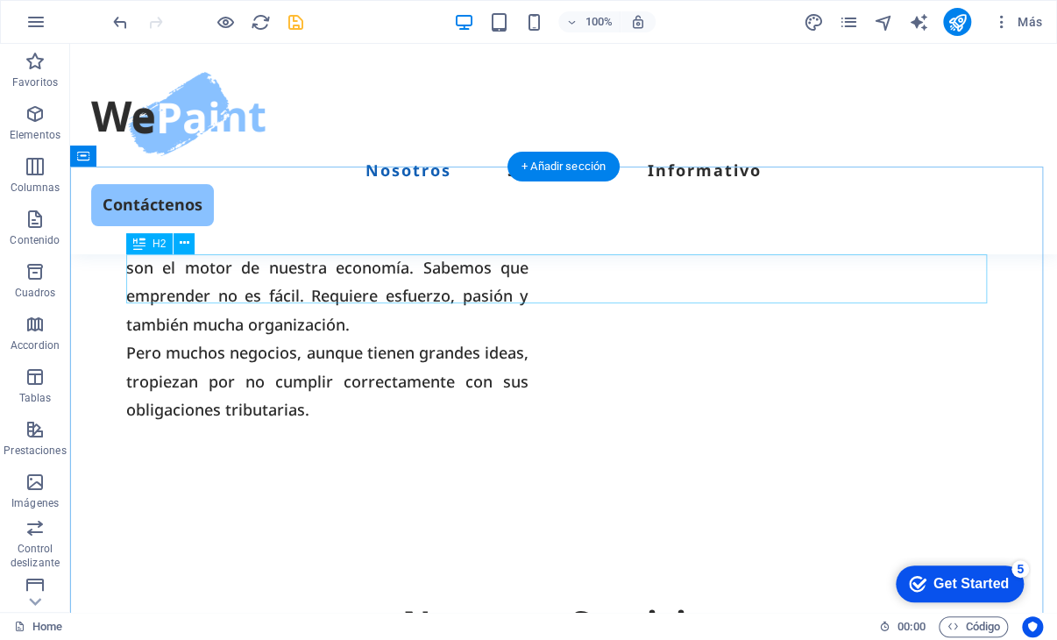
scroll to position [1490, 0]
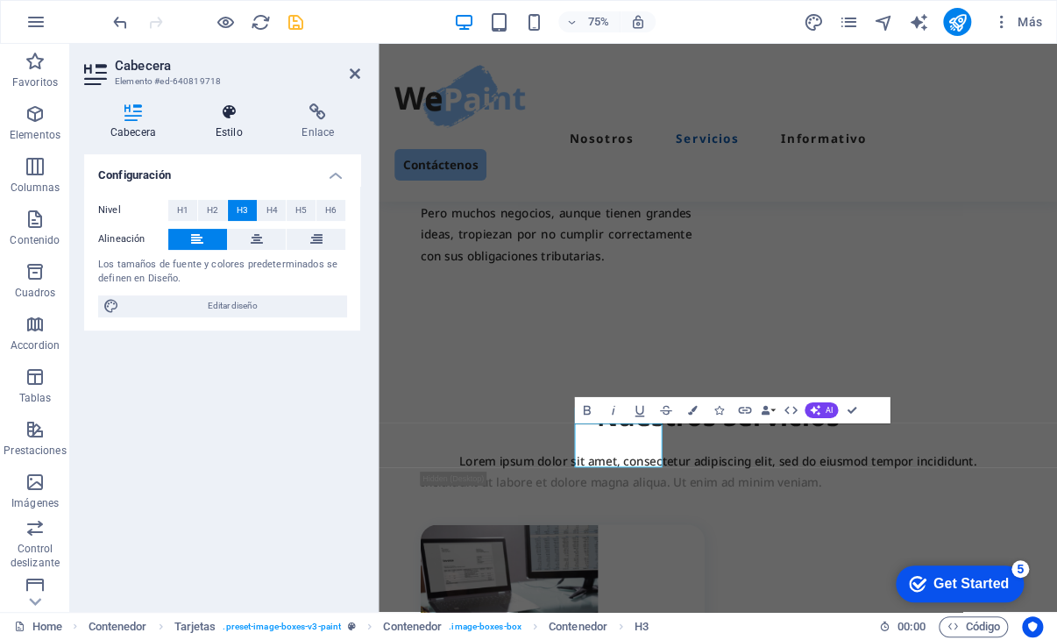
click at [227, 123] on h4 "Estilo" at bounding box center [232, 121] width 87 height 37
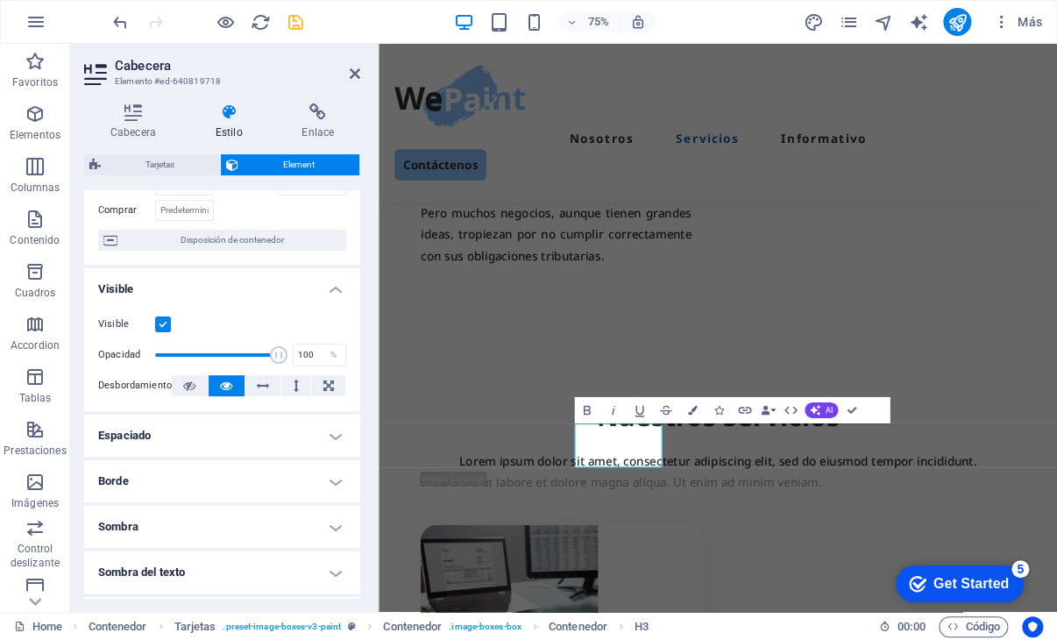
scroll to position [84, 0]
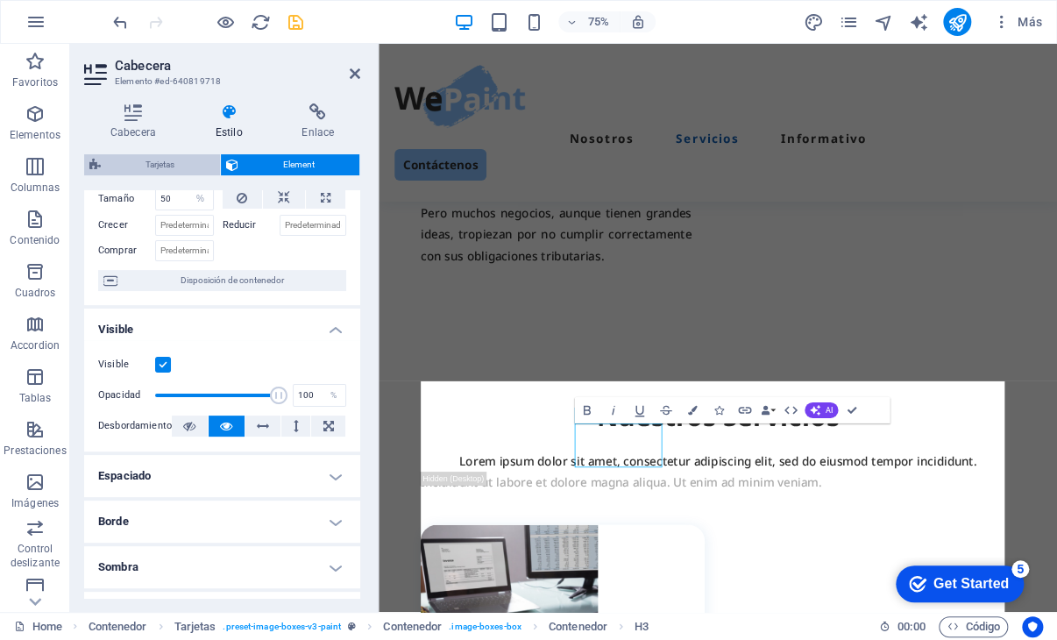
click at [153, 159] on span "Tarjetas" at bounding box center [160, 164] width 109 height 21
select select "rem"
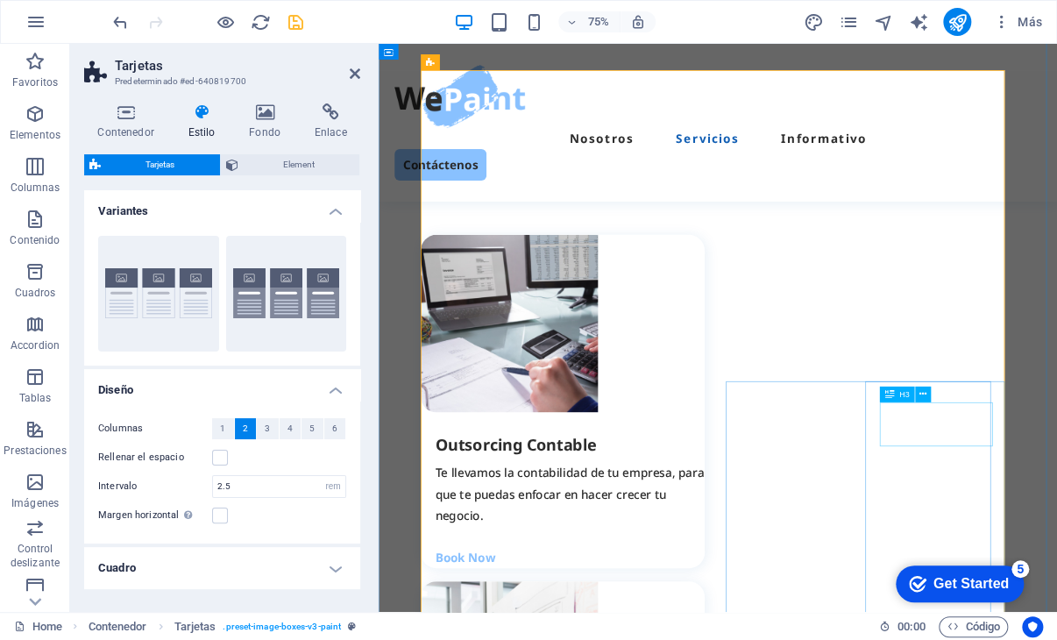
scroll to position [1928, 0]
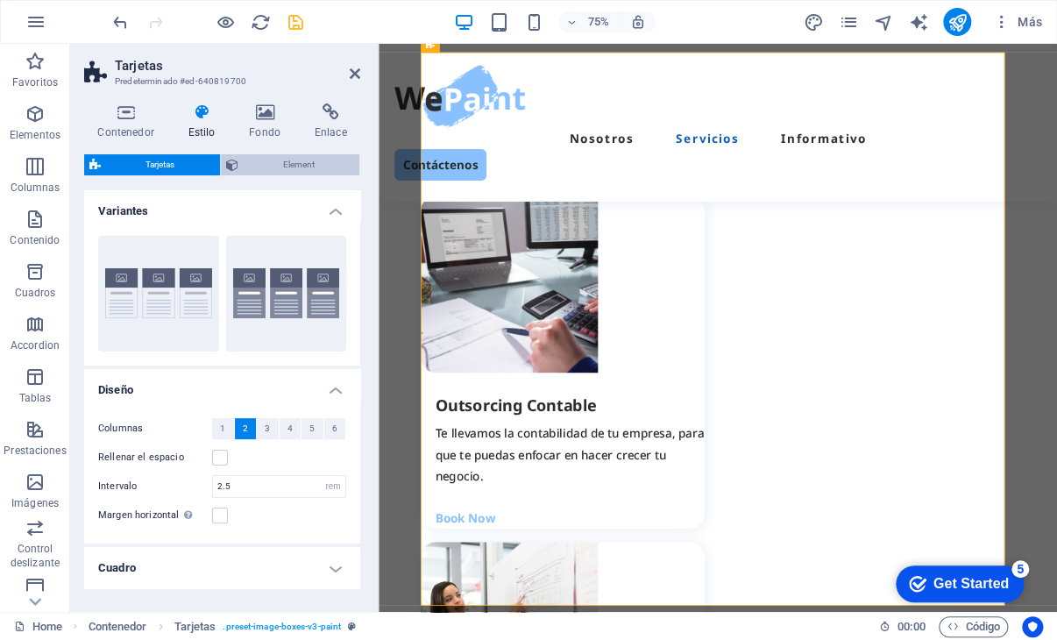
click at [291, 170] on span "Element" at bounding box center [299, 164] width 111 height 21
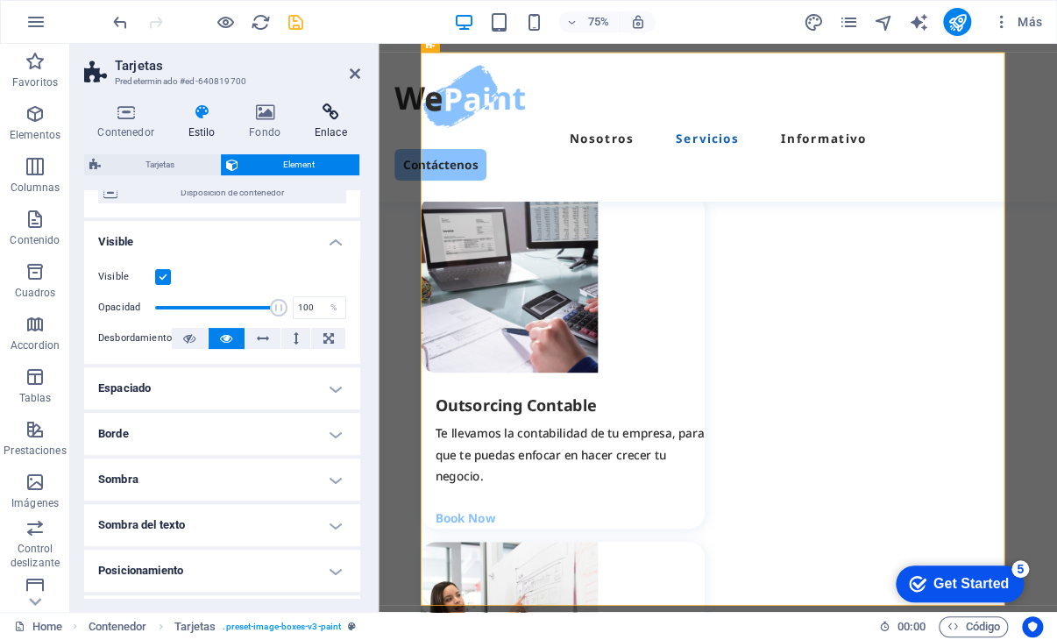
scroll to position [175, 0]
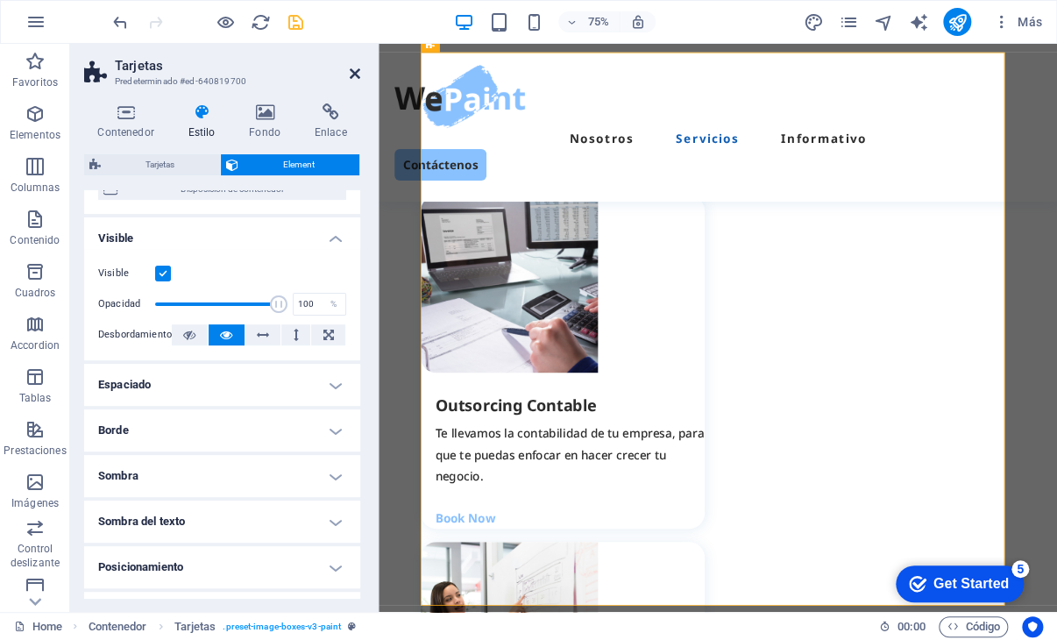
click at [354, 78] on icon at bounding box center [355, 74] width 11 height 14
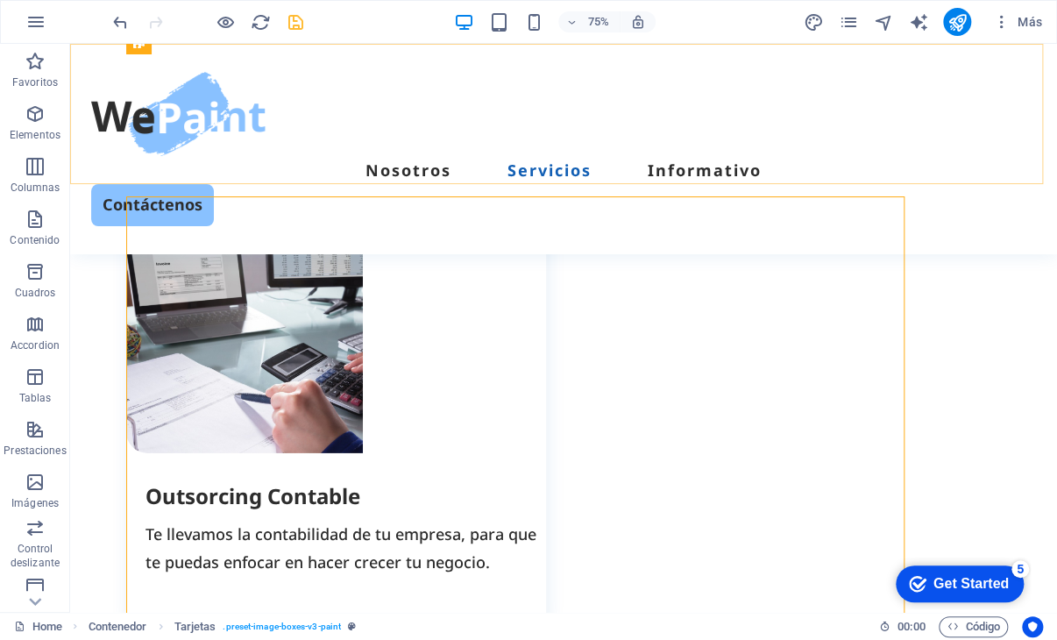
scroll to position [1786, 0]
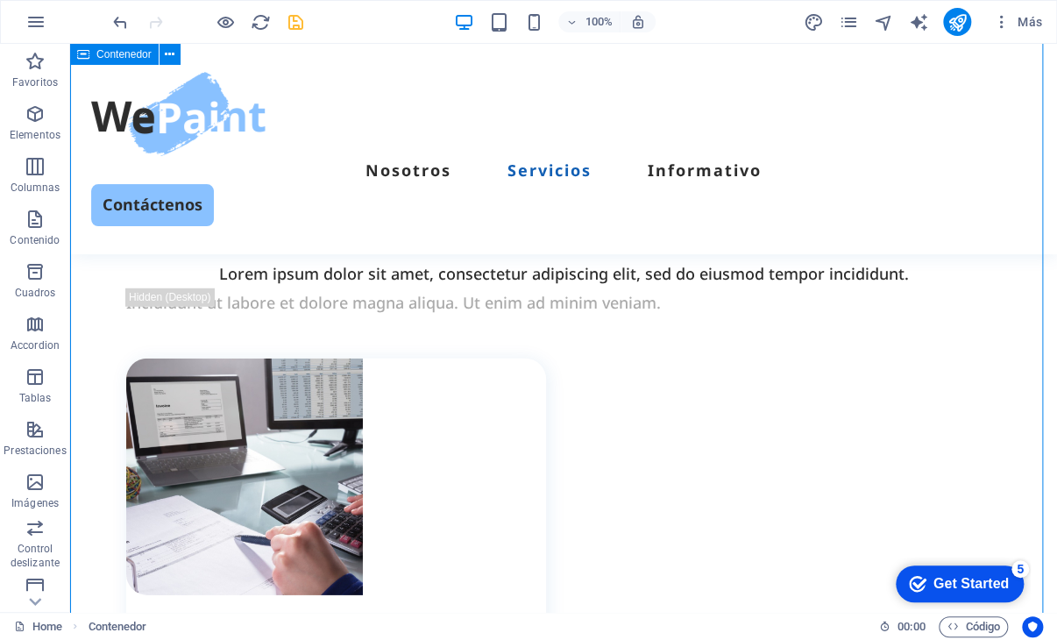
scroll to position [1523, 0]
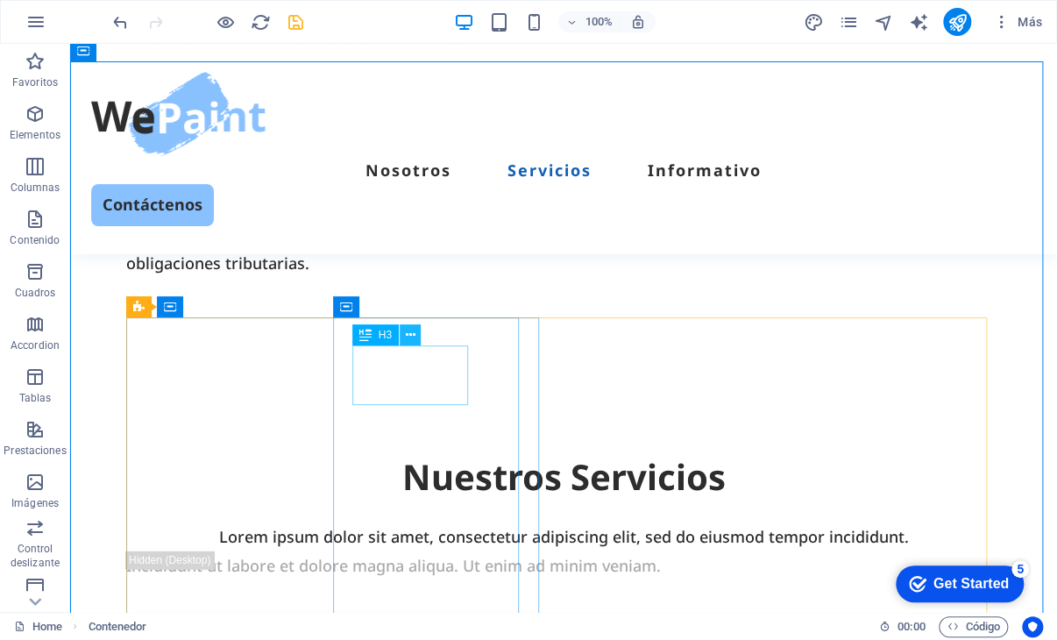
click at [413, 338] on icon at bounding box center [410, 335] width 10 height 18
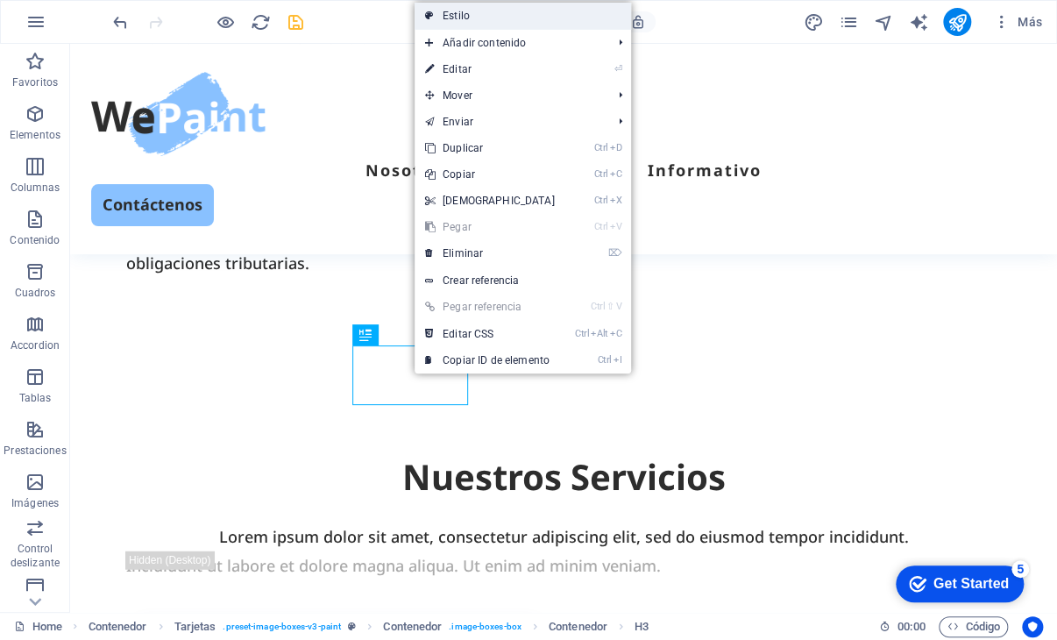
click at [564, 14] on link "Estilo" at bounding box center [522, 16] width 216 height 26
select select "rem"
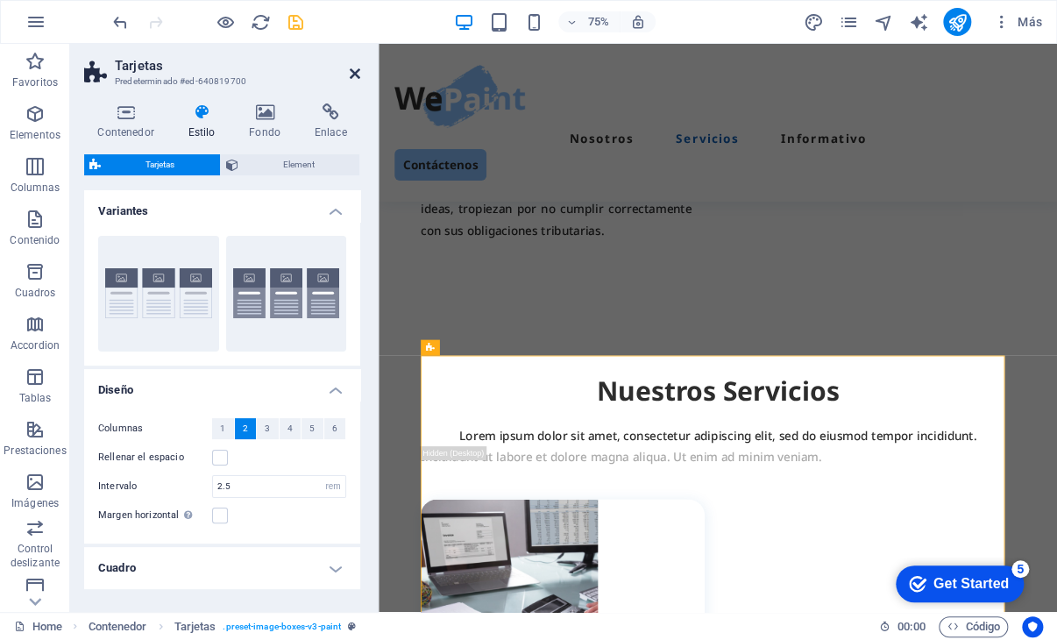
click at [357, 68] on icon at bounding box center [355, 74] width 11 height 14
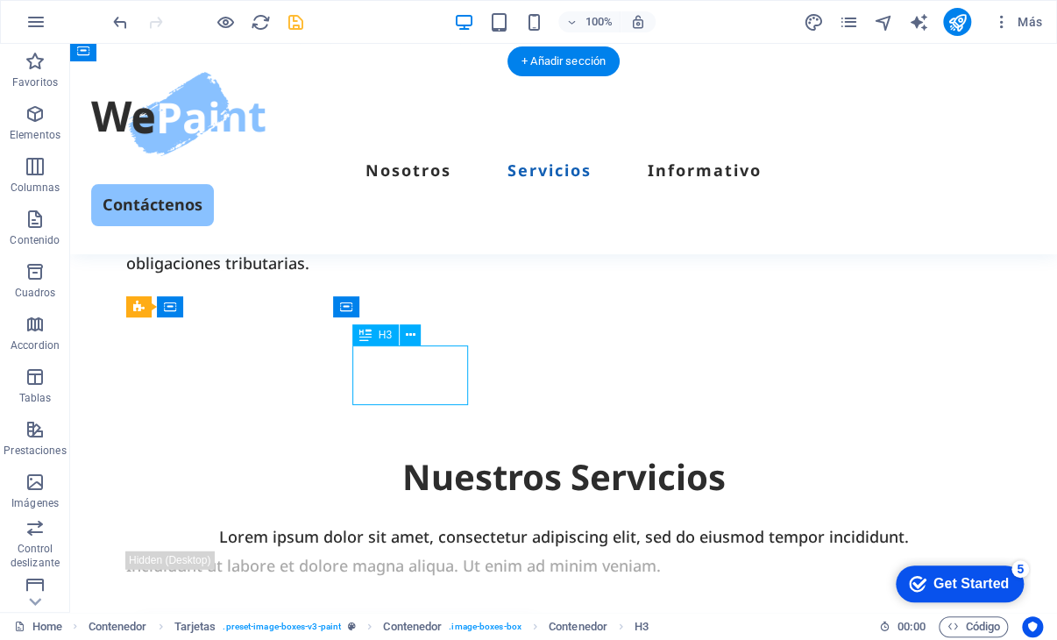
select select "%"
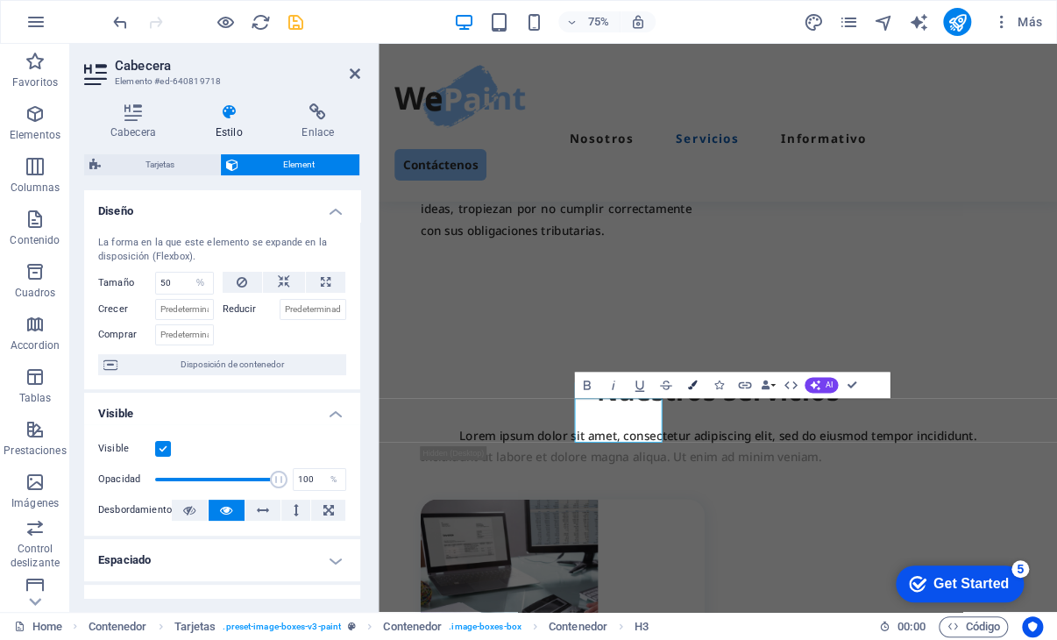
click at [695, 386] on icon "button" at bounding box center [693, 385] width 10 height 10
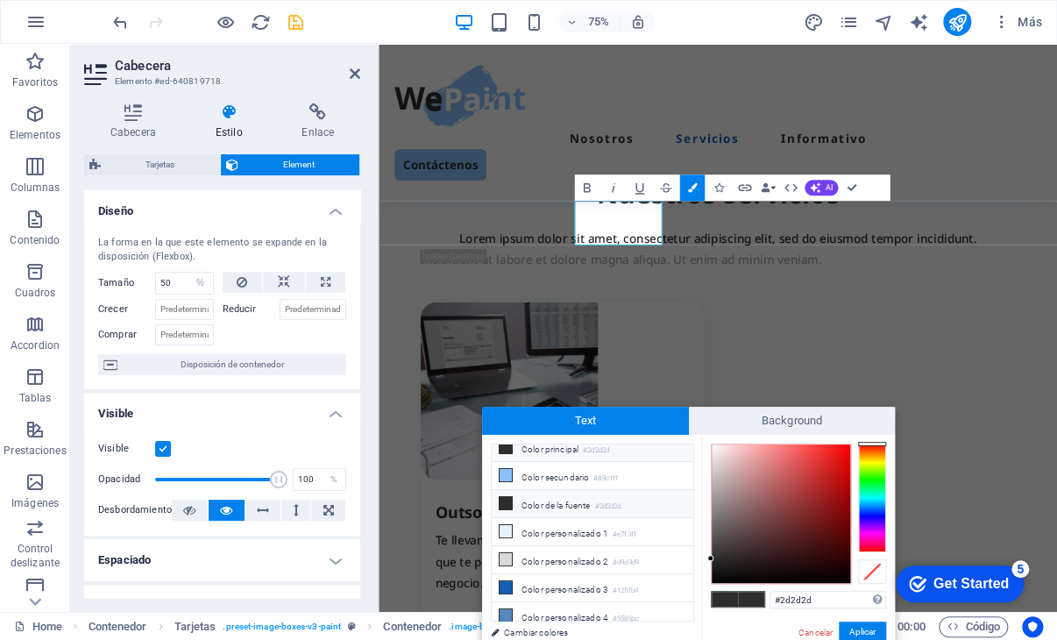
scroll to position [0, 0]
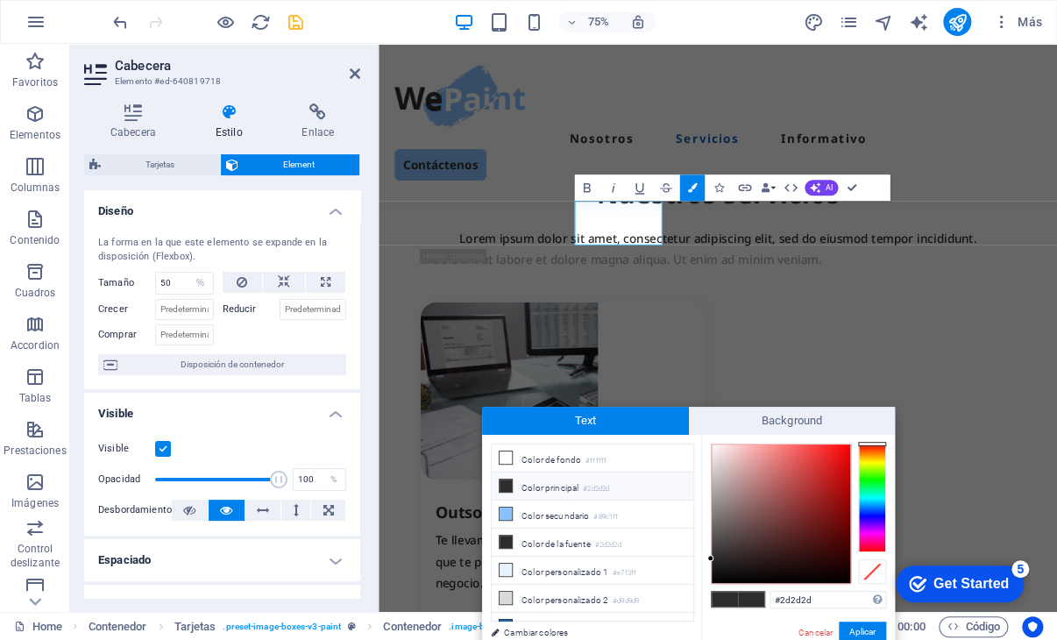
click at [508, 485] on icon at bounding box center [505, 485] width 12 height 12
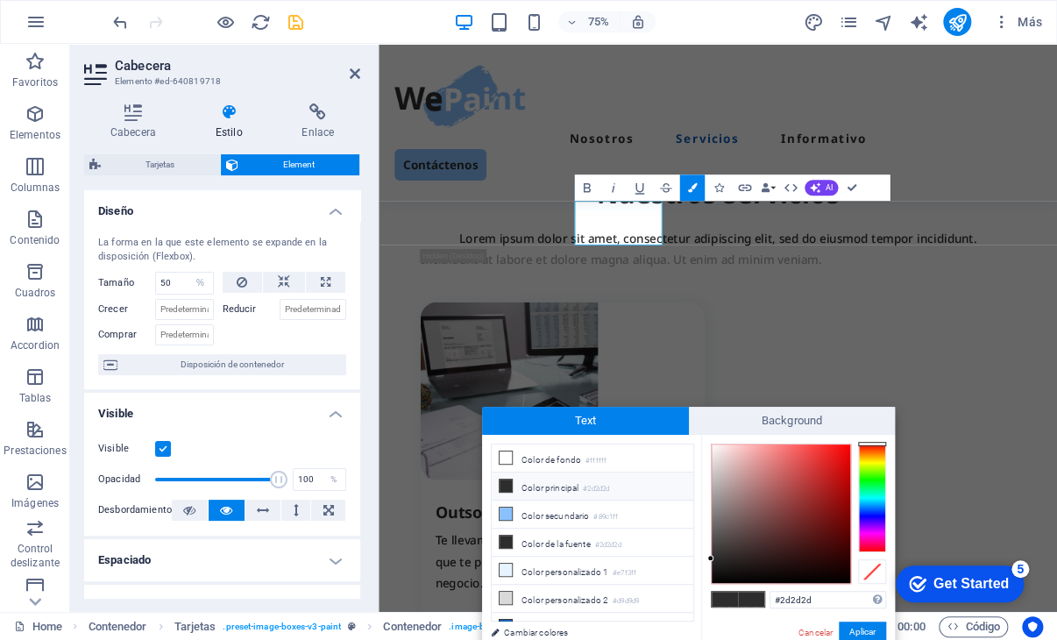
click at [503, 481] on icon at bounding box center [505, 485] width 12 height 12
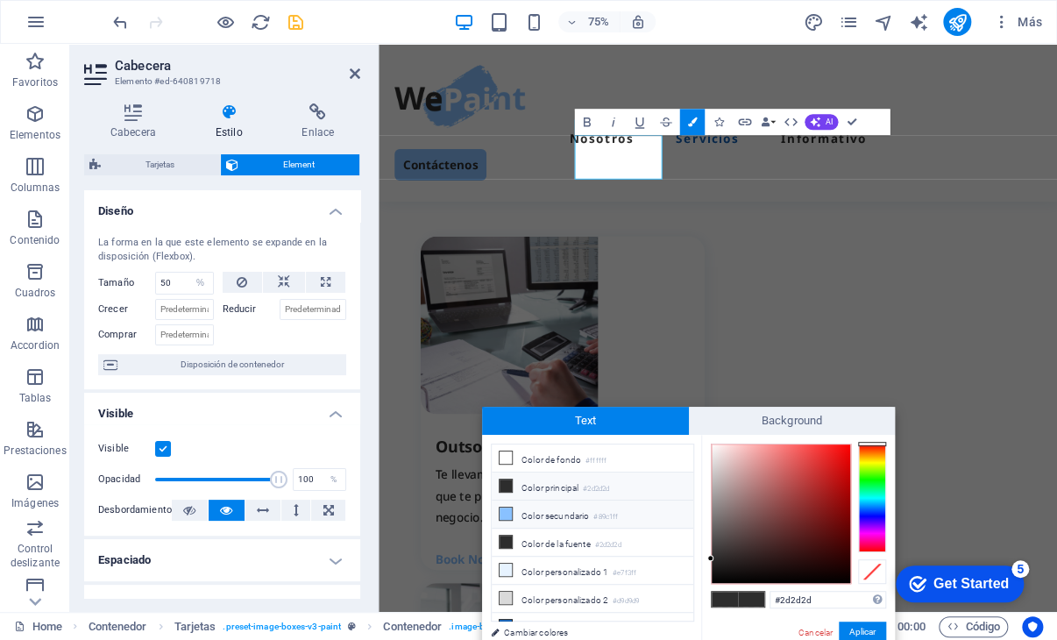
click at [545, 511] on li "Color secundario #89c1ff" at bounding box center [593, 514] width 202 height 28
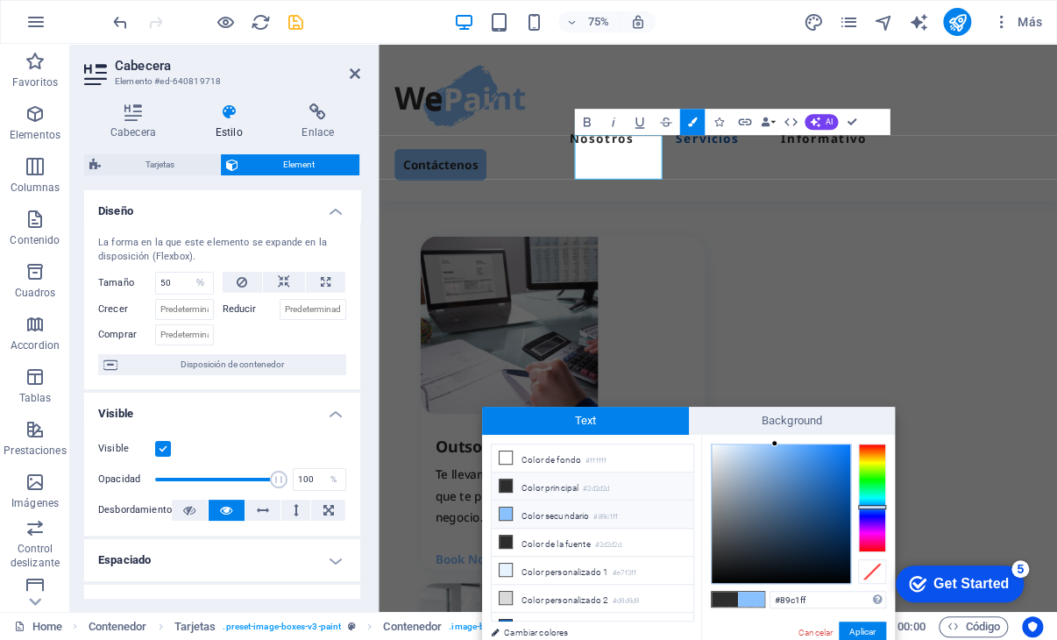
click at [522, 488] on li "Color principal #2d2d2d" at bounding box center [593, 486] width 202 height 28
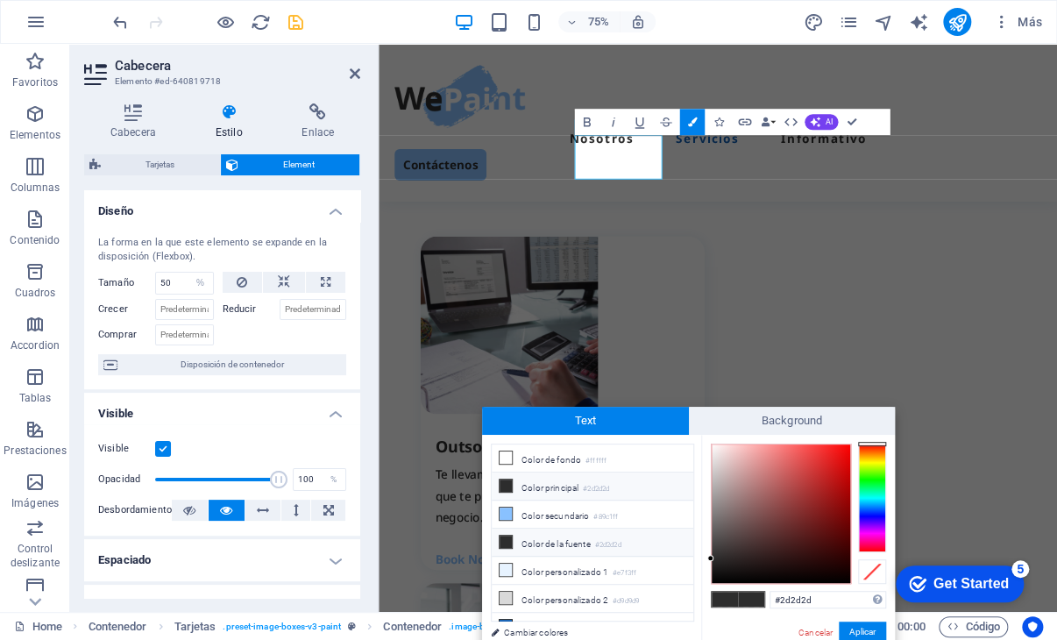
click at [506, 535] on icon at bounding box center [505, 541] width 12 height 12
click at [506, 507] on icon at bounding box center [505, 513] width 12 height 12
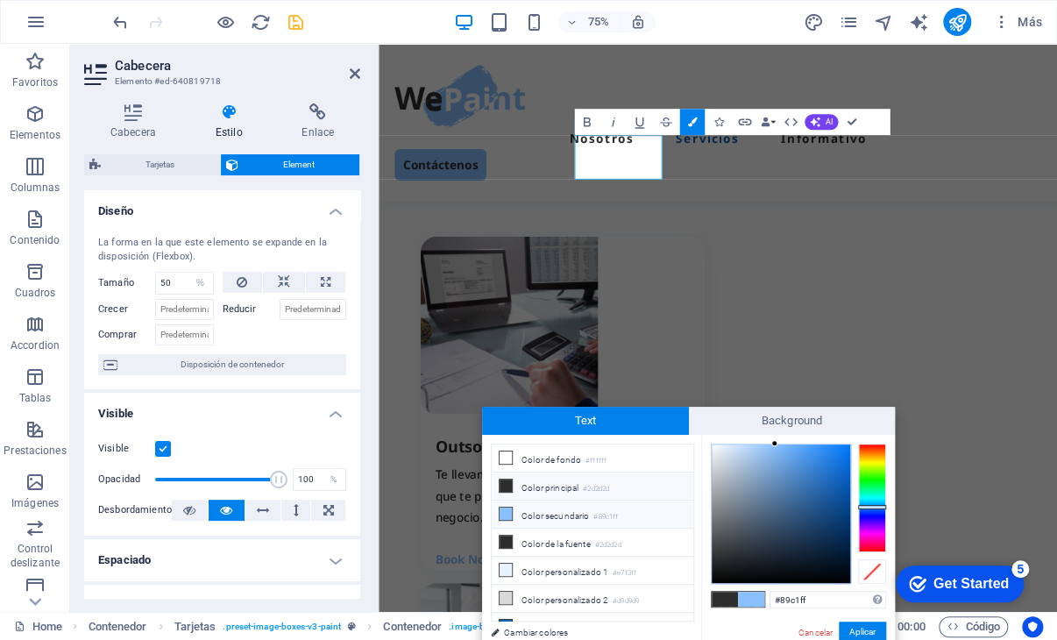
click at [505, 487] on icon at bounding box center [505, 485] width 12 height 12
type input "#2d2d2d"
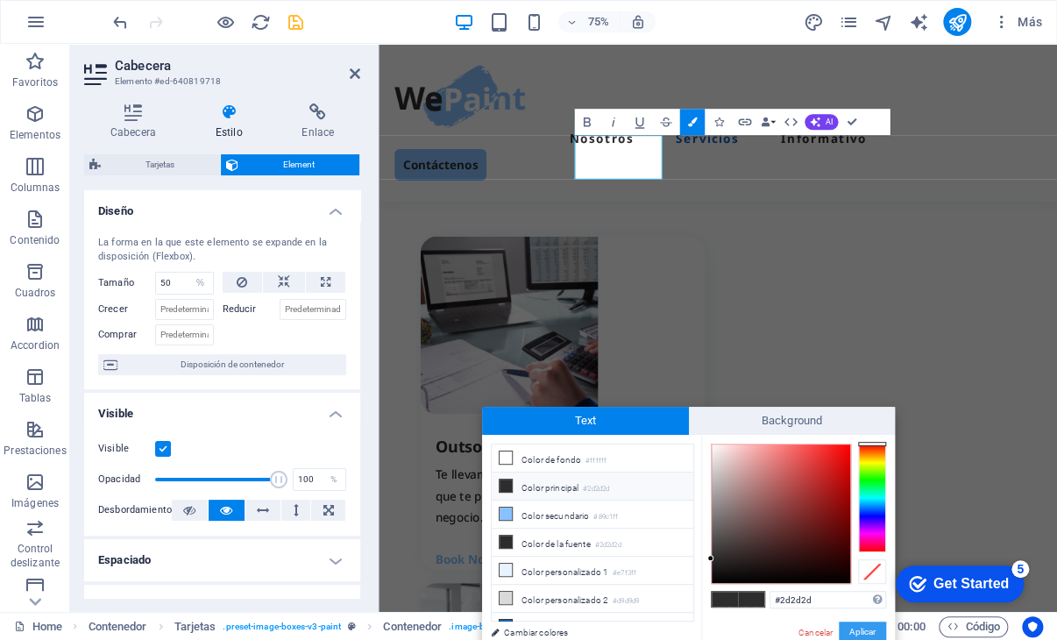
click at [866, 625] on button "Aplicar" at bounding box center [862, 631] width 47 height 21
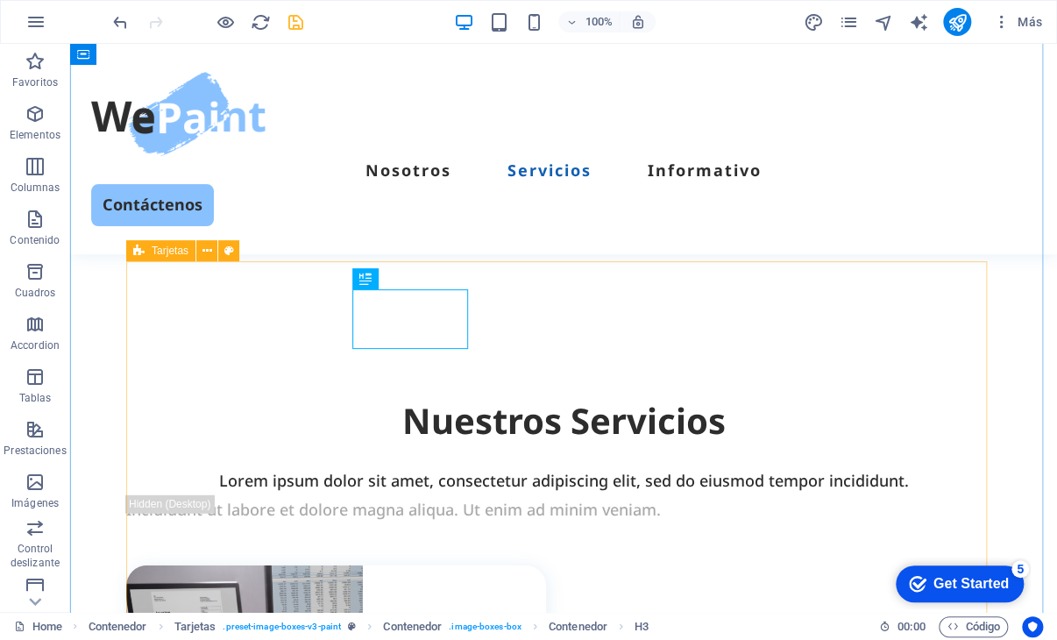
scroll to position [1556, 0]
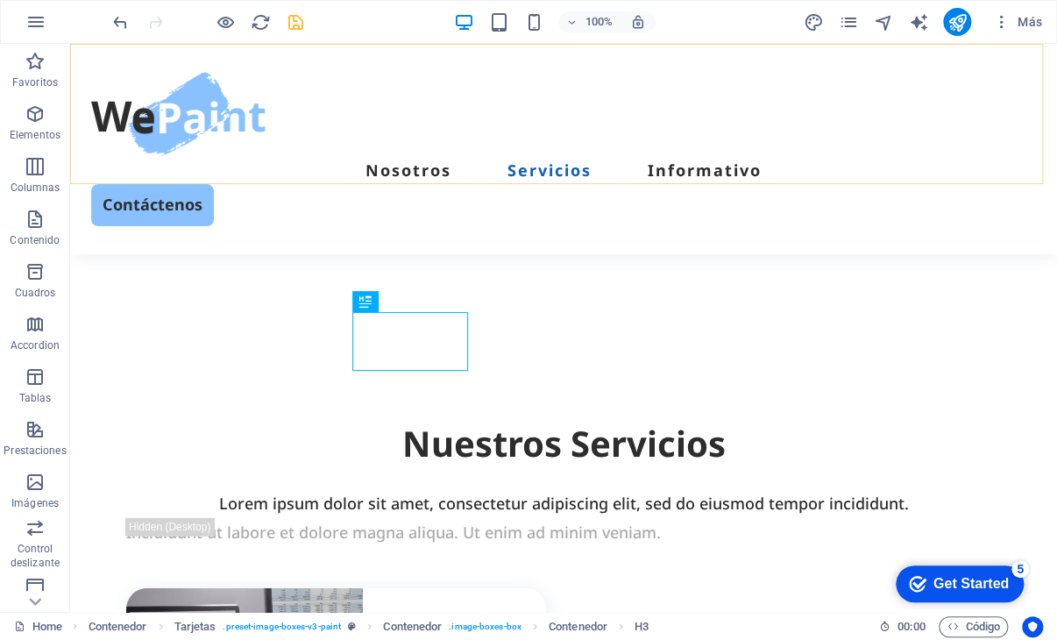
click at [1009, 162] on div "Nosotros Servicios Informativo Contáctenos" at bounding box center [563, 149] width 987 height 210
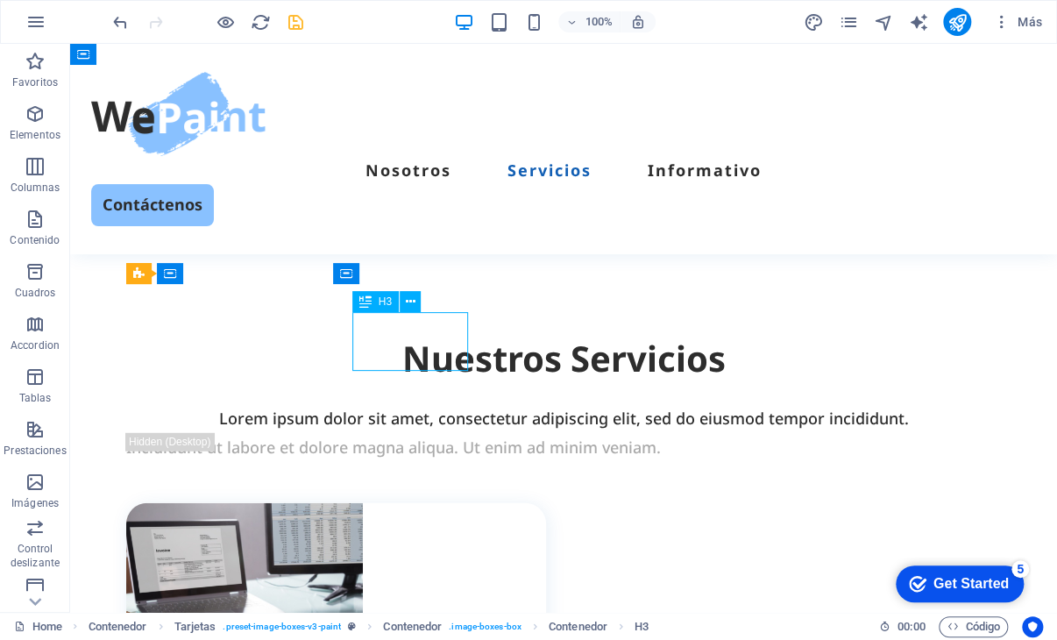
select select "%"
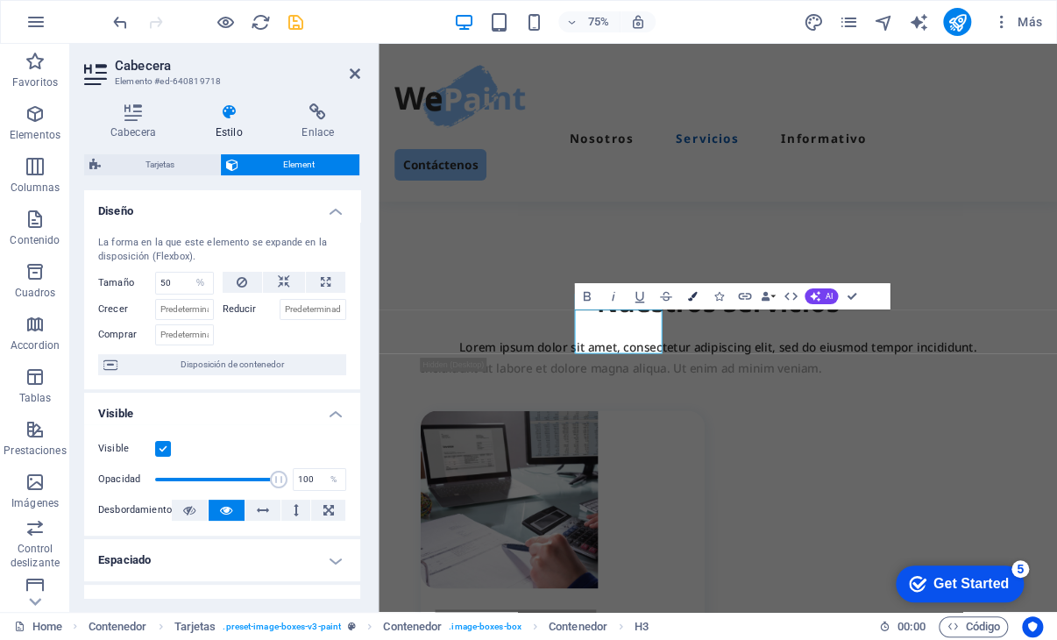
click at [694, 296] on icon "button" at bounding box center [693, 296] width 10 height 10
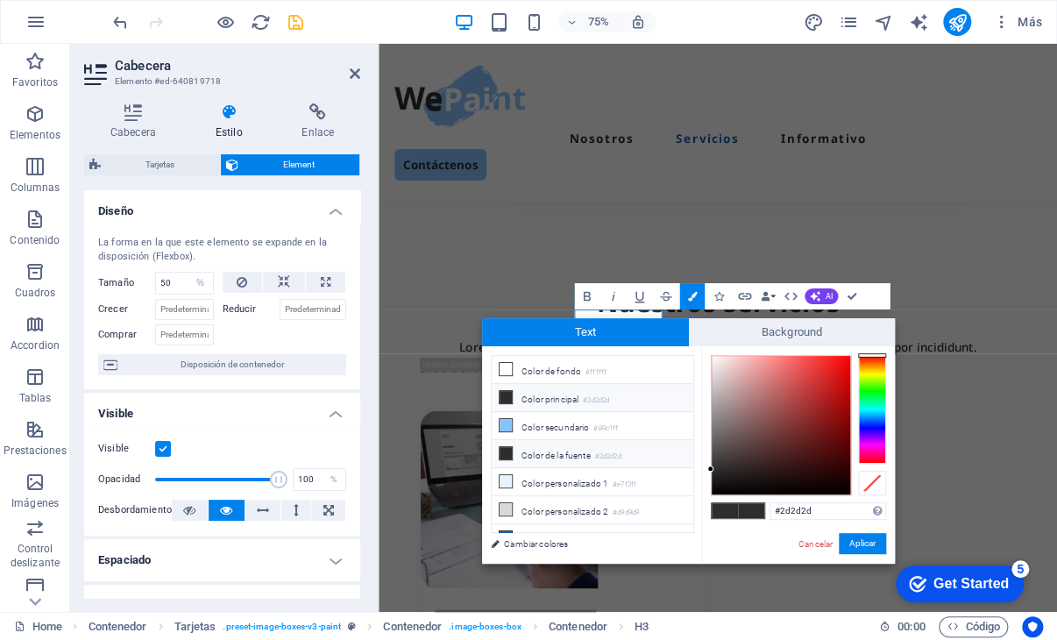
click at [506, 451] on icon at bounding box center [505, 453] width 12 height 12
click at [547, 452] on li "Color de la fuente #2d2d2d" at bounding box center [593, 454] width 202 height 28
click at [548, 420] on li "Color secundario #89c1ff" at bounding box center [593, 426] width 202 height 28
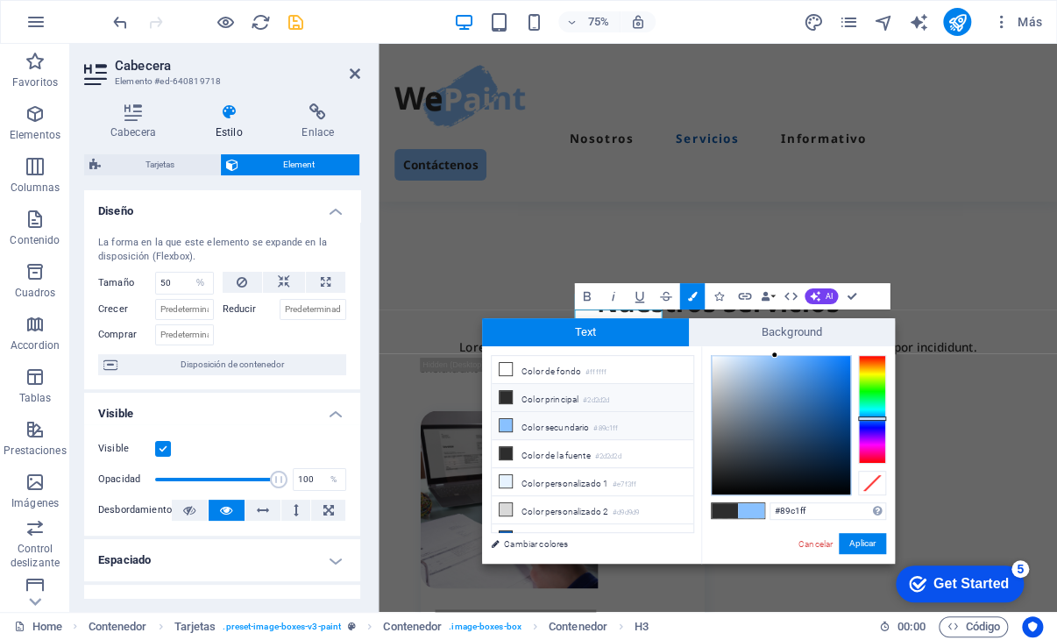
click at [547, 402] on li "Color principal #2d2d2d" at bounding box center [593, 398] width 202 height 28
type input "#2d2d2d"
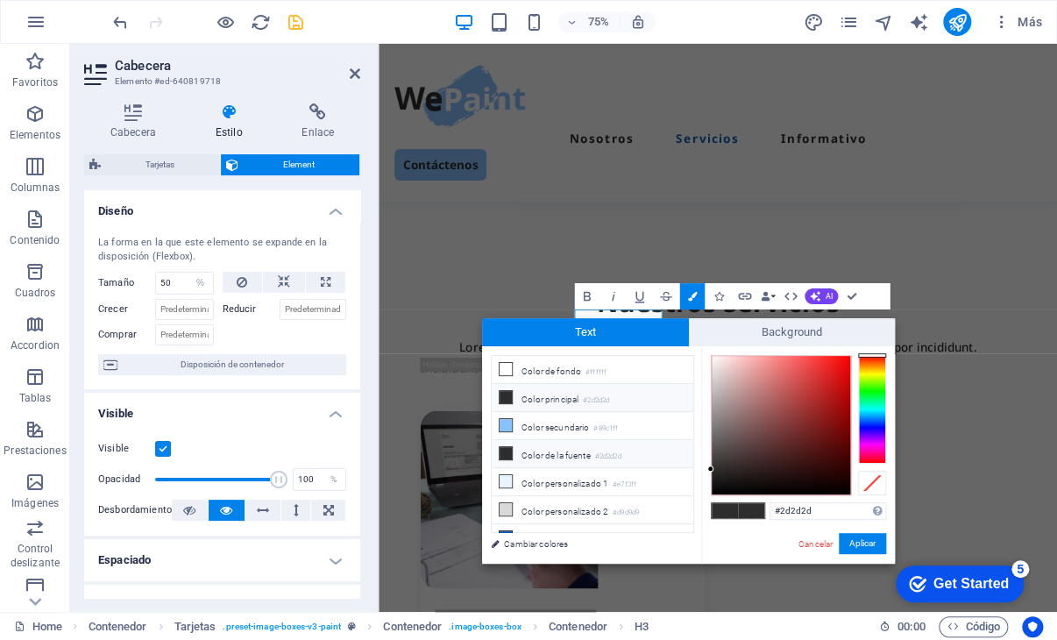
click at [533, 453] on li "Color de la fuente #2d2d2d" at bounding box center [593, 454] width 202 height 28
click at [507, 453] on icon at bounding box center [505, 453] width 12 height 12
click at [860, 540] on button "Aplicar" at bounding box center [862, 543] width 47 height 21
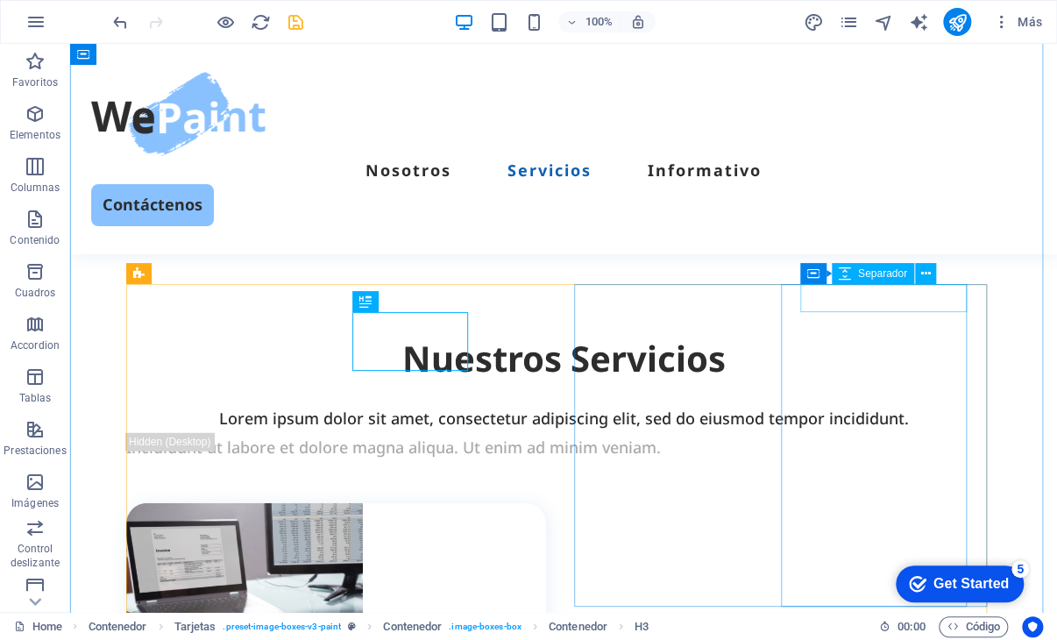
scroll to position [1556, 0]
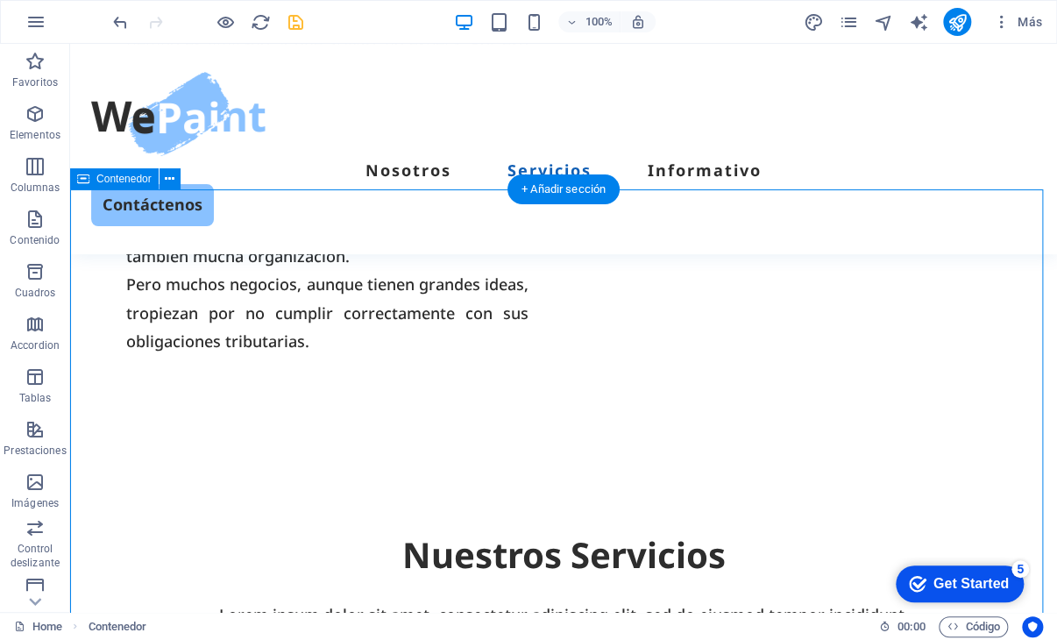
scroll to position [1469, 0]
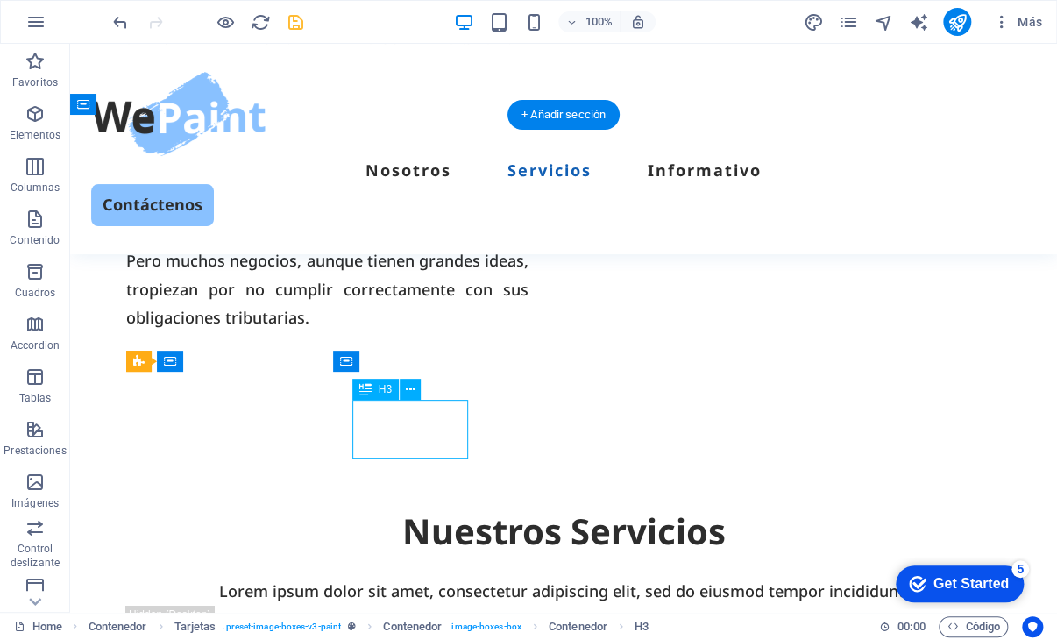
select select "%"
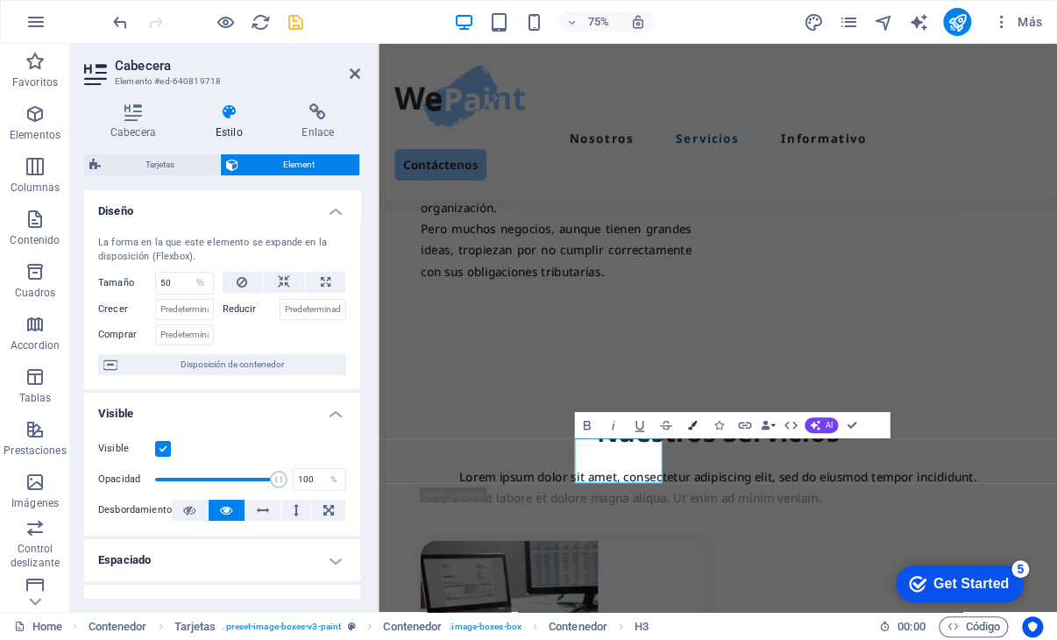
click at [690, 424] on icon "button" at bounding box center [693, 426] width 10 height 10
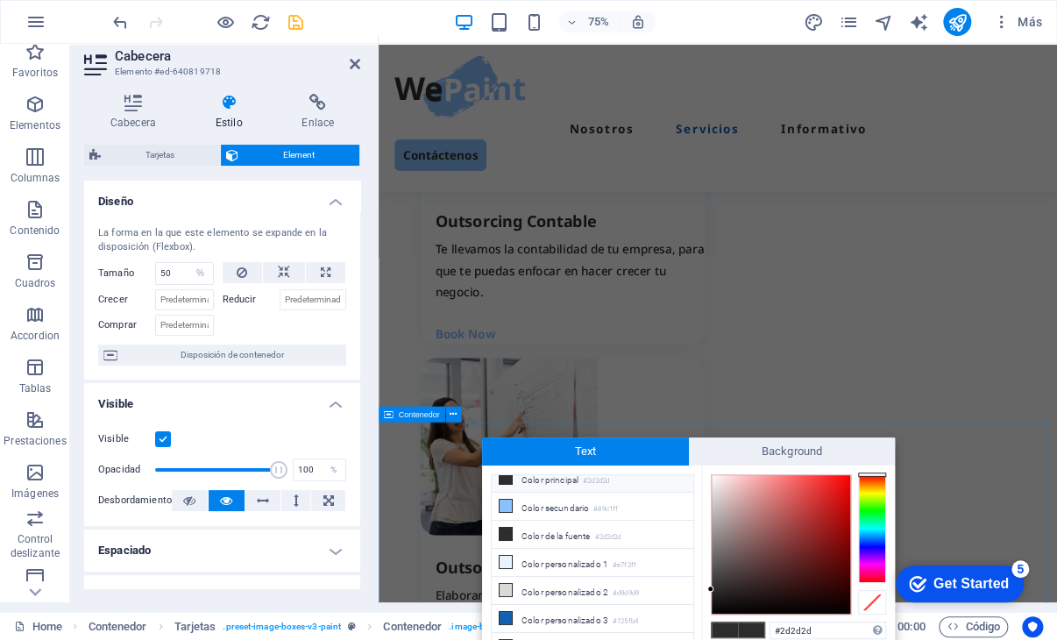
scroll to position [2257, 0]
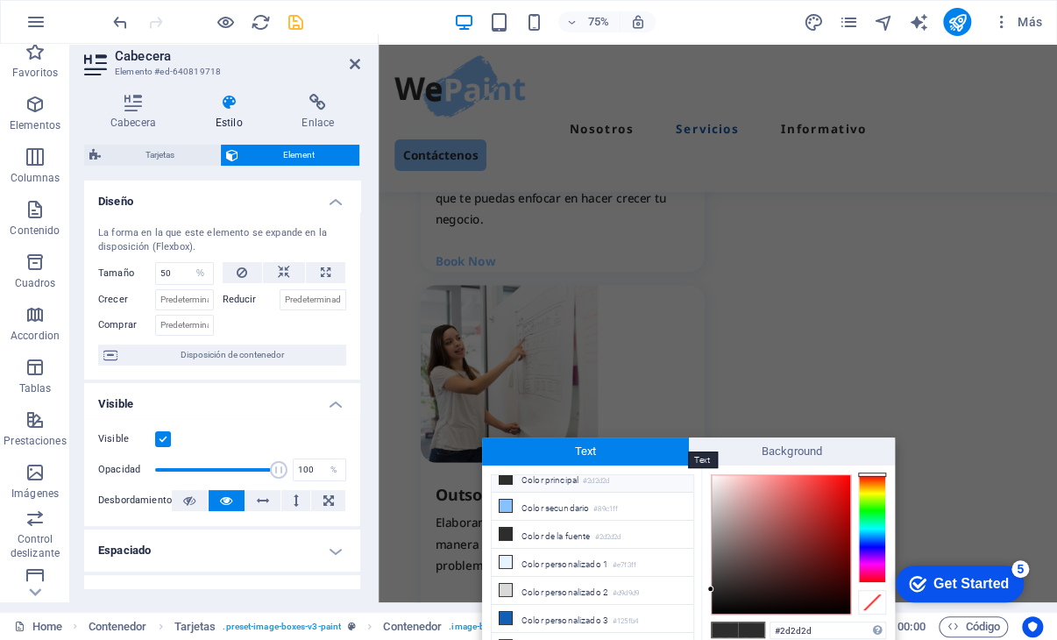
click at [645, 456] on span "Text" at bounding box center [585, 451] width 207 height 28
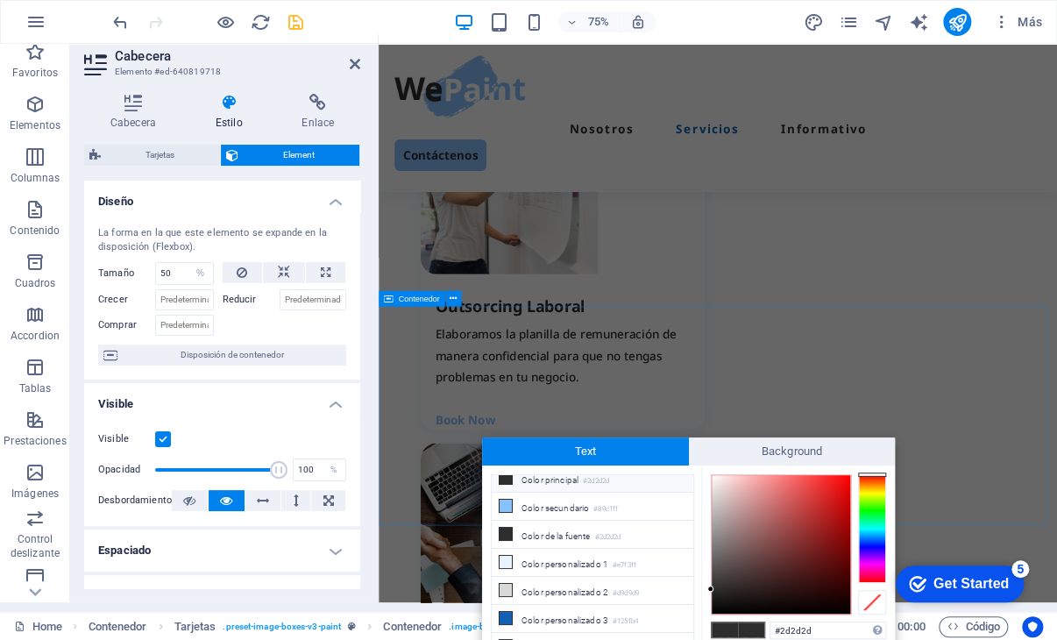
scroll to position [2520, 0]
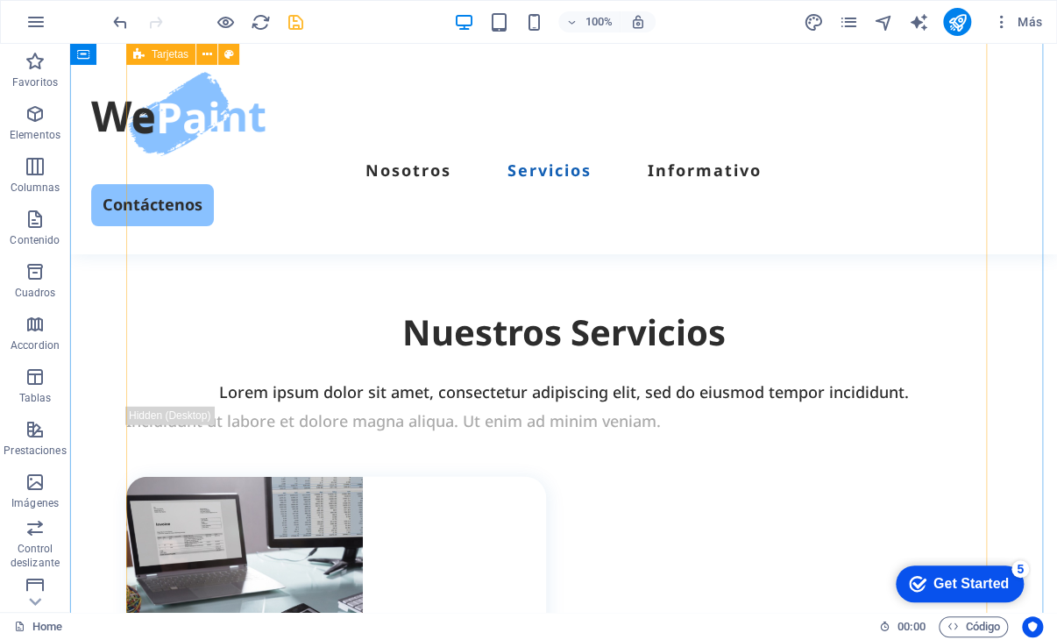
scroll to position [1519, 0]
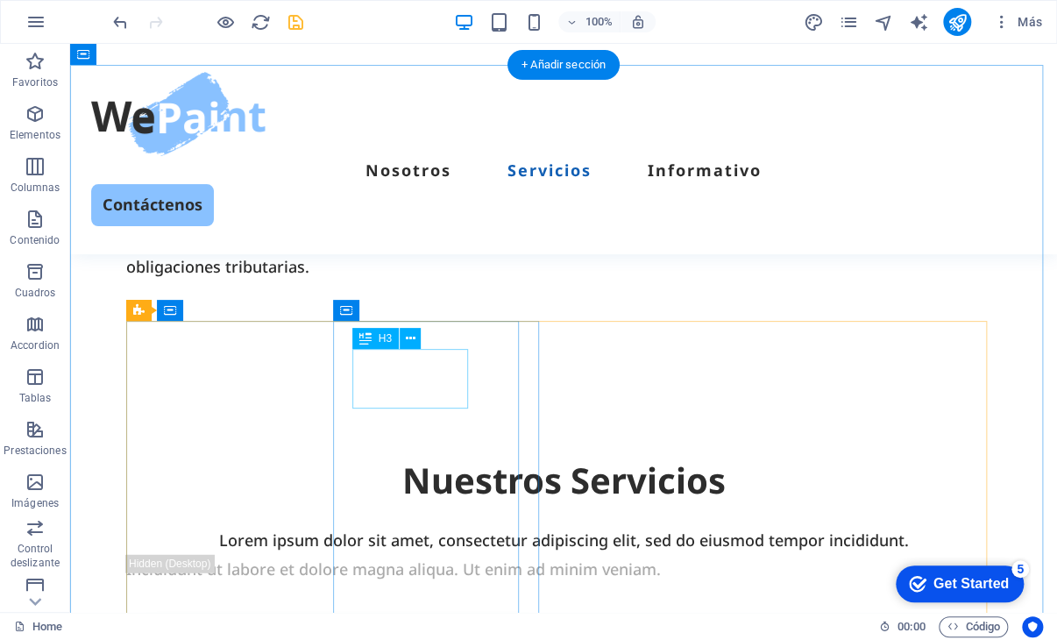
select select "%"
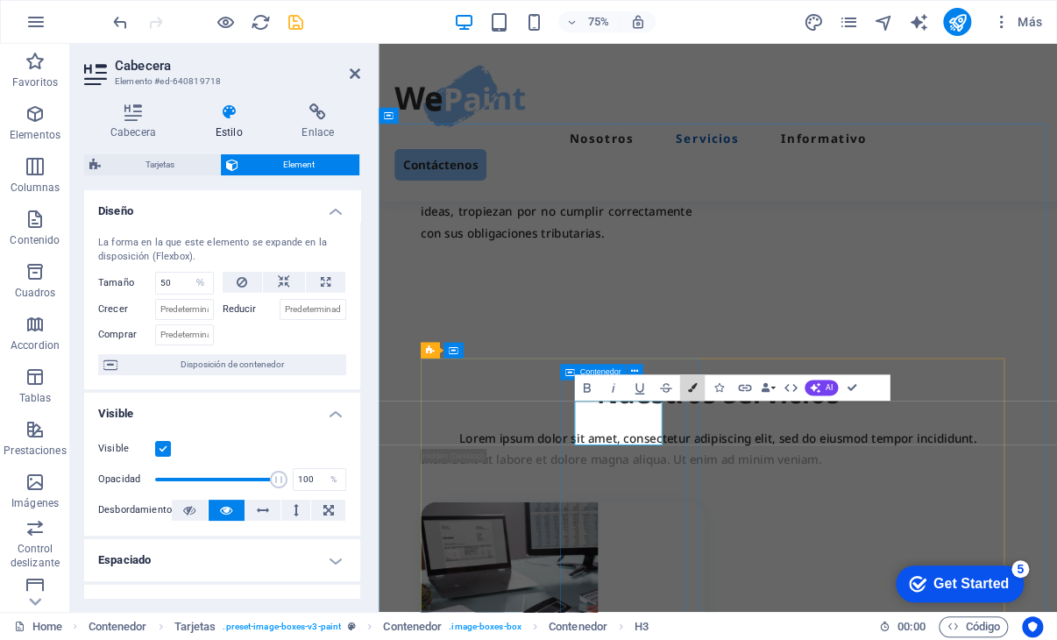
drag, startPoint x: 1061, startPoint y: 424, endPoint x: 772, endPoint y: 542, distance: 312.4
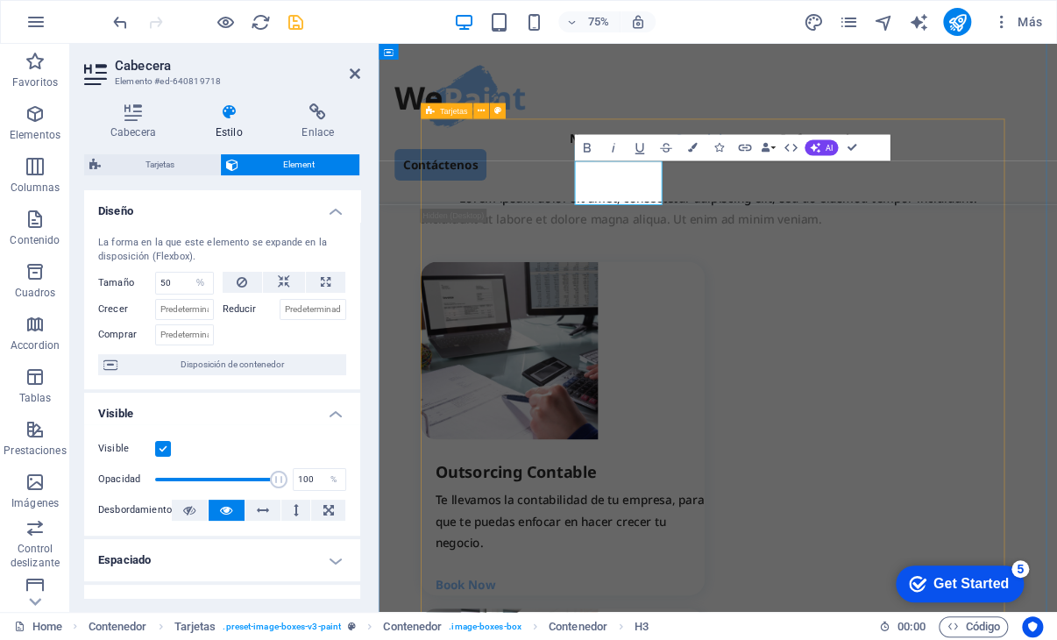
scroll to position [1870, 0]
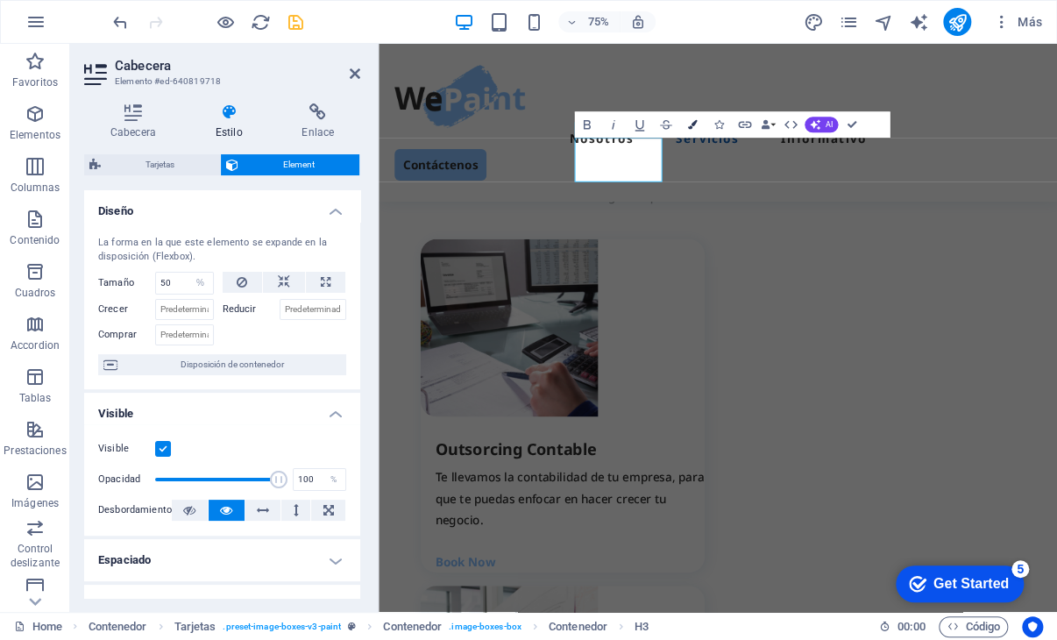
click at [690, 120] on icon "button" at bounding box center [693, 125] width 10 height 10
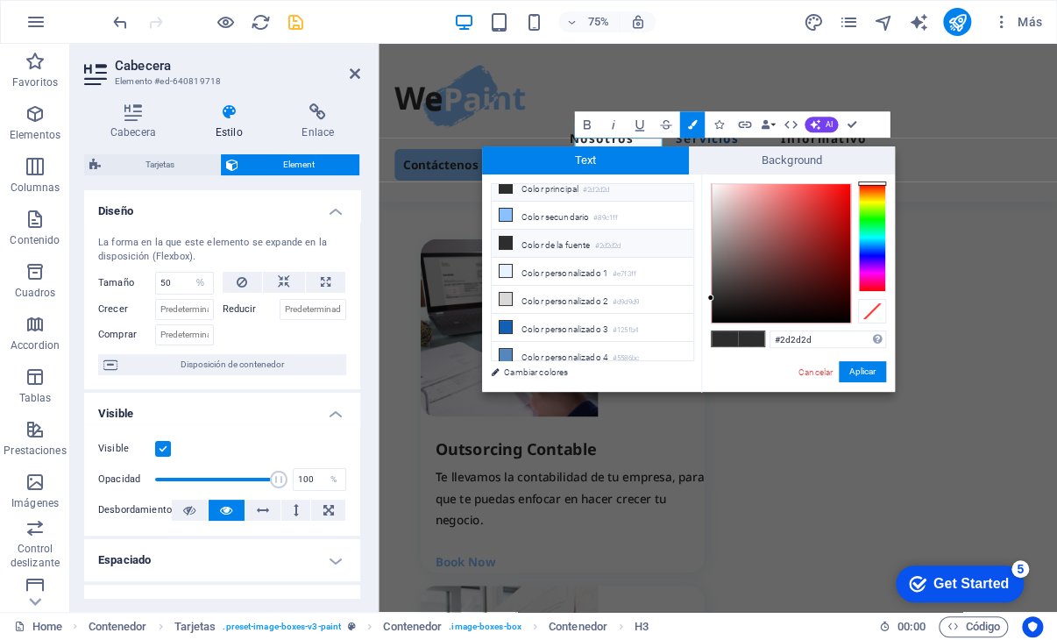
scroll to position [0, 0]
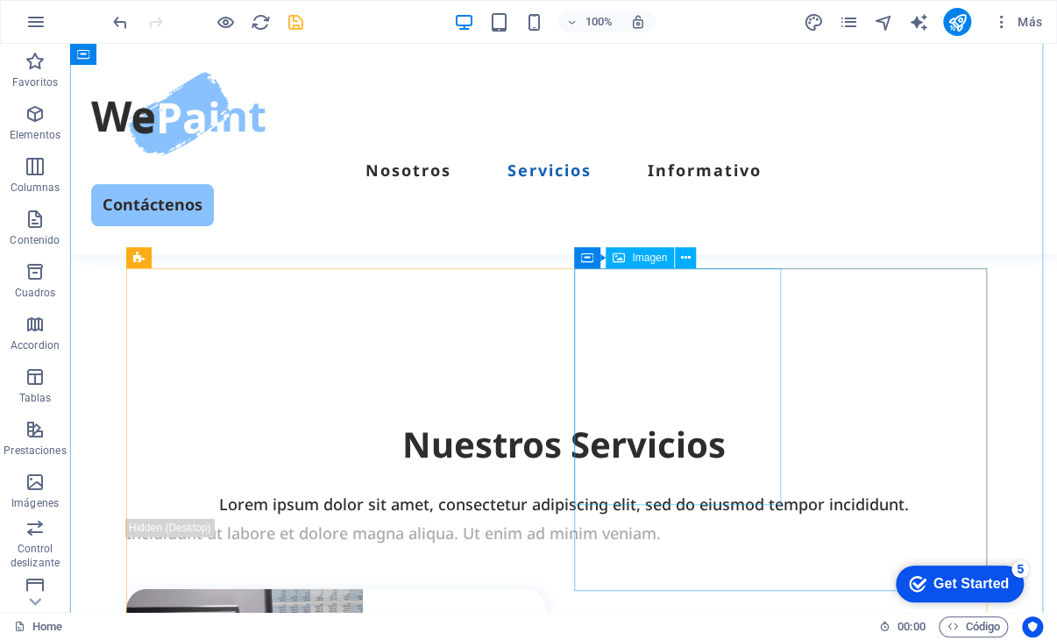
scroll to position [1553, 0]
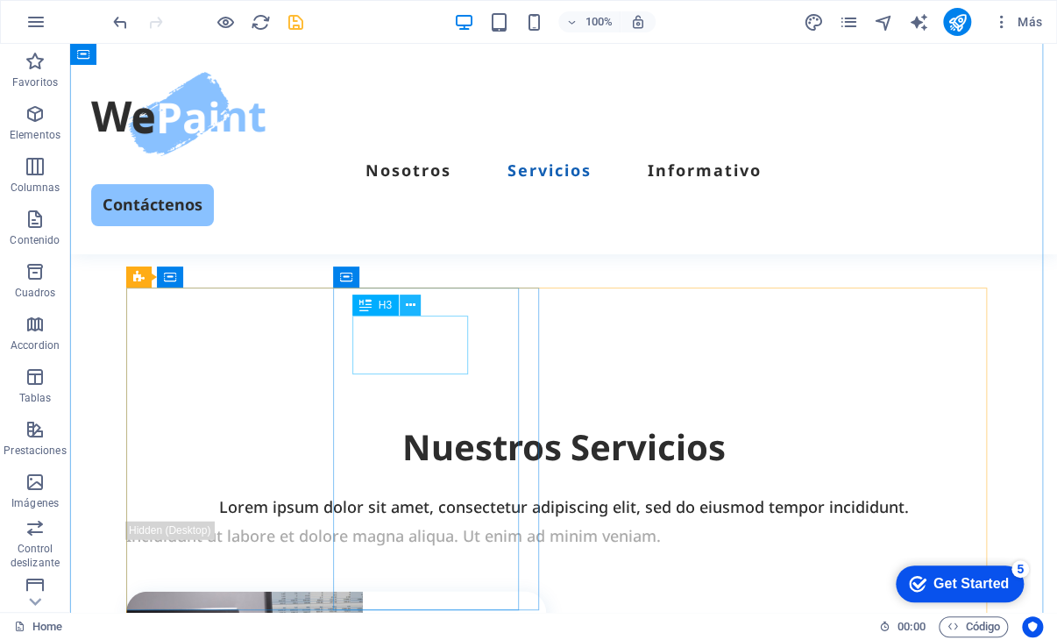
click at [415, 308] on button at bounding box center [410, 304] width 21 height 21
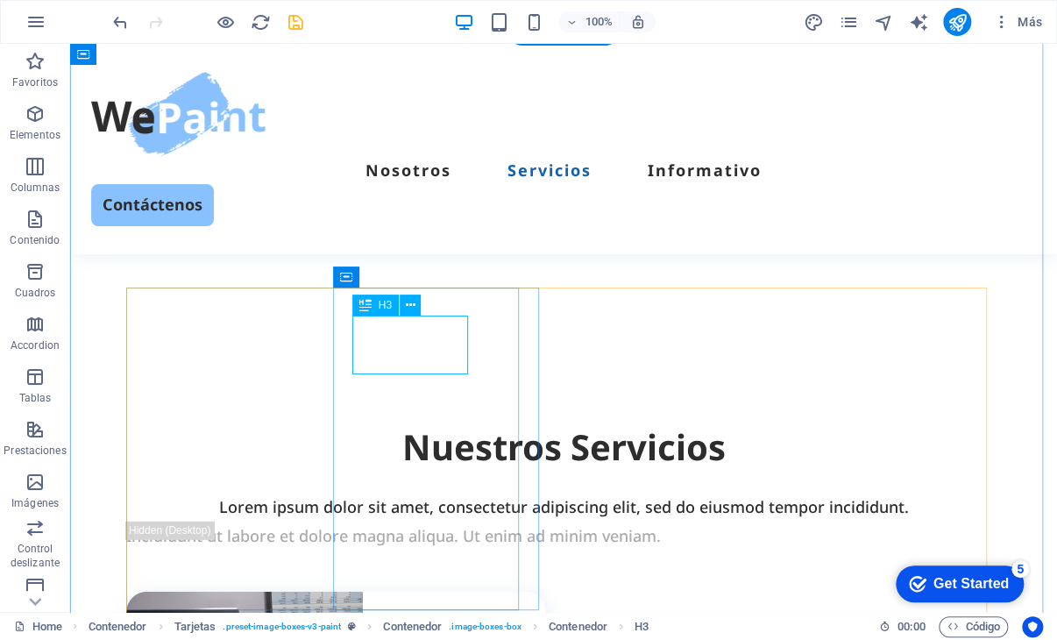
select select "%"
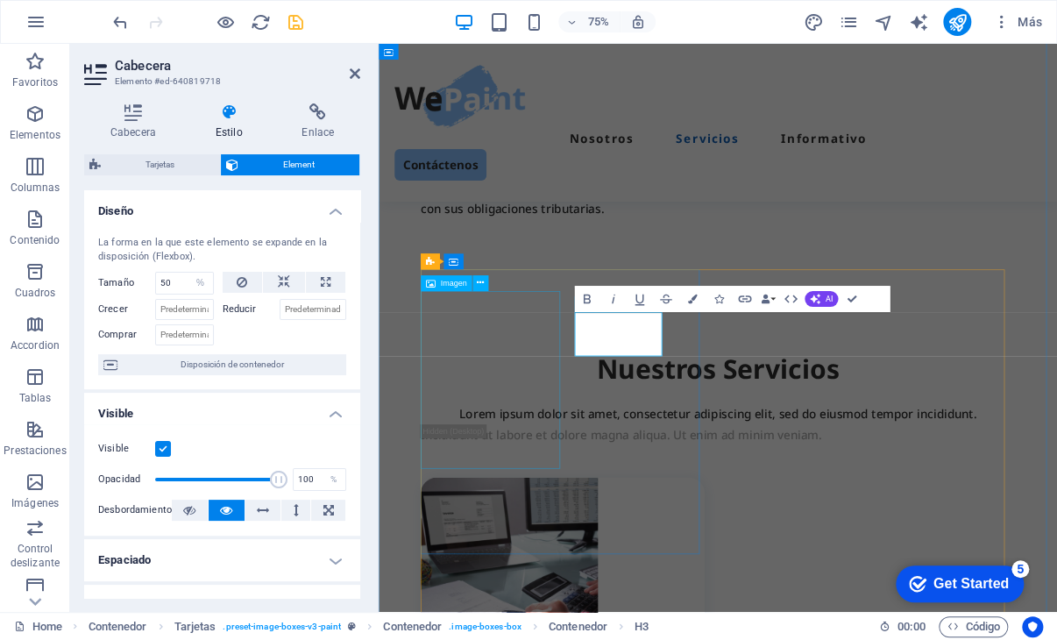
scroll to position [1638, 0]
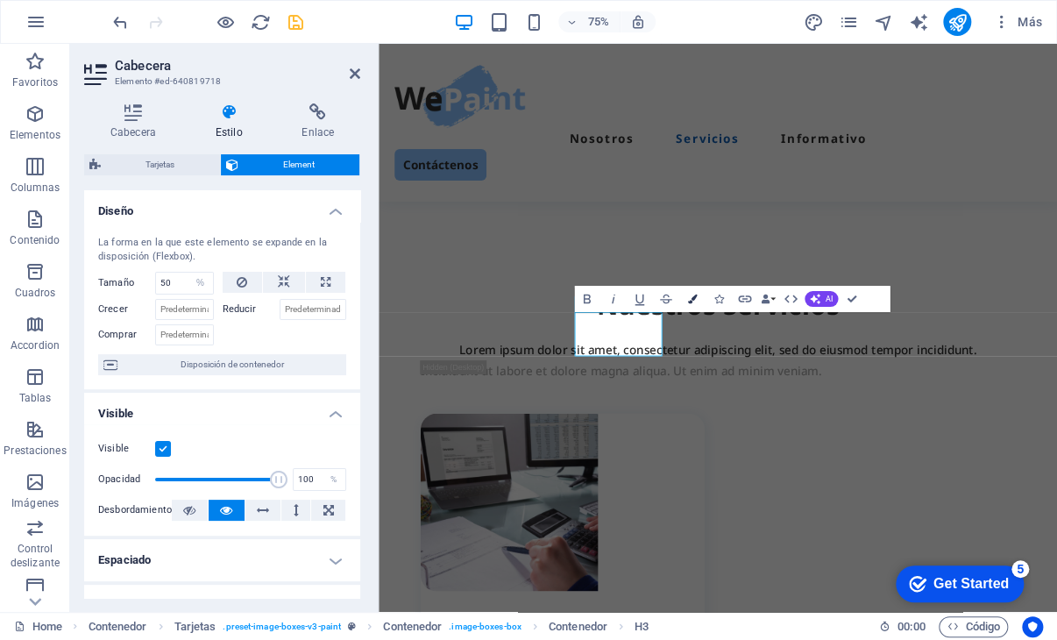
click at [696, 306] on button "Colors" at bounding box center [692, 299] width 25 height 26
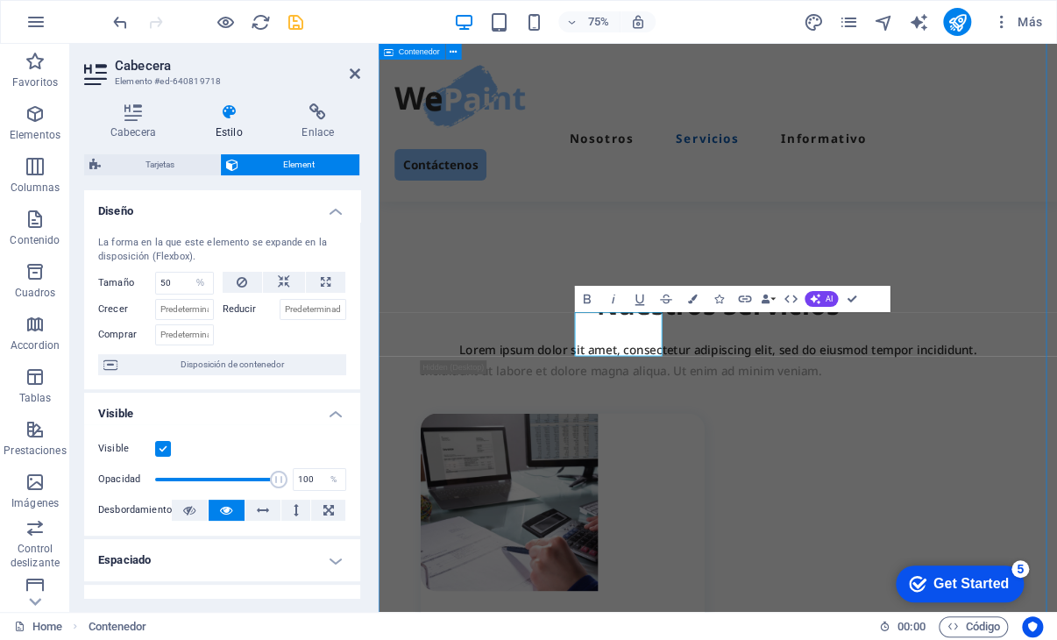
scroll to position [1553, 0]
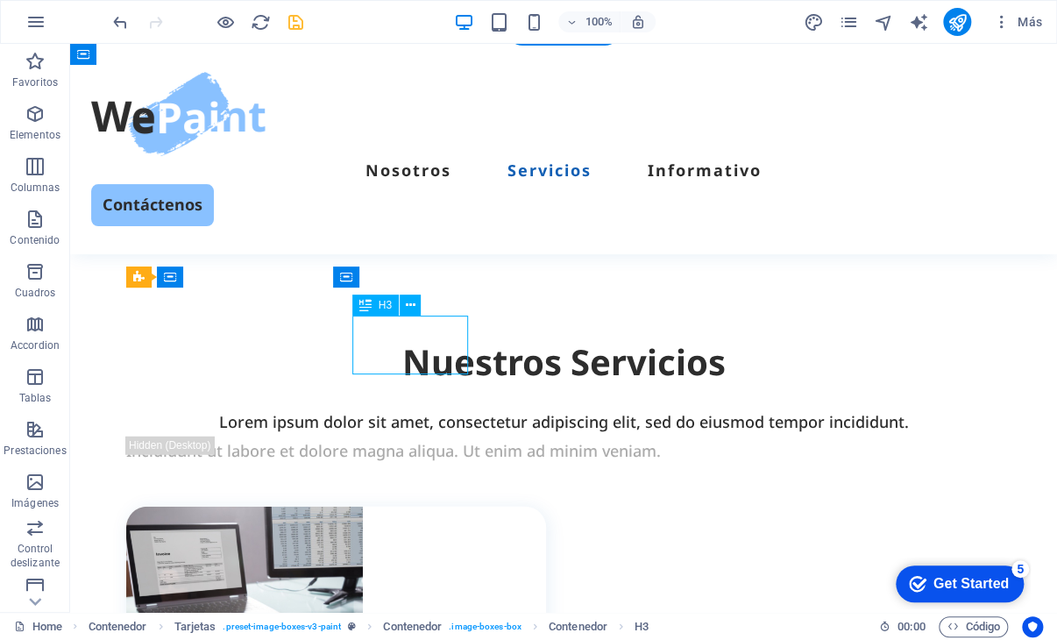
select select "%"
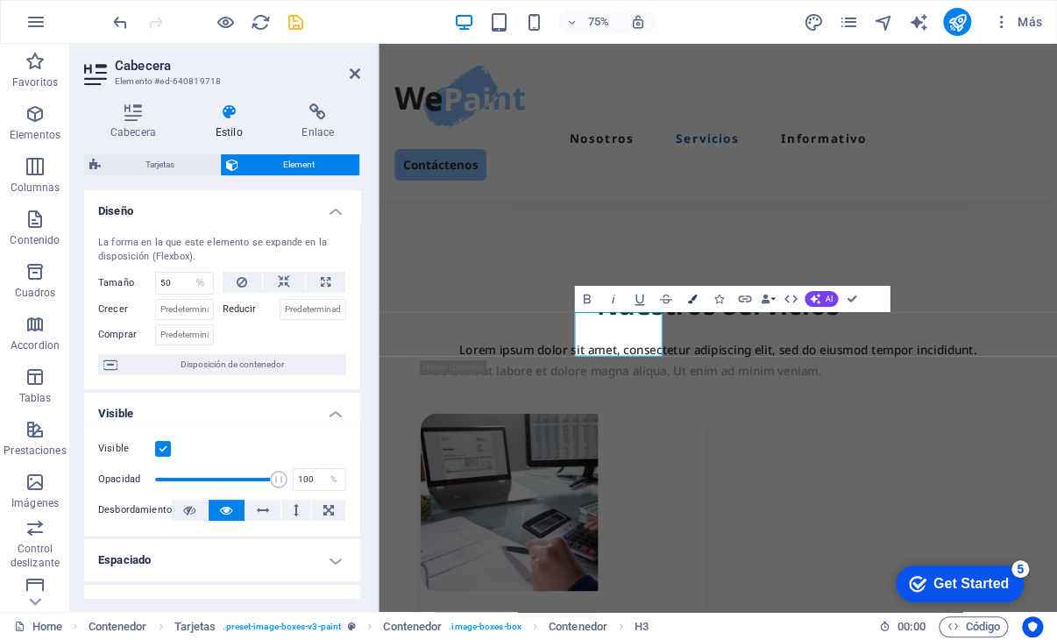
click at [688, 299] on icon "button" at bounding box center [693, 299] width 10 height 10
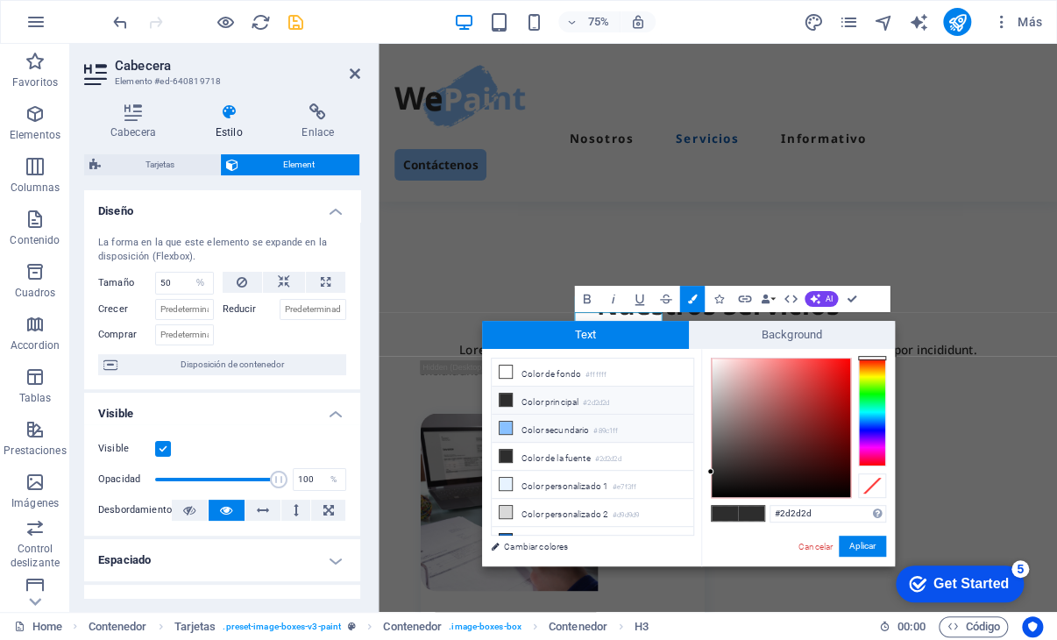
click at [509, 432] on li "Color secundario #89c1ff" at bounding box center [593, 428] width 202 height 28
type input "#89c1ff"
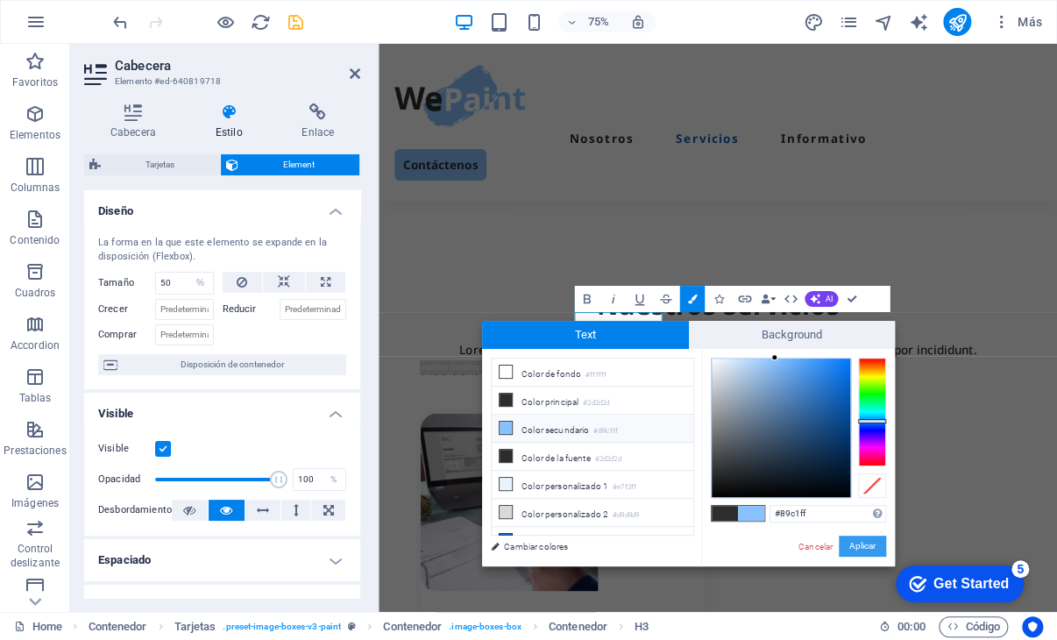
drag, startPoint x: 622, startPoint y: 697, endPoint x: 867, endPoint y: 535, distance: 294.1
click at [867, 535] on button "Aplicar" at bounding box center [862, 545] width 47 height 21
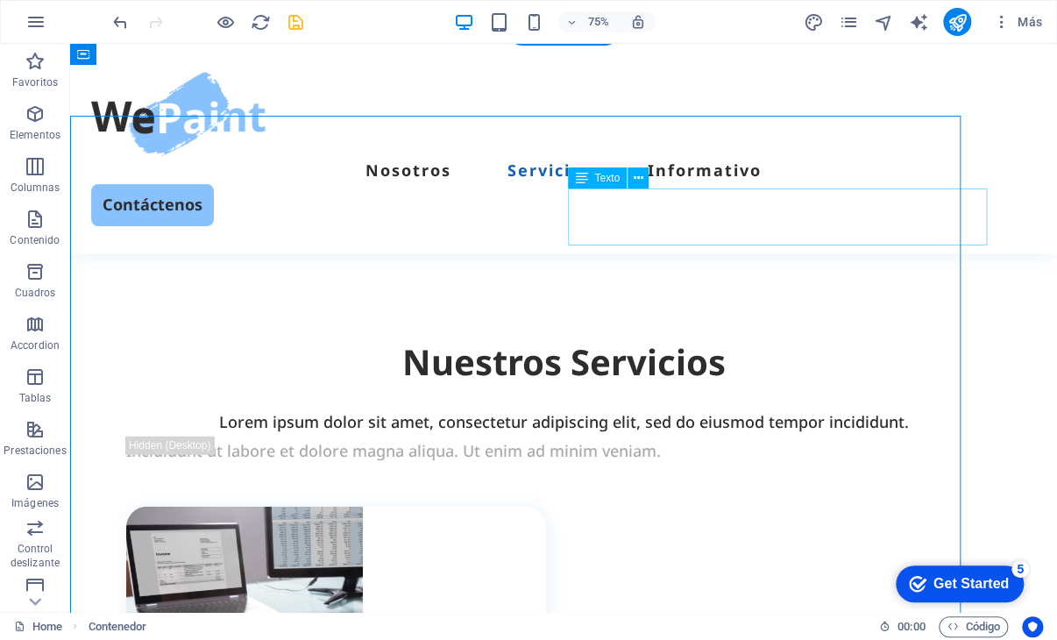
scroll to position [1553, 0]
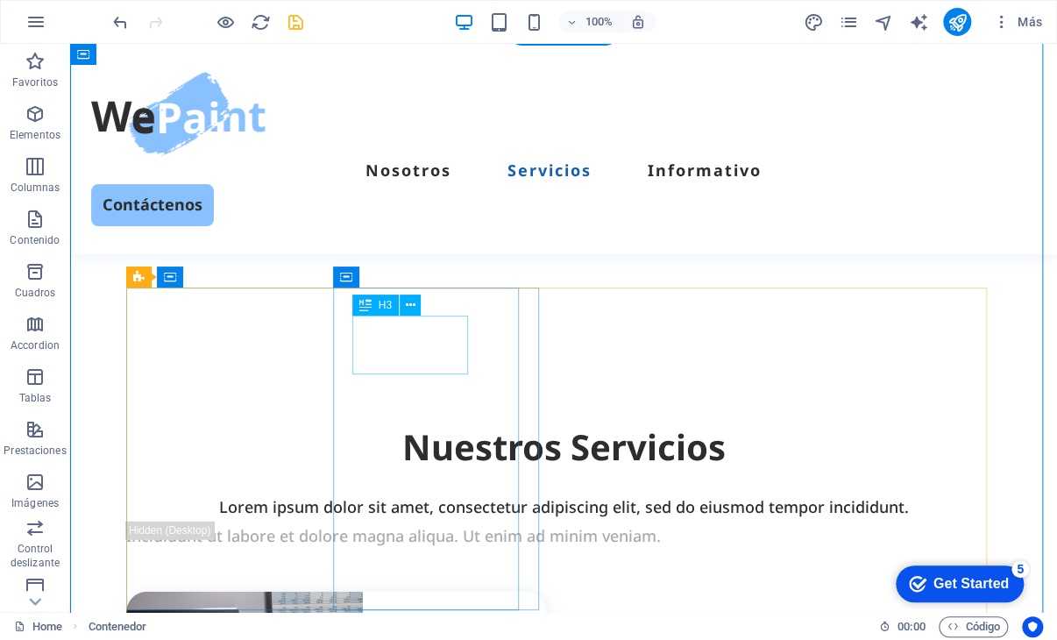
select select "%"
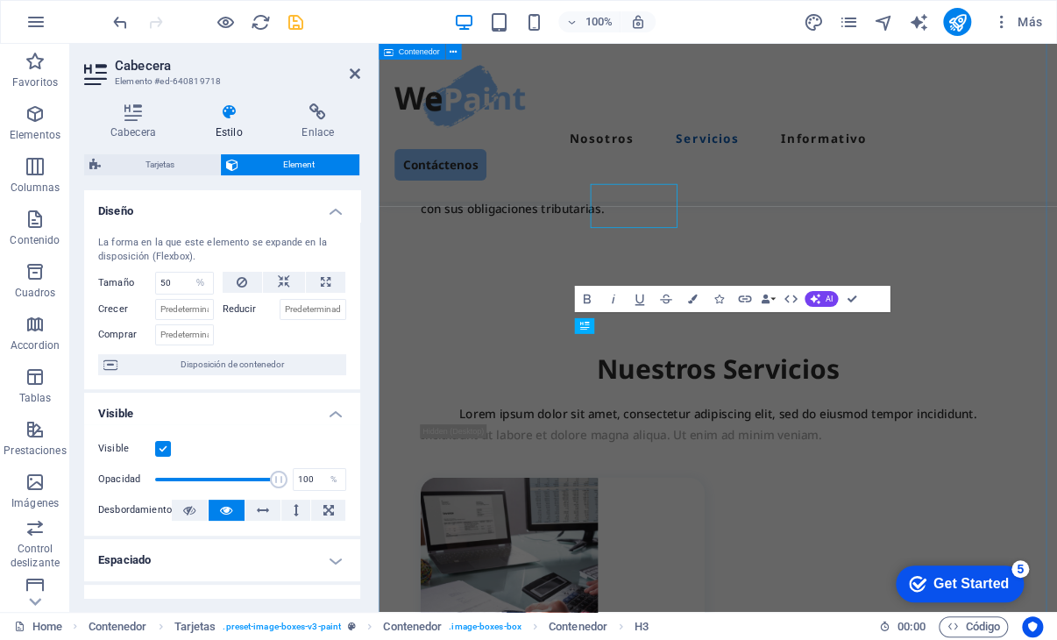
scroll to position [1638, 0]
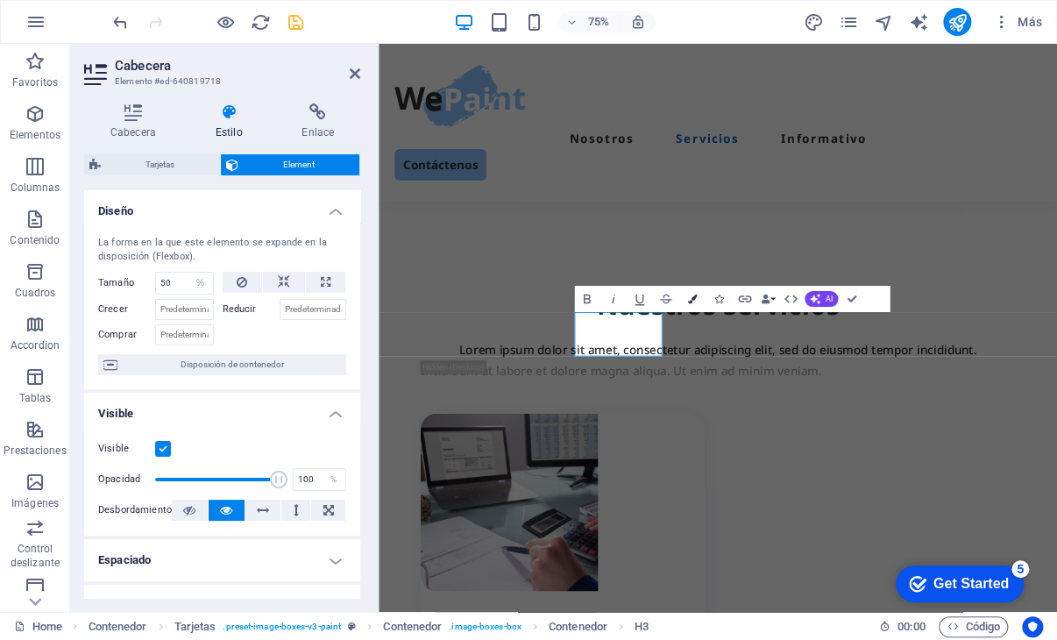
click at [697, 302] on button "Colors" at bounding box center [692, 299] width 25 height 26
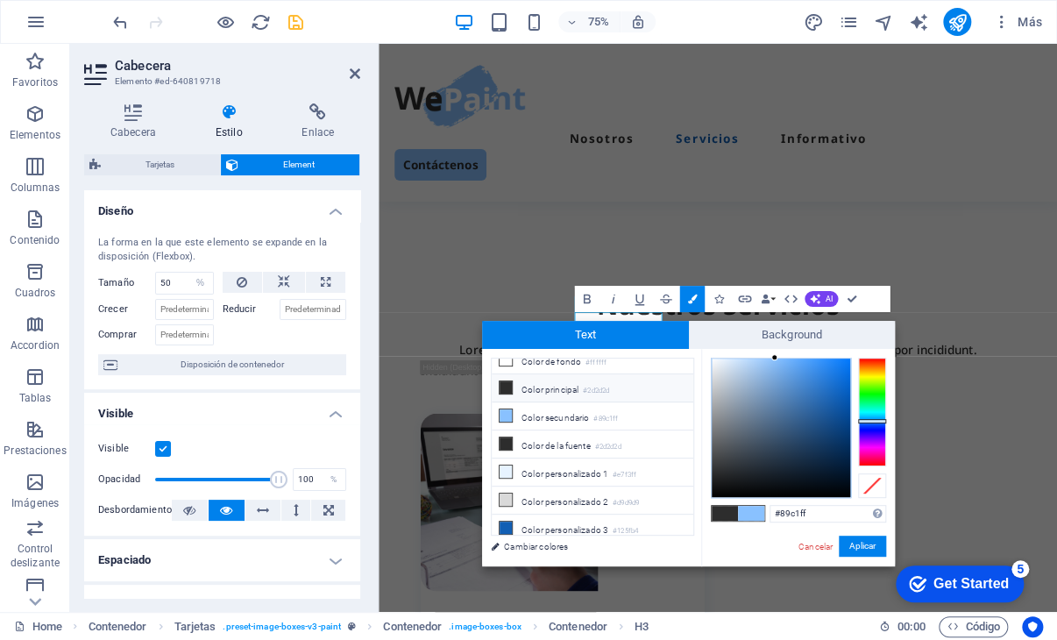
scroll to position [0, 0]
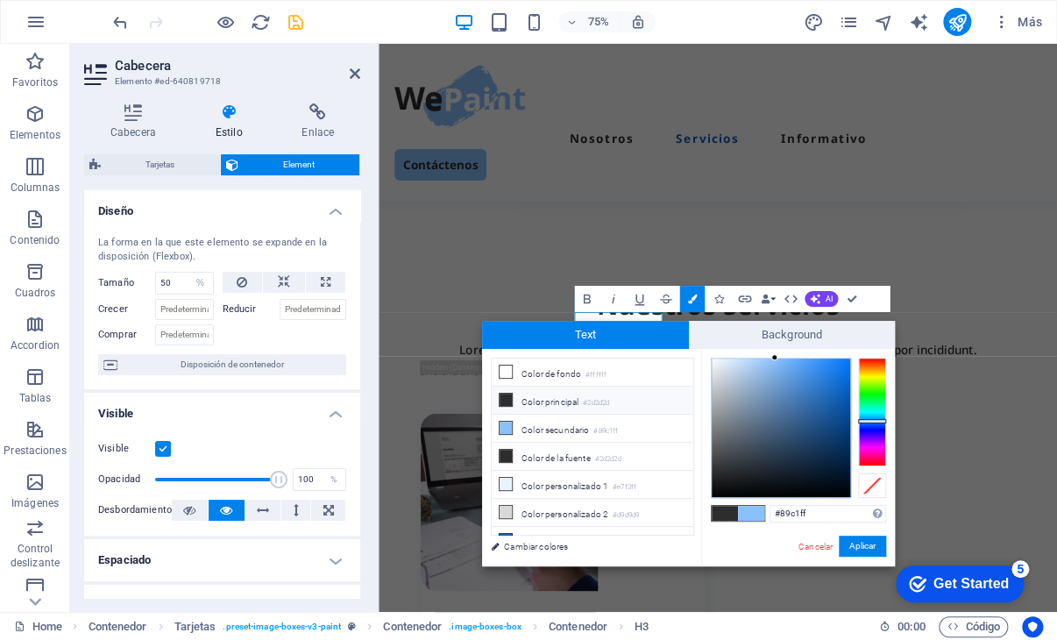
click at [509, 395] on icon at bounding box center [505, 399] width 12 height 12
type input "#2d2d2d"
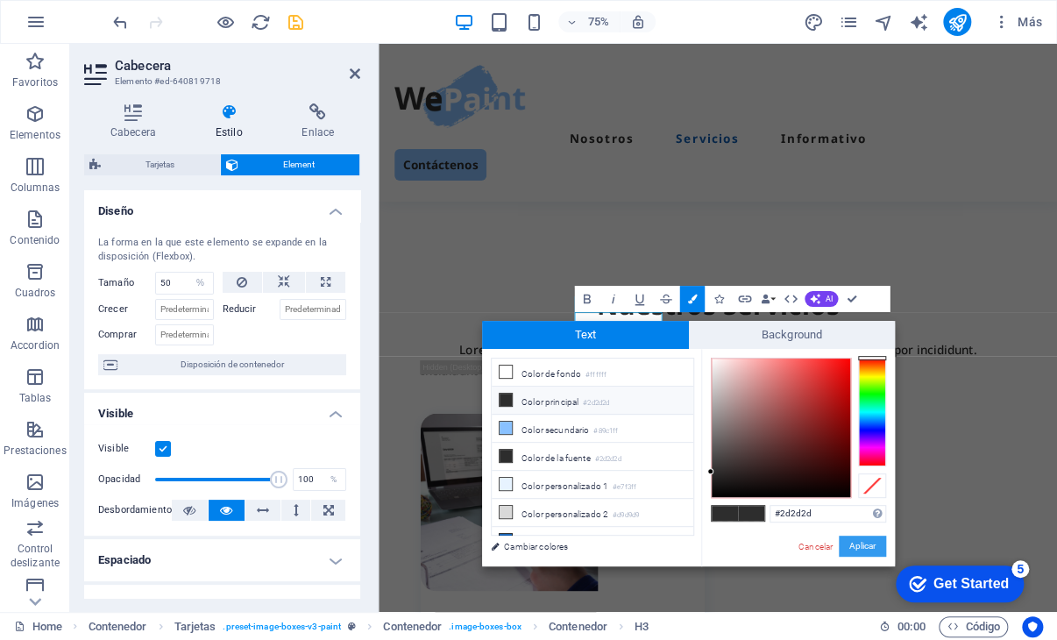
click at [860, 549] on button "Aplicar" at bounding box center [862, 545] width 47 height 21
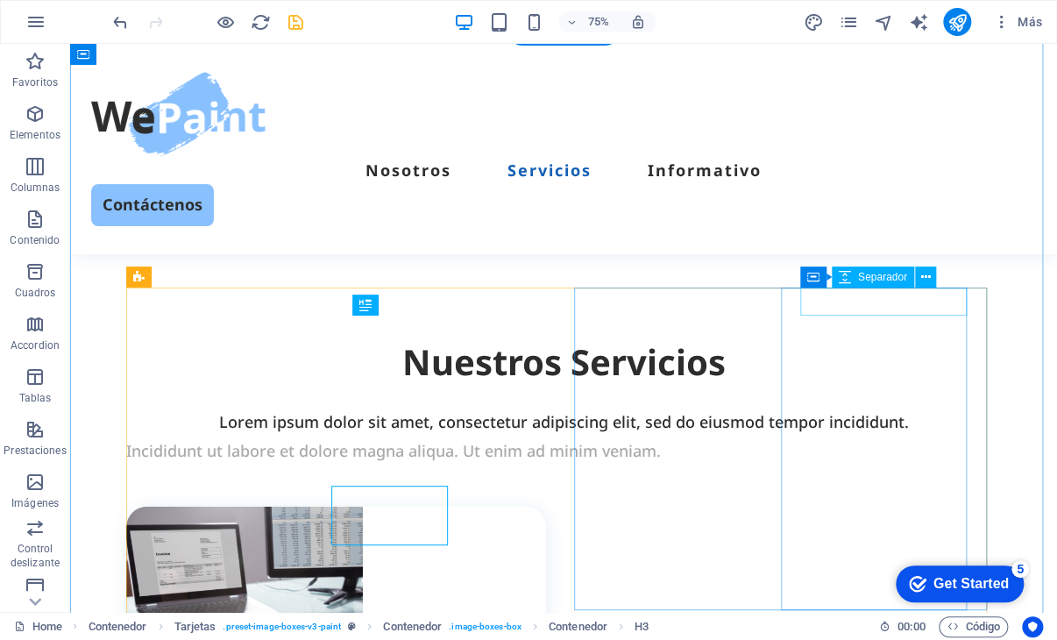
scroll to position [1553, 0]
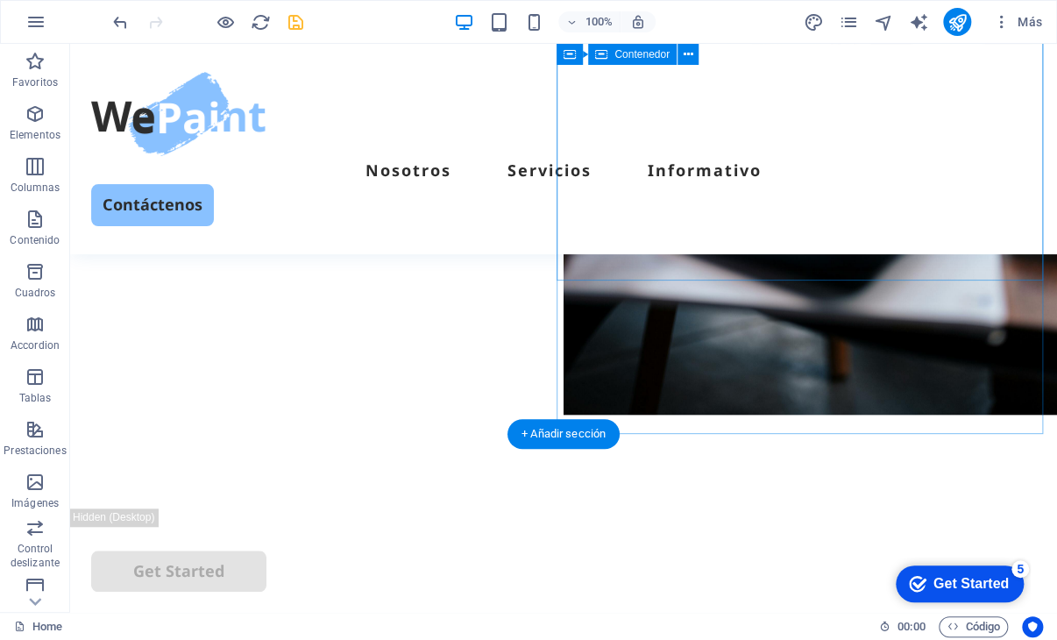
scroll to position [0, 0]
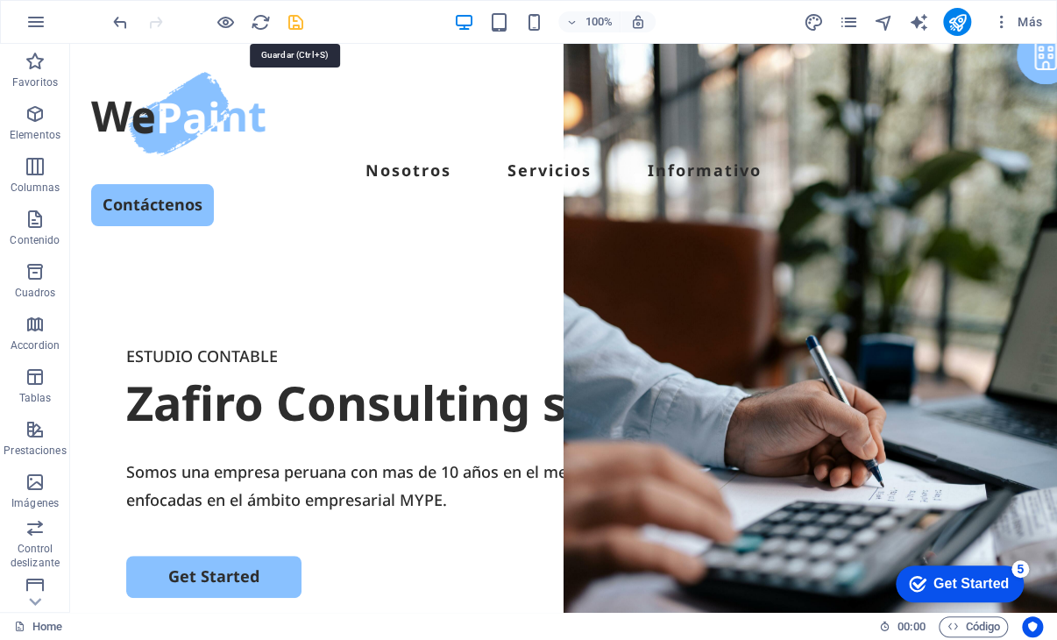
click at [301, 25] on icon "save" at bounding box center [296, 22] width 20 height 20
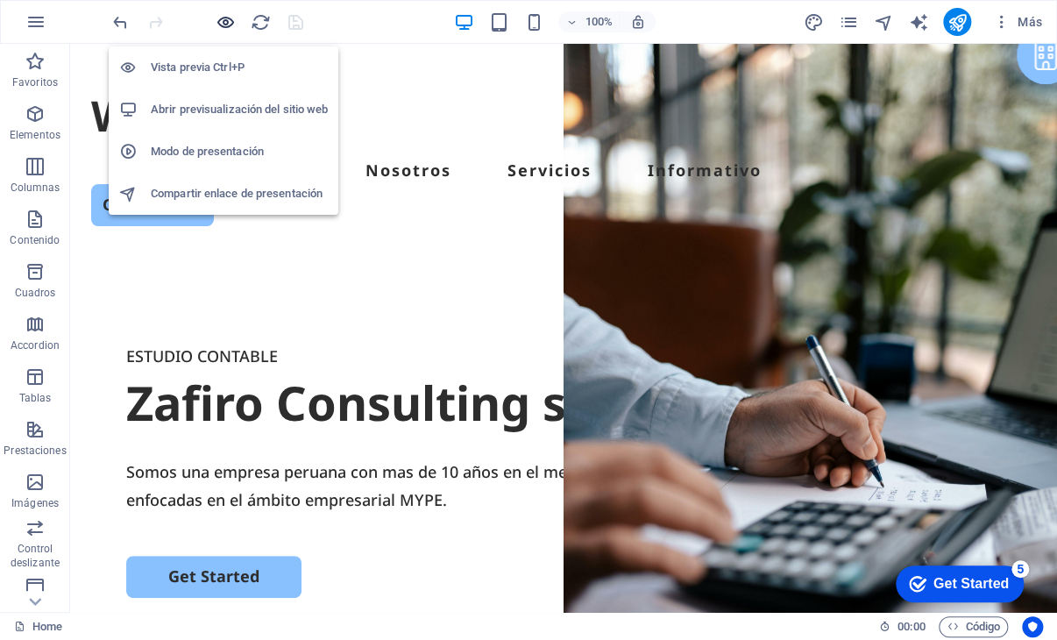
click at [229, 21] on icon "button" at bounding box center [226, 22] width 20 height 20
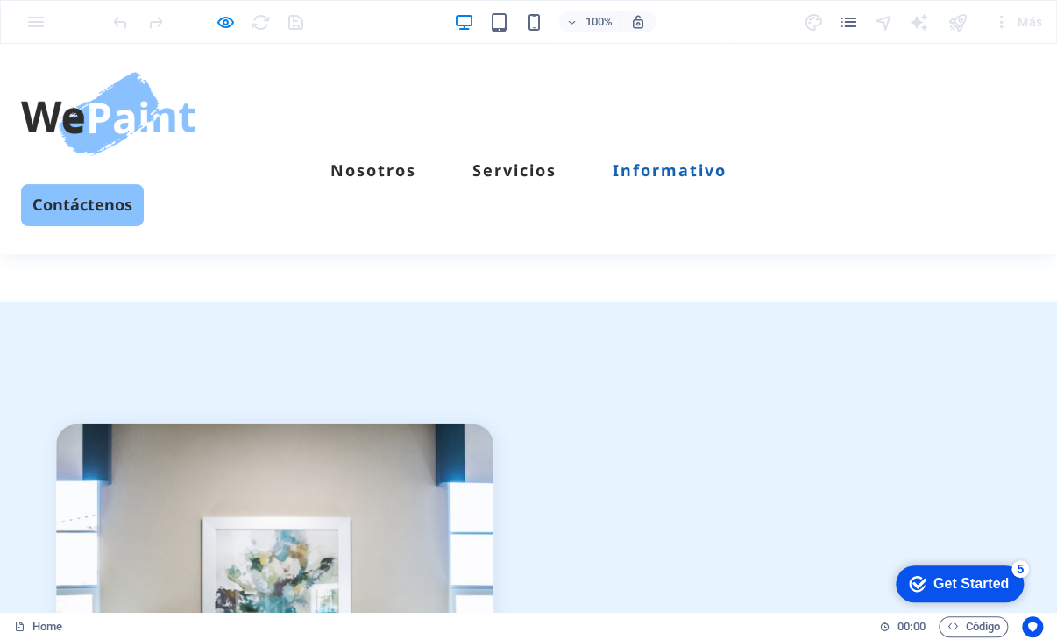
scroll to position [4306, 0]
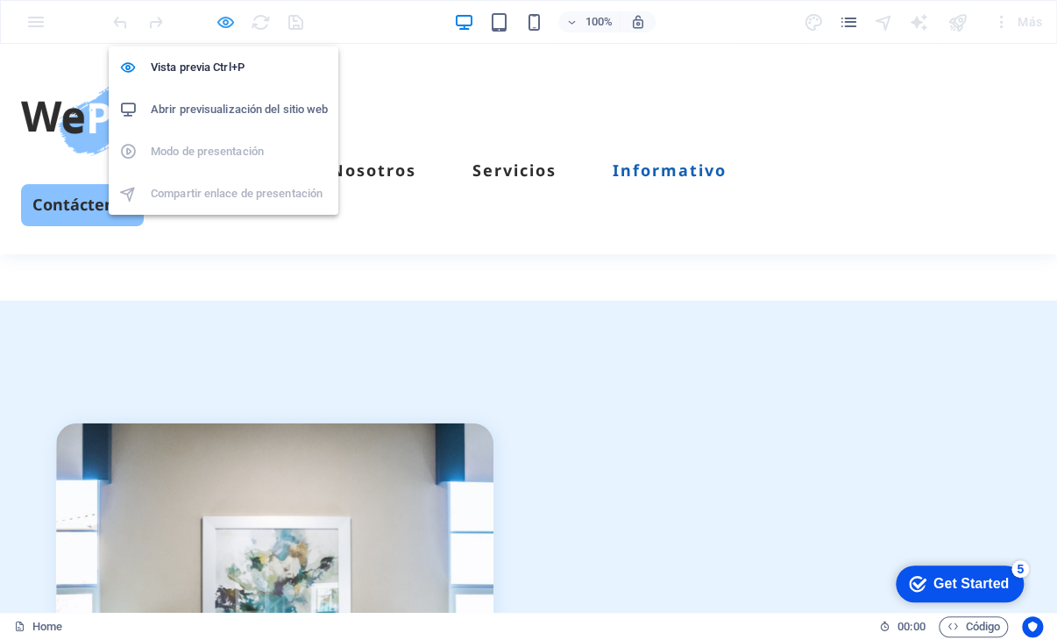
click at [223, 17] on icon "button" at bounding box center [226, 22] width 20 height 20
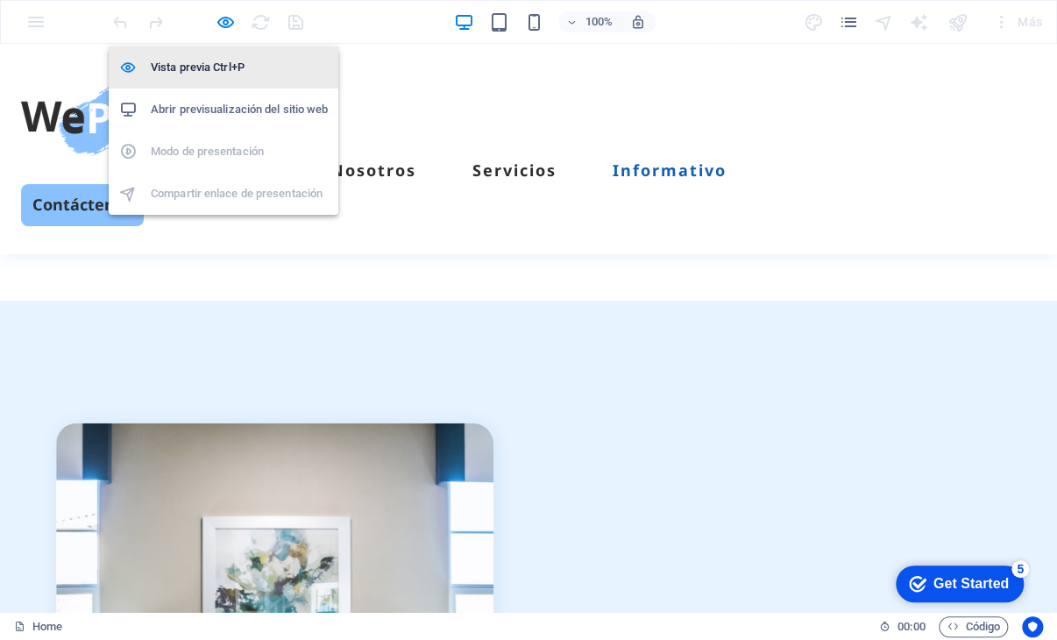
click at [204, 54] on li "Vista previa Ctrl+P" at bounding box center [224, 67] width 230 height 42
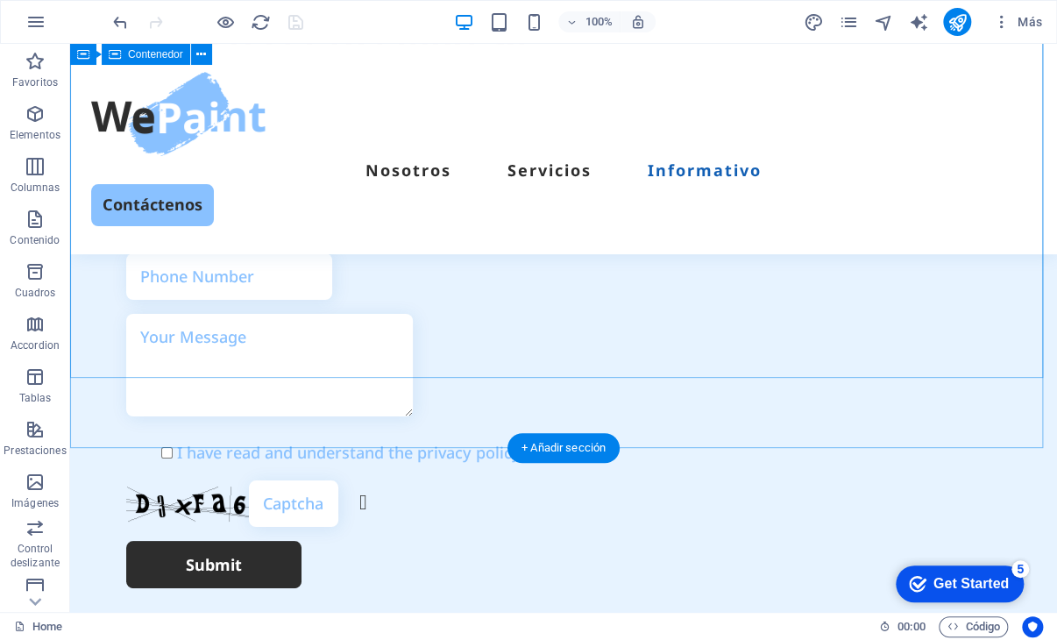
scroll to position [5390, 0]
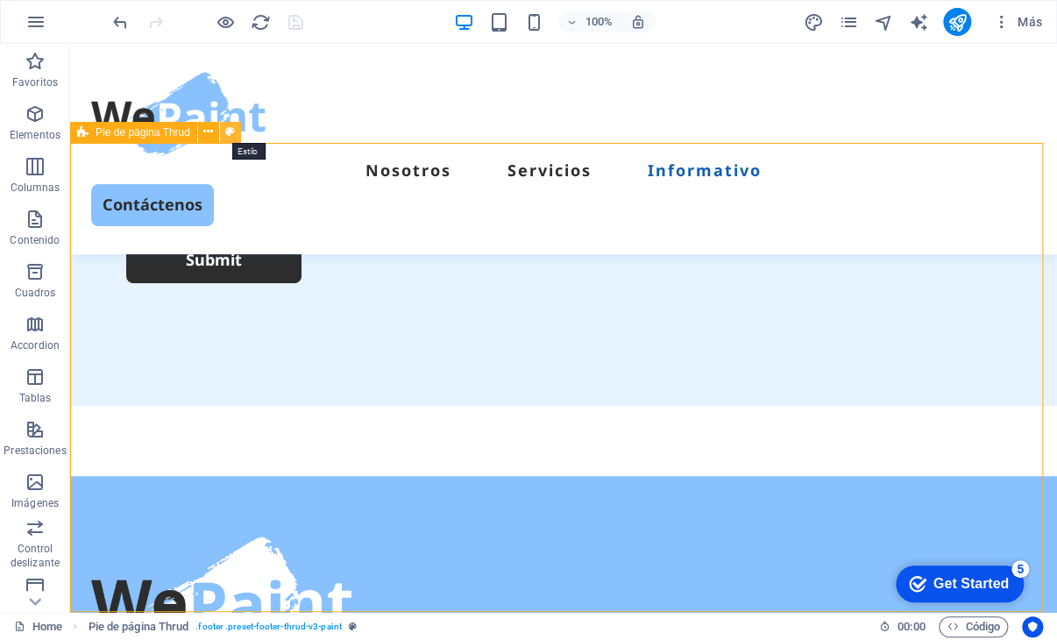
click at [233, 129] on icon at bounding box center [230, 132] width 10 height 18
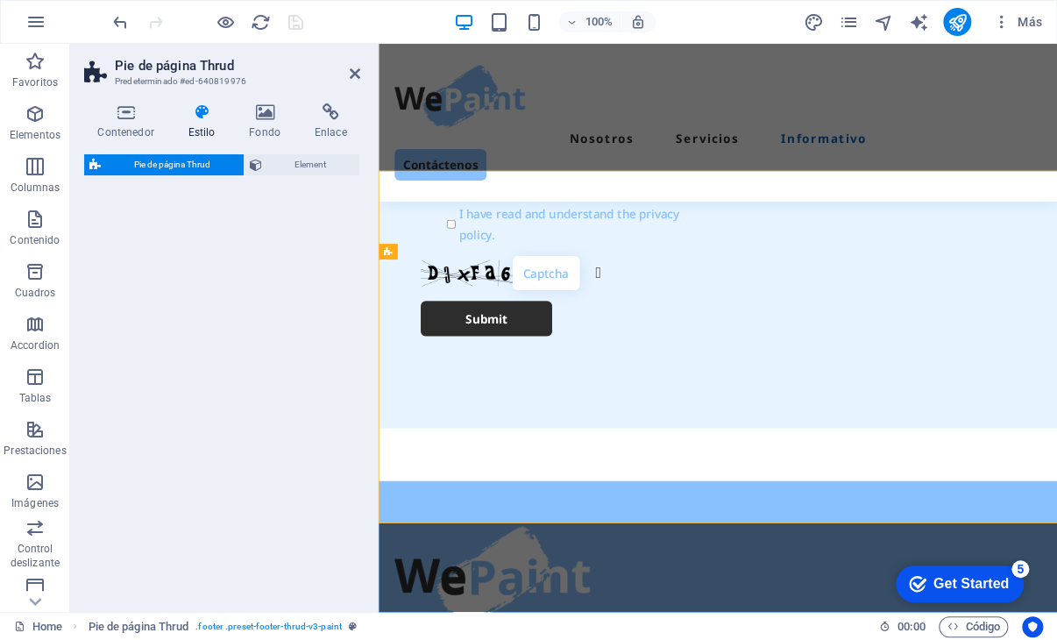
scroll to position [5319, 0]
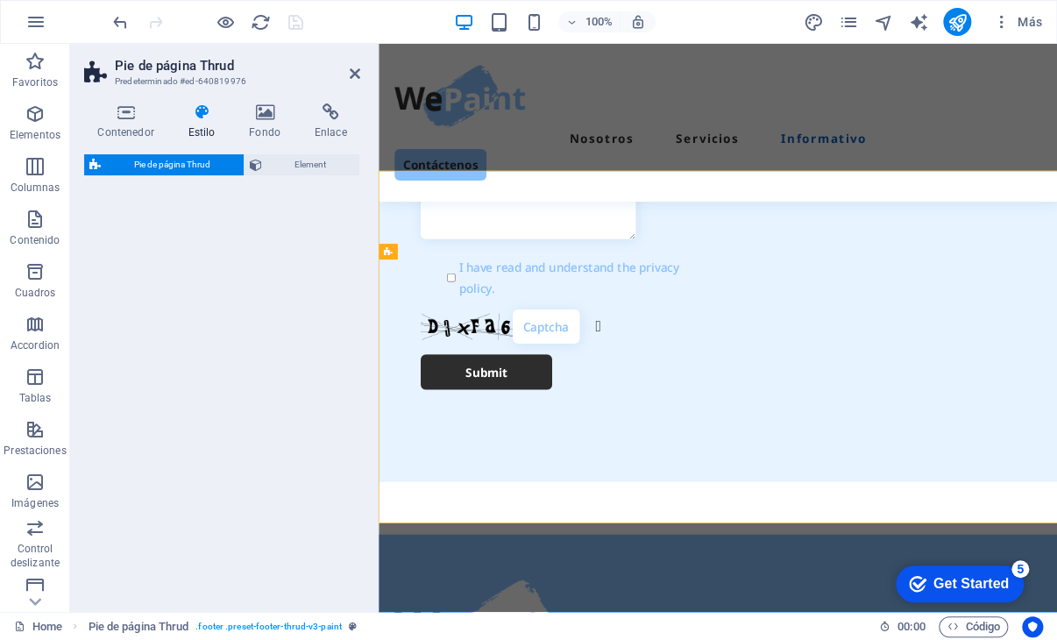
select select "rem"
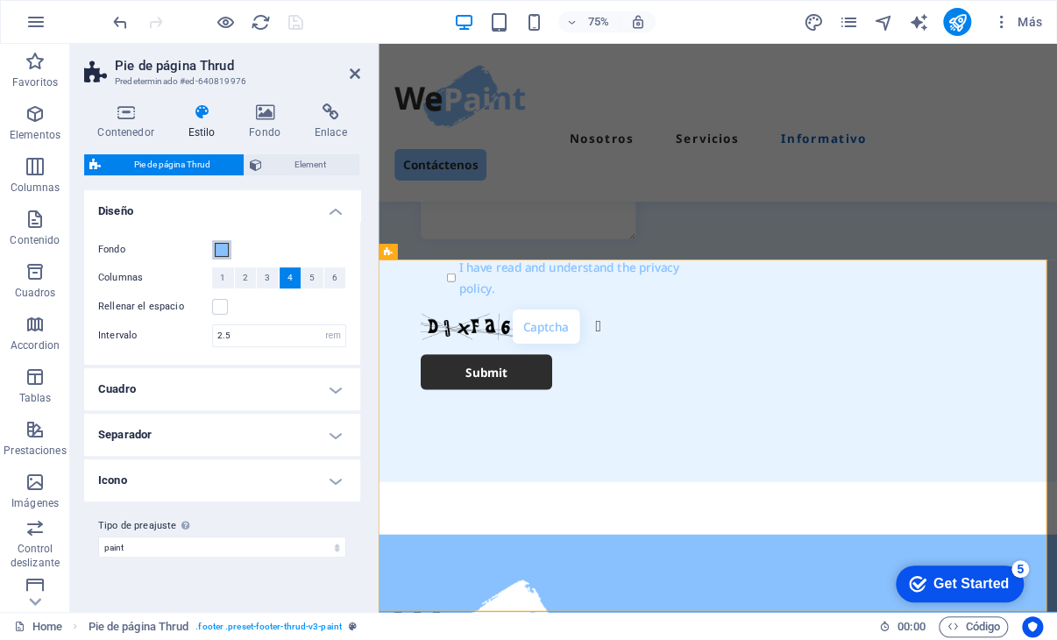
click at [217, 244] on span at bounding box center [222, 250] width 14 height 14
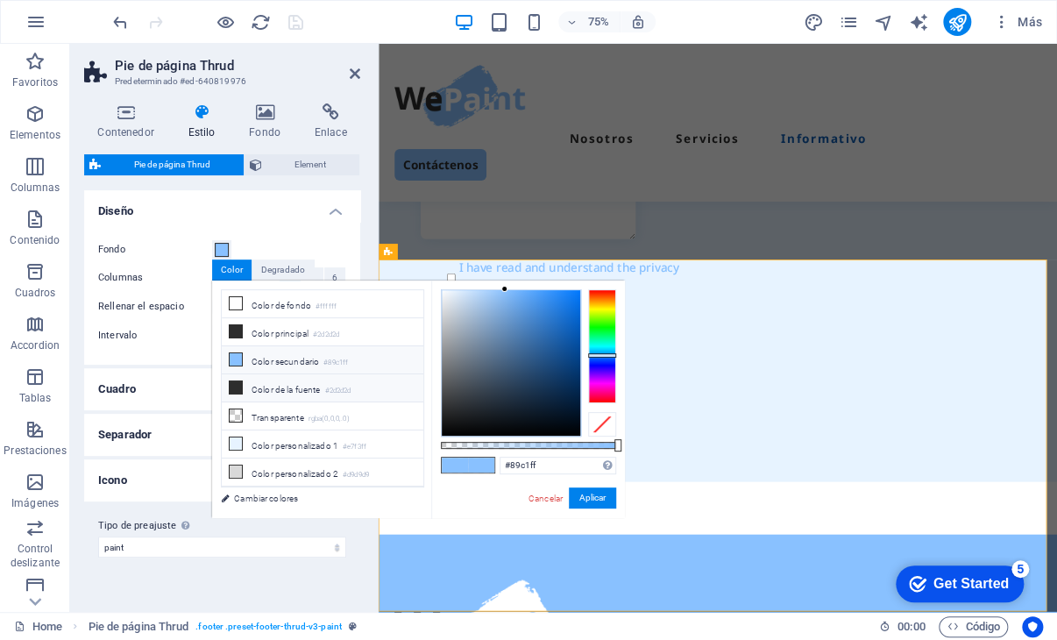
click at [292, 385] on li "Color de la fuente #2d2d2d" at bounding box center [323, 388] width 202 height 28
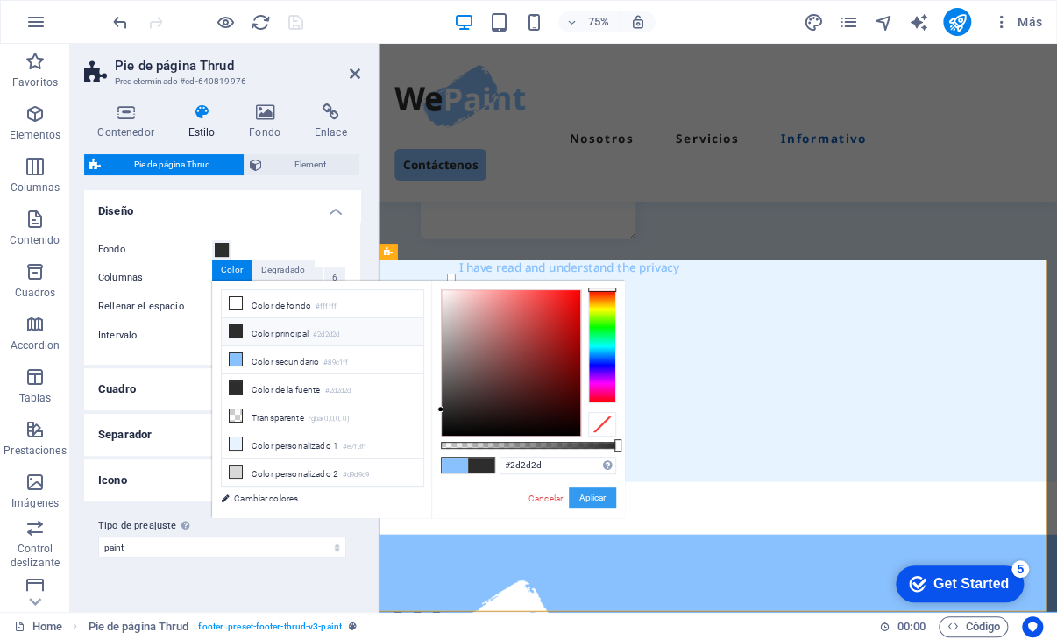
click at [594, 495] on button "Aplicar" at bounding box center [592, 497] width 47 height 21
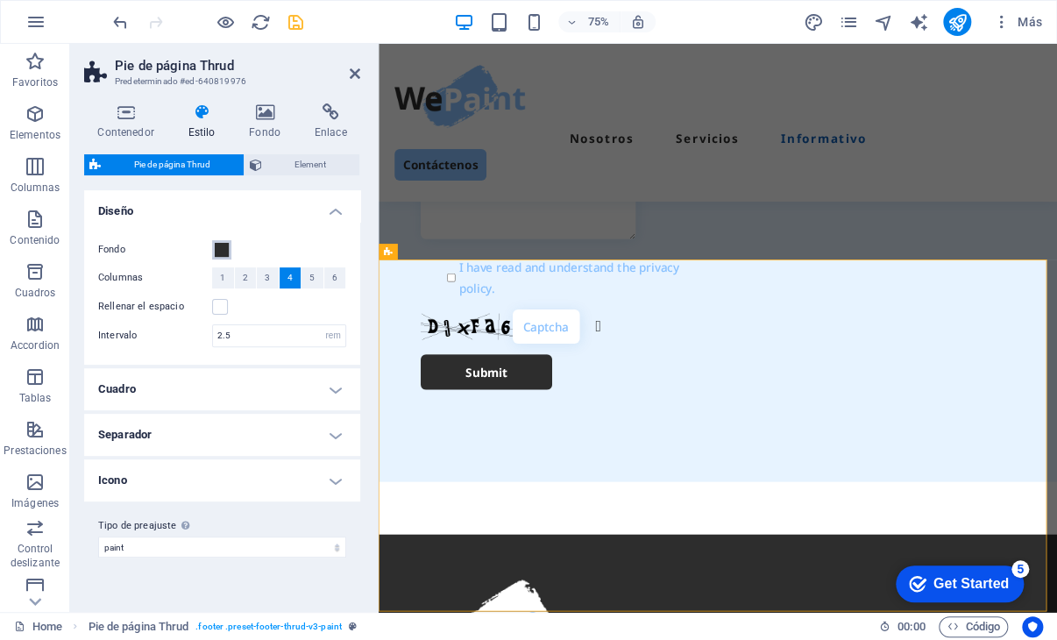
click at [223, 243] on span at bounding box center [222, 250] width 14 height 14
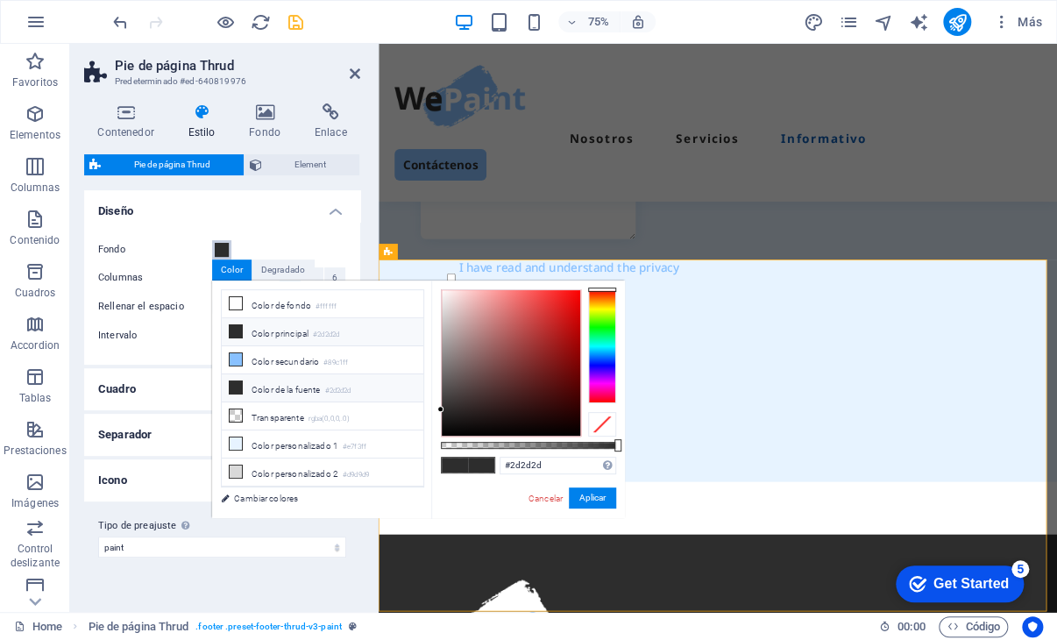
scroll to position [46, 0]
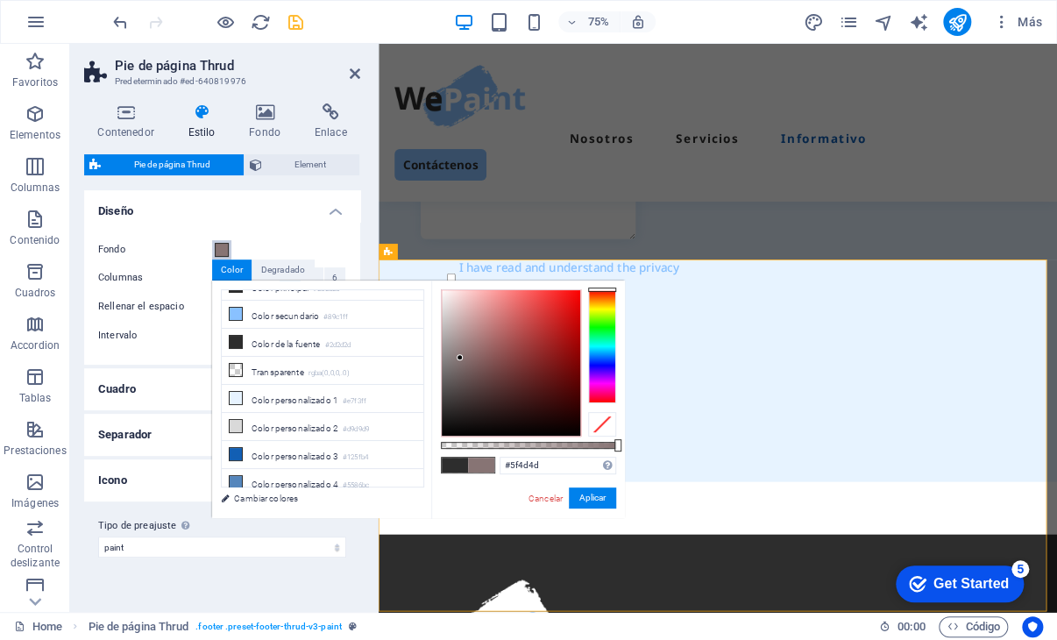
drag, startPoint x: 437, startPoint y: 407, endPoint x: 466, endPoint y: 386, distance: 36.3
click at [463, 360] on div at bounding box center [460, 357] width 6 height 6
click at [477, 397] on div at bounding box center [511, 362] width 138 height 145
drag, startPoint x: 476, startPoint y: 393, endPoint x: 514, endPoint y: 379, distance: 40.7
click at [514, 379] on div at bounding box center [514, 379] width 6 height 6
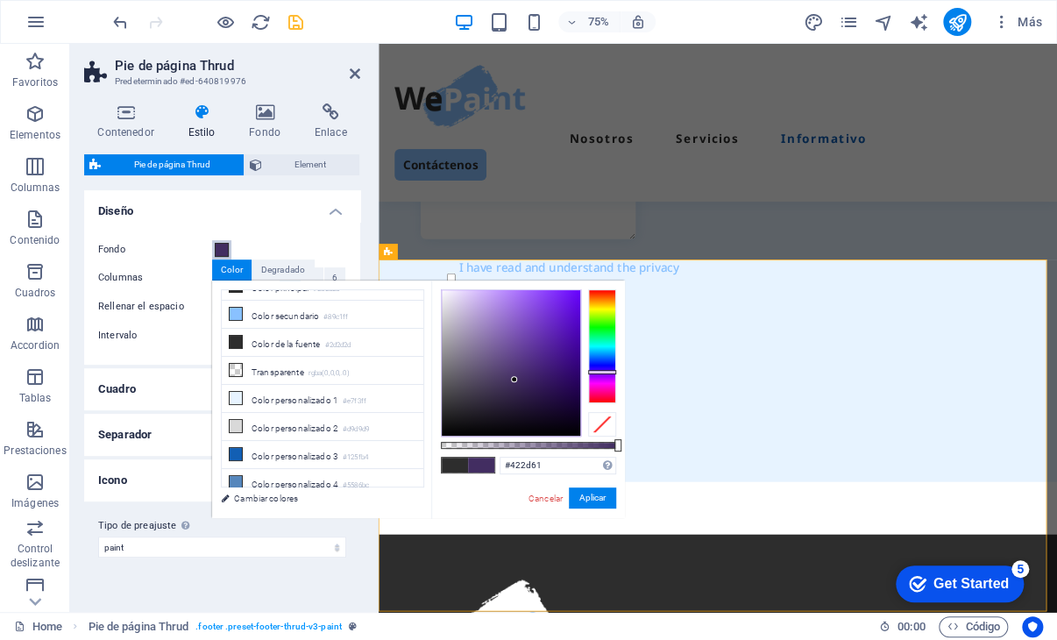
drag, startPoint x: 606, startPoint y: 287, endPoint x: 605, endPoint y: 372, distance: 85.0
click at [605, 372] on div at bounding box center [602, 372] width 28 height 4
click at [518, 376] on div at bounding box center [511, 362] width 138 height 145
drag, startPoint x: 518, startPoint y: 376, endPoint x: 527, endPoint y: 365, distance: 13.7
click at [527, 365] on div at bounding box center [526, 365] width 6 height 6
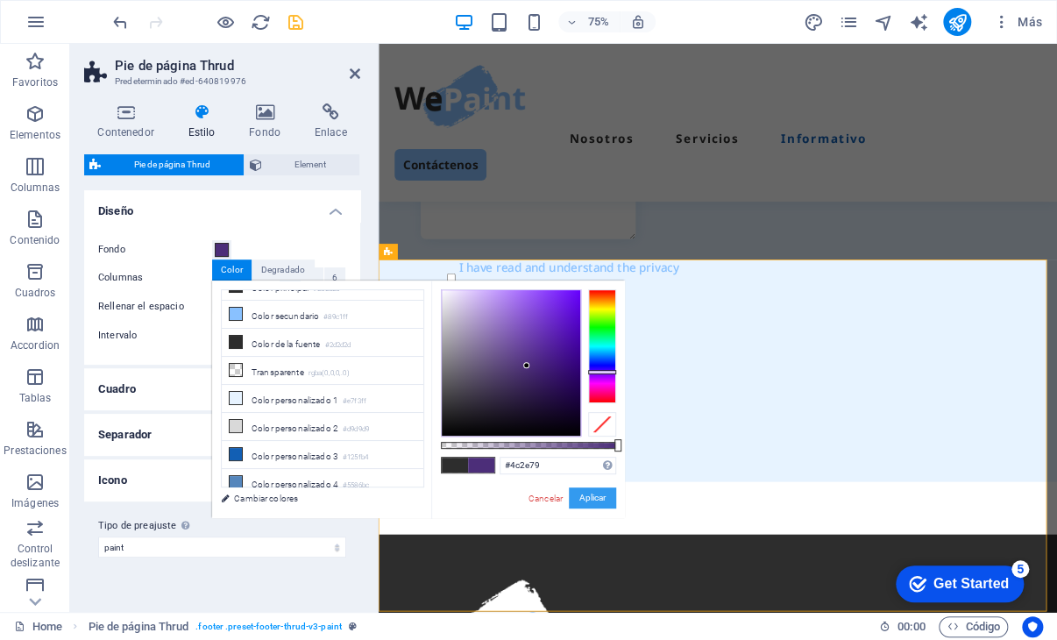
click at [594, 490] on button "Aplicar" at bounding box center [592, 497] width 47 height 21
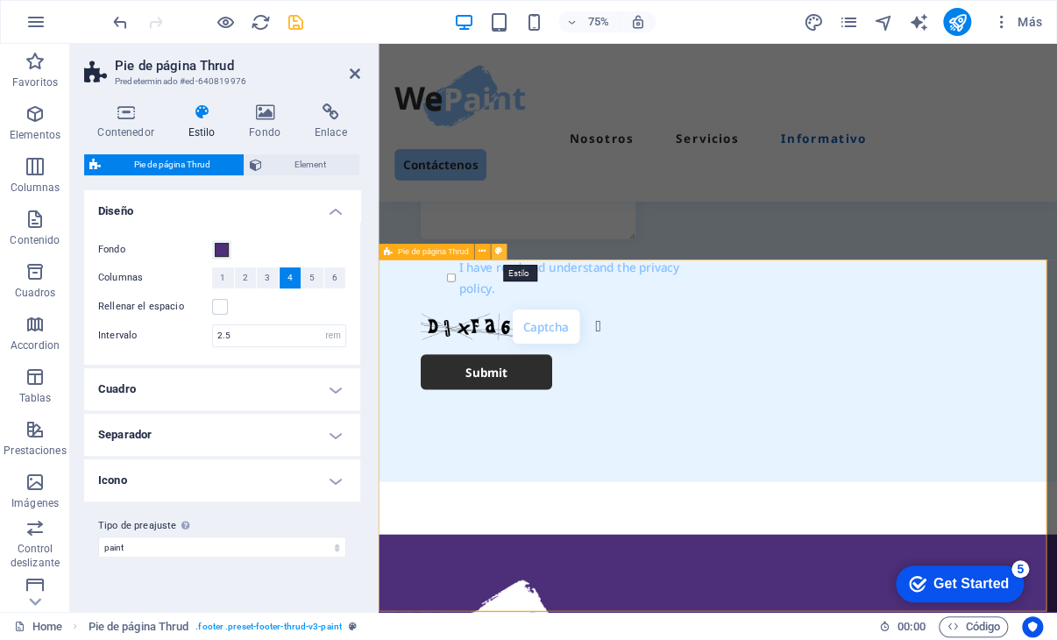
click at [506, 251] on button at bounding box center [499, 252] width 16 height 16
click at [233, 245] on div "Fondo" at bounding box center [222, 249] width 248 height 21
click at [223, 250] on span at bounding box center [222, 250] width 14 height 14
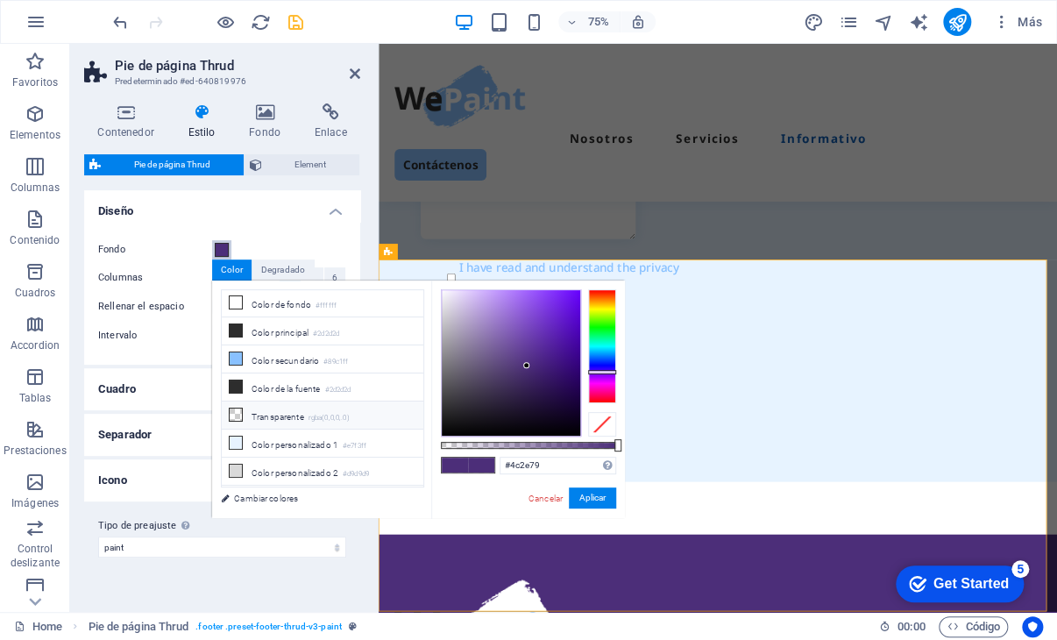
scroll to position [0, 0]
drag, startPoint x: 527, startPoint y: 362, endPoint x: 540, endPoint y: 379, distance: 21.9
click at [540, 379] on div at bounding box center [539, 379] width 6 height 6
type input "#382b4a"
drag, startPoint x: 542, startPoint y: 378, endPoint x: 498, endPoint y: 393, distance: 47.1
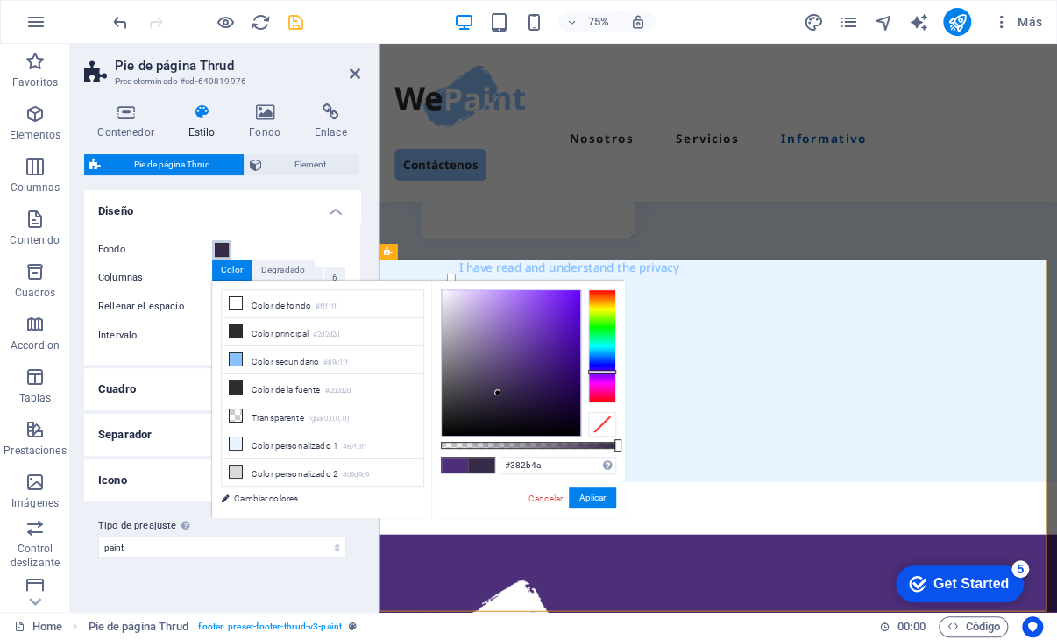
click at [498, 393] on div at bounding box center [497, 392] width 6 height 6
click at [596, 495] on button "Aplicar" at bounding box center [592, 497] width 47 height 21
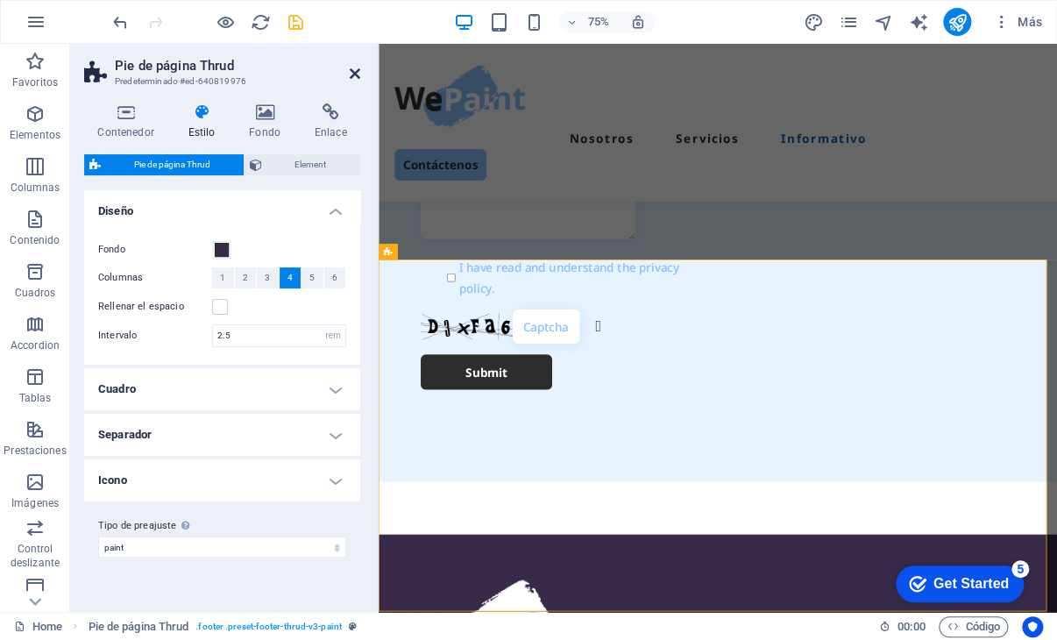
click at [355, 73] on icon at bounding box center [355, 74] width 11 height 14
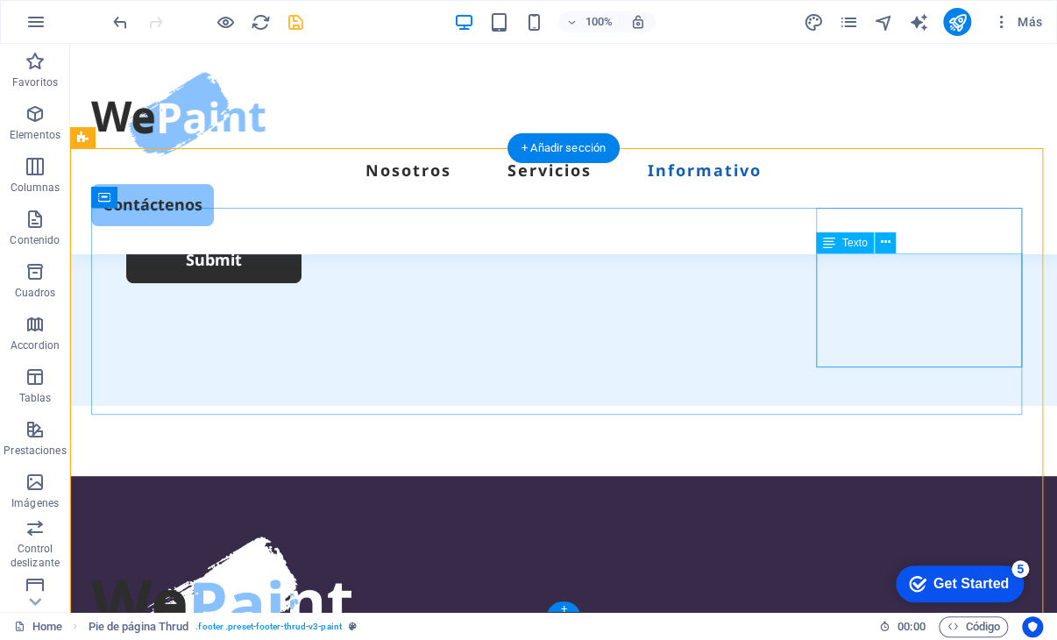
scroll to position [5214, 0]
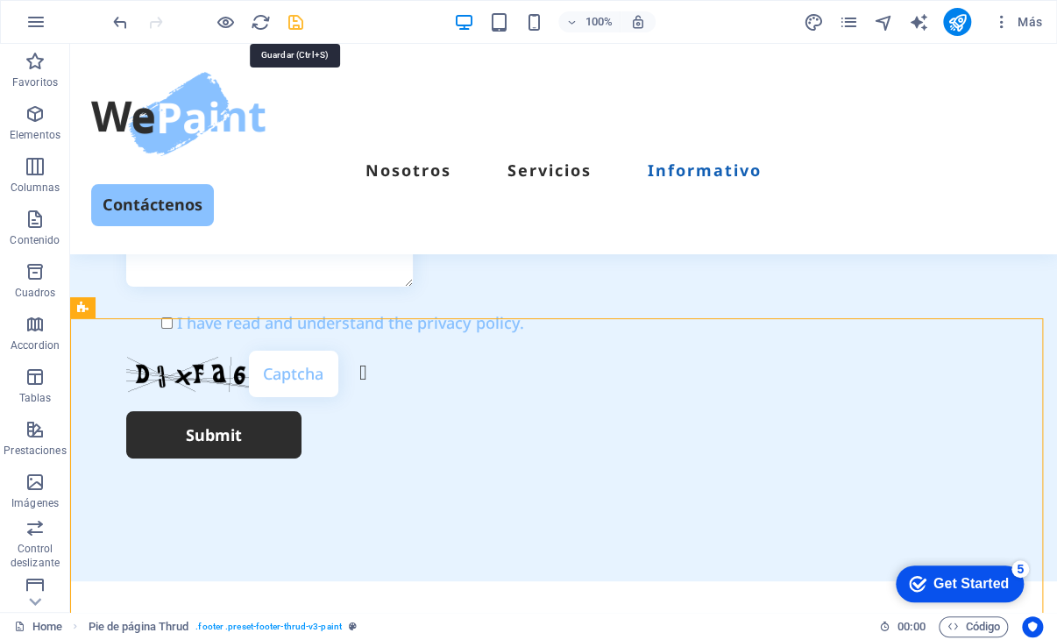
click at [296, 23] on icon "save" at bounding box center [296, 22] width 20 height 20
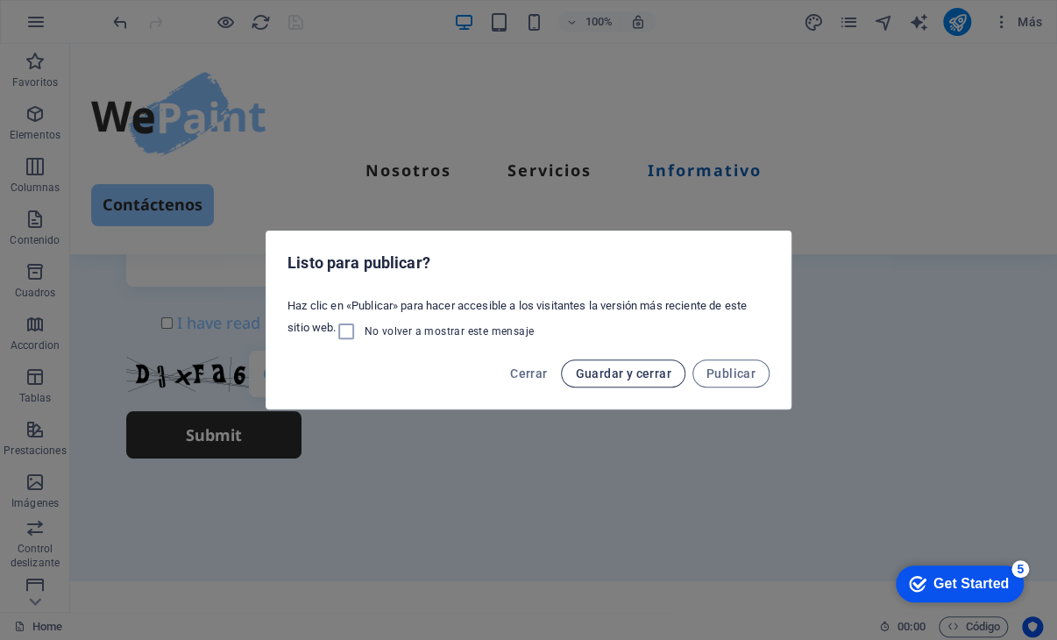
click at [631, 374] on span "Guardar y cerrar" at bounding box center [623, 373] width 96 height 14
